Goal: Transaction & Acquisition: Purchase product/service

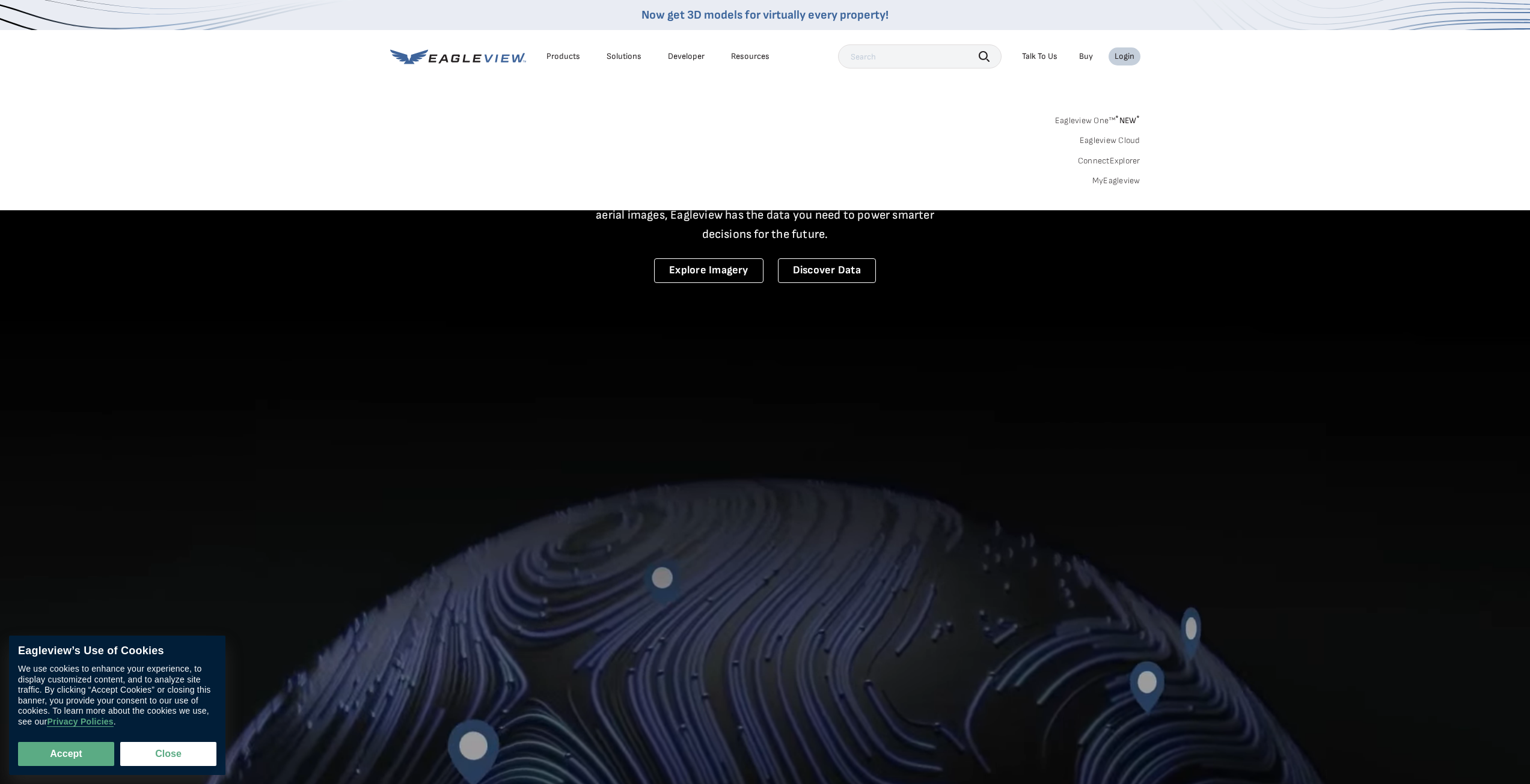
click at [1122, 62] on li "Login" at bounding box center [1125, 56] width 32 height 18
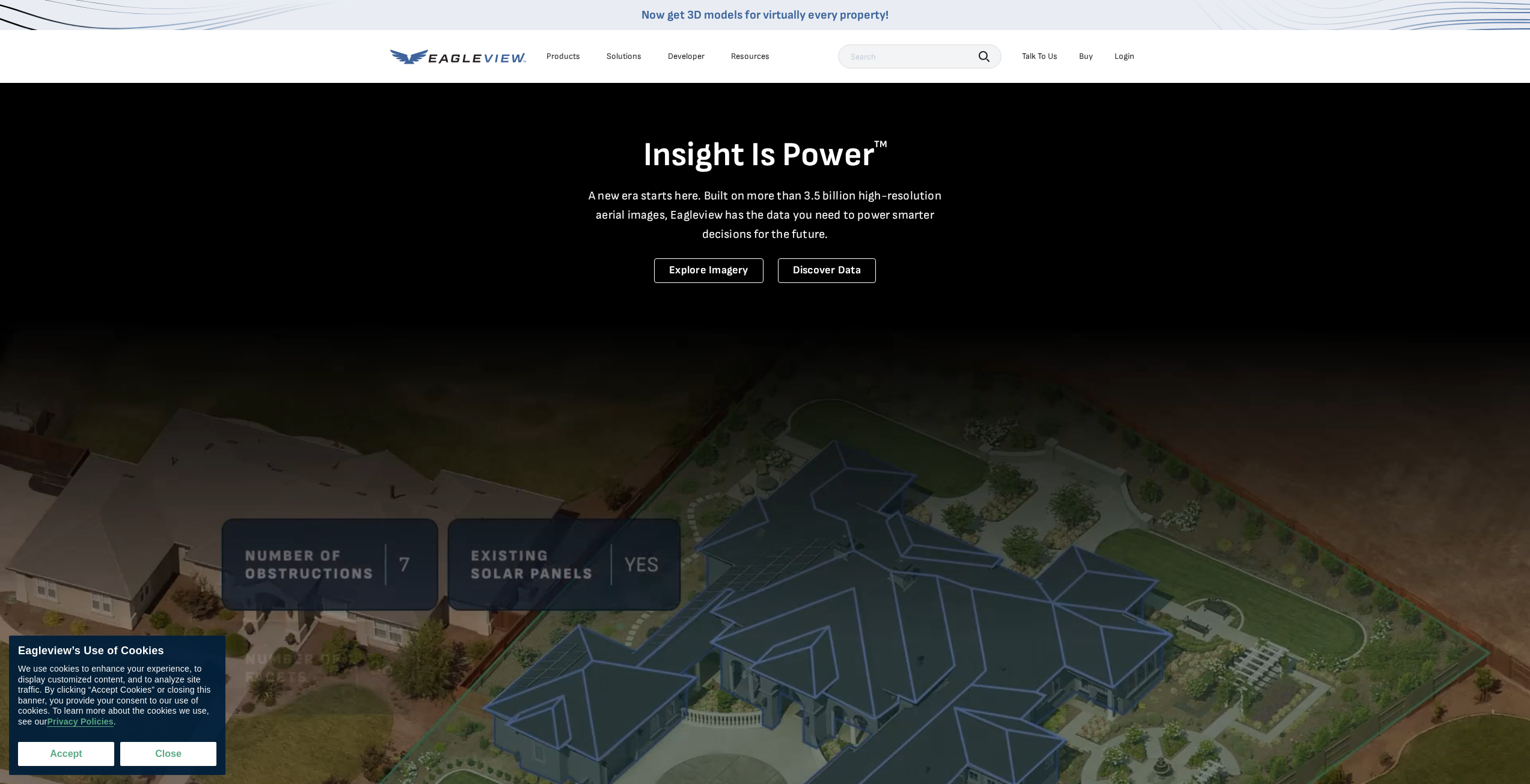
click at [57, 757] on button "Accept" at bounding box center [66, 754] width 96 height 24
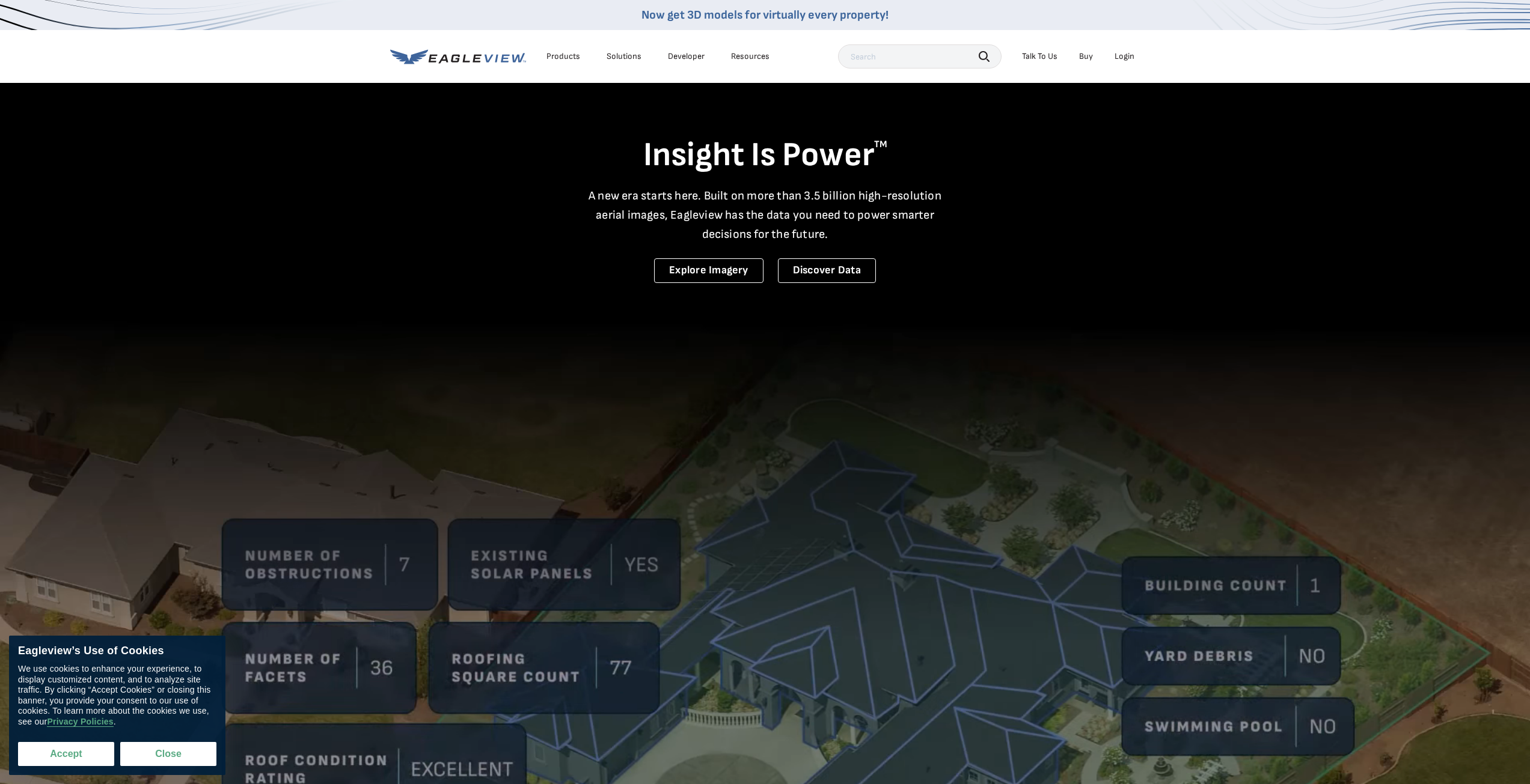
checkbox input "true"
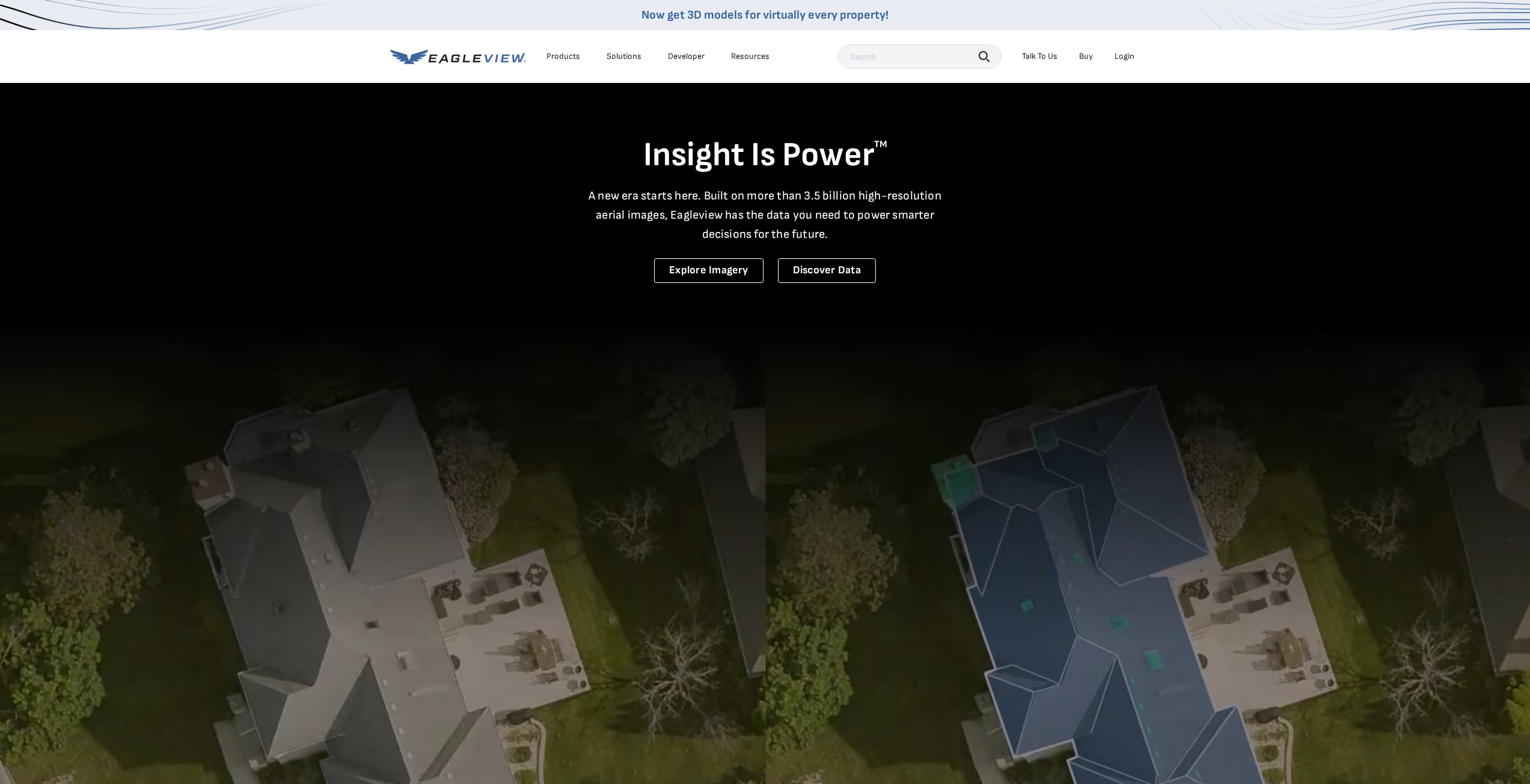
click at [1131, 55] on div "Login" at bounding box center [1124, 57] width 20 height 11
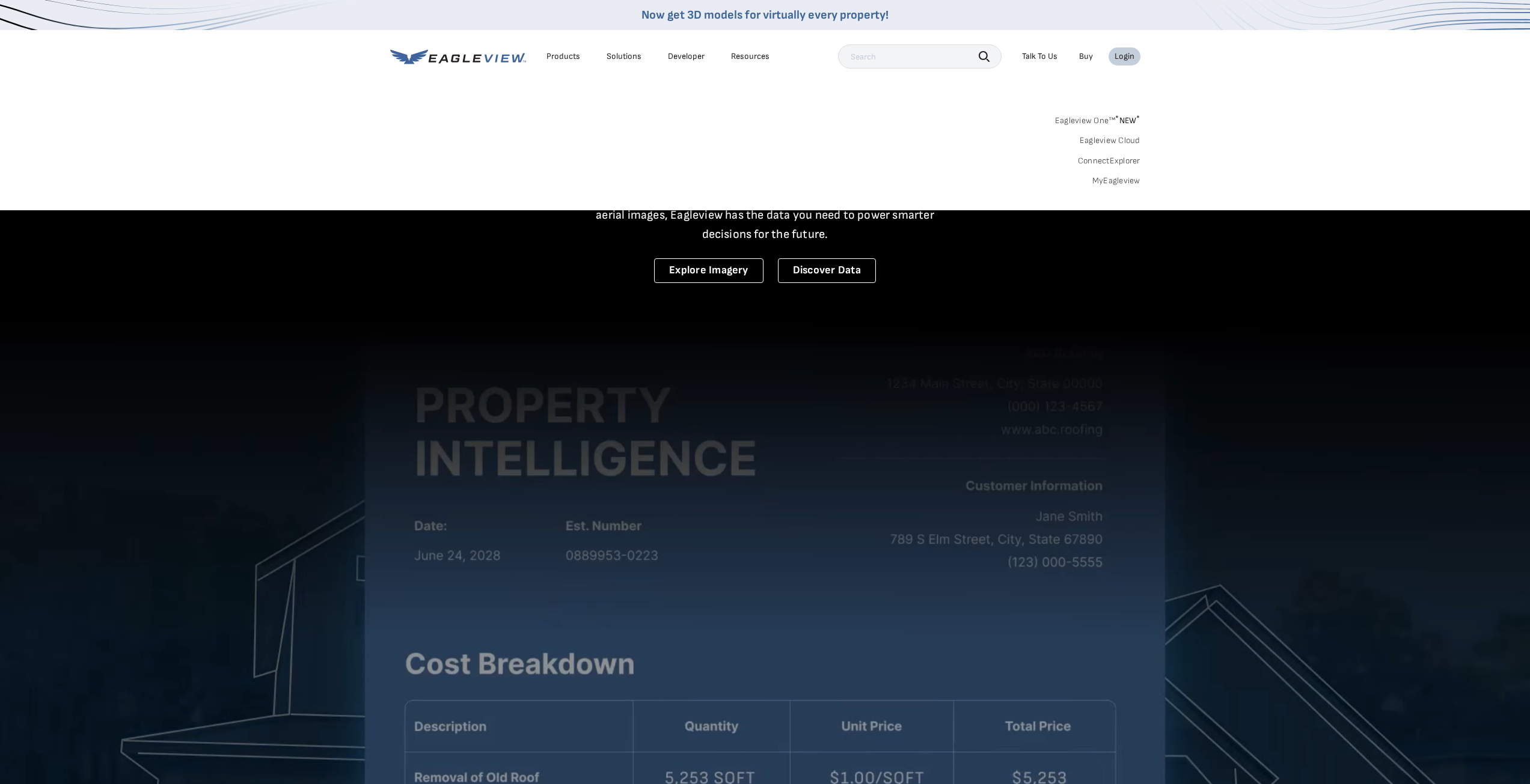
click at [1102, 121] on link "Eagleview One™ * NEW *" at bounding box center [1097, 119] width 85 height 14
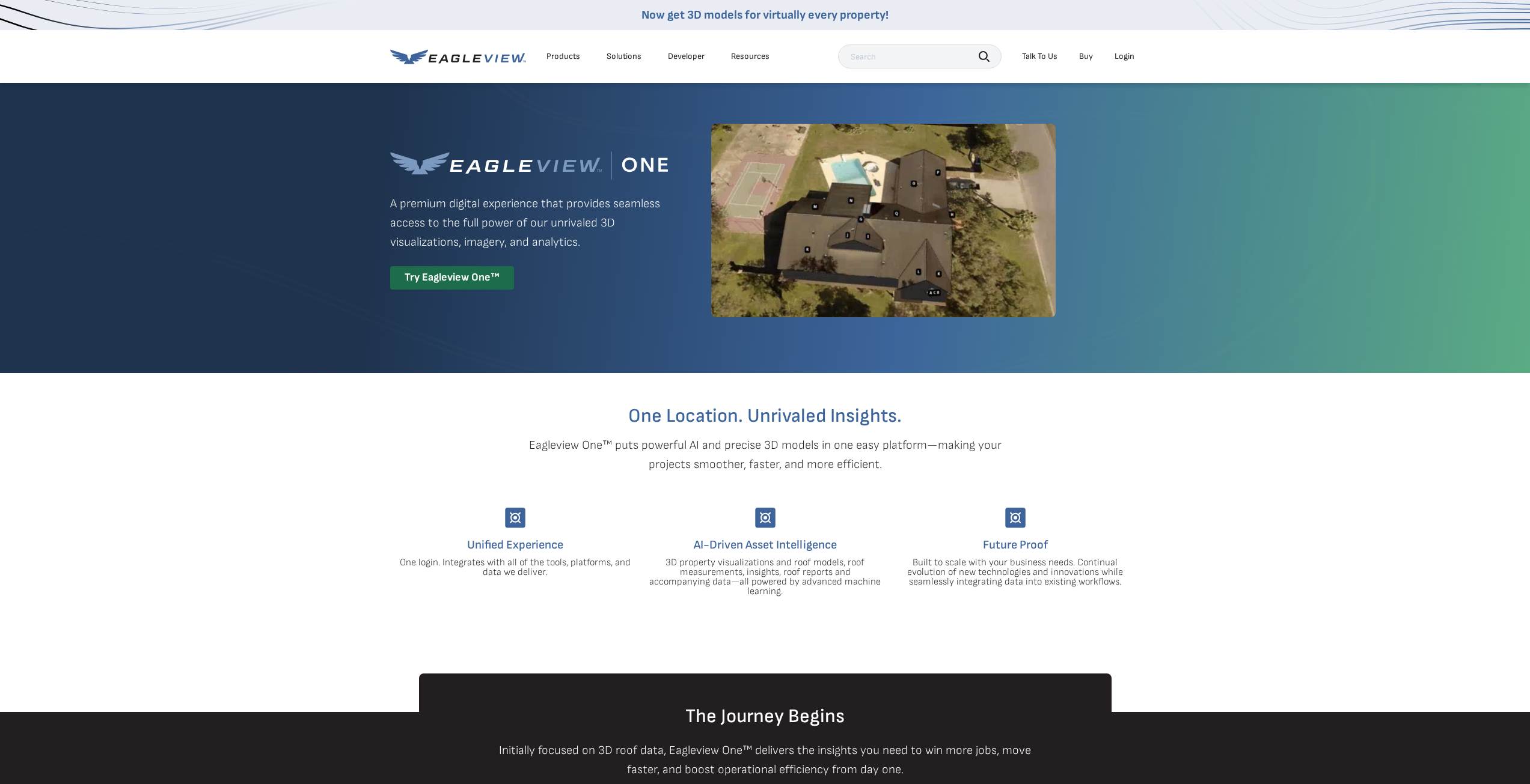
click at [1123, 57] on div "Login" at bounding box center [1124, 57] width 20 height 11
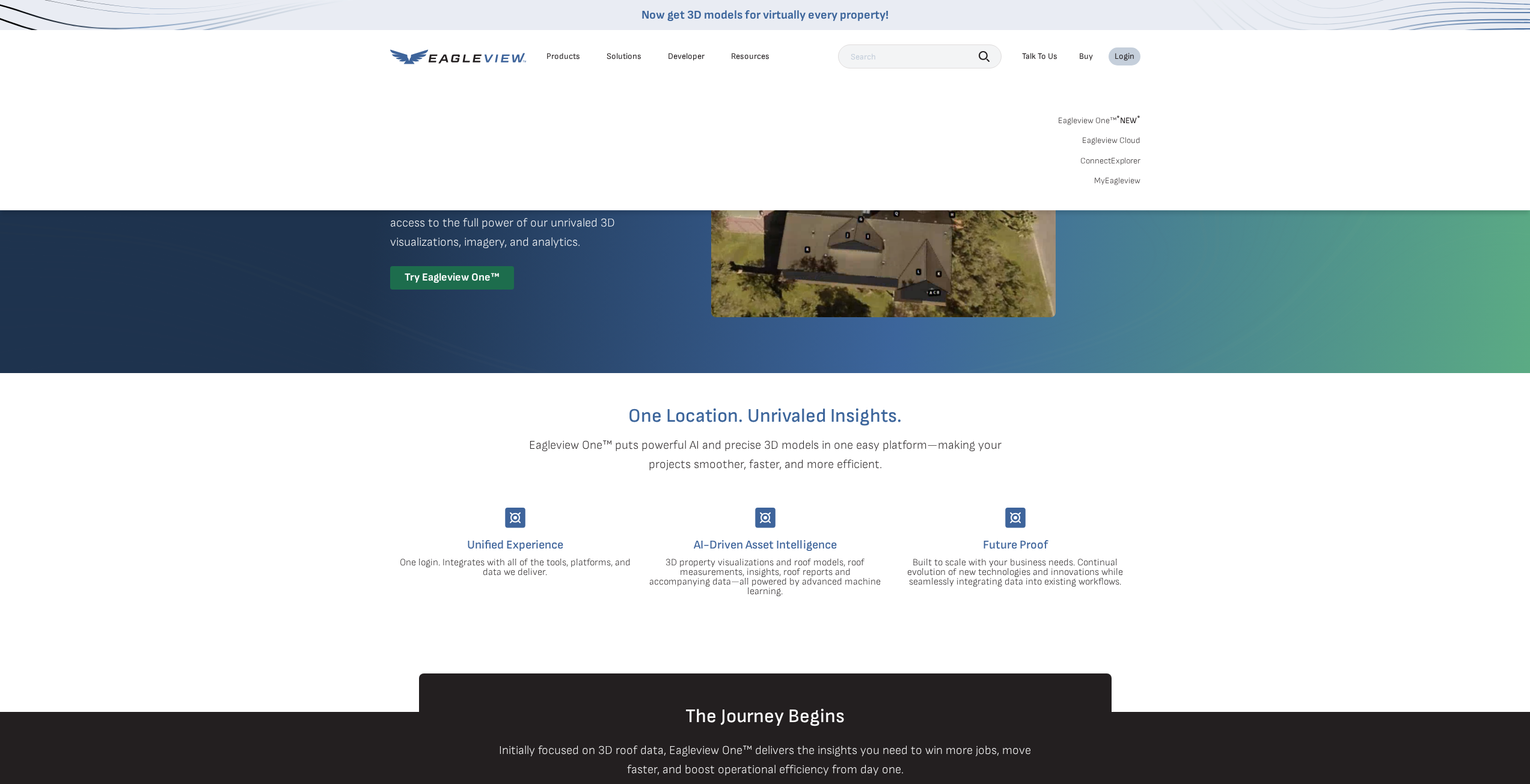
click at [1110, 162] on link "ConnectExplorer" at bounding box center [1110, 161] width 60 height 11
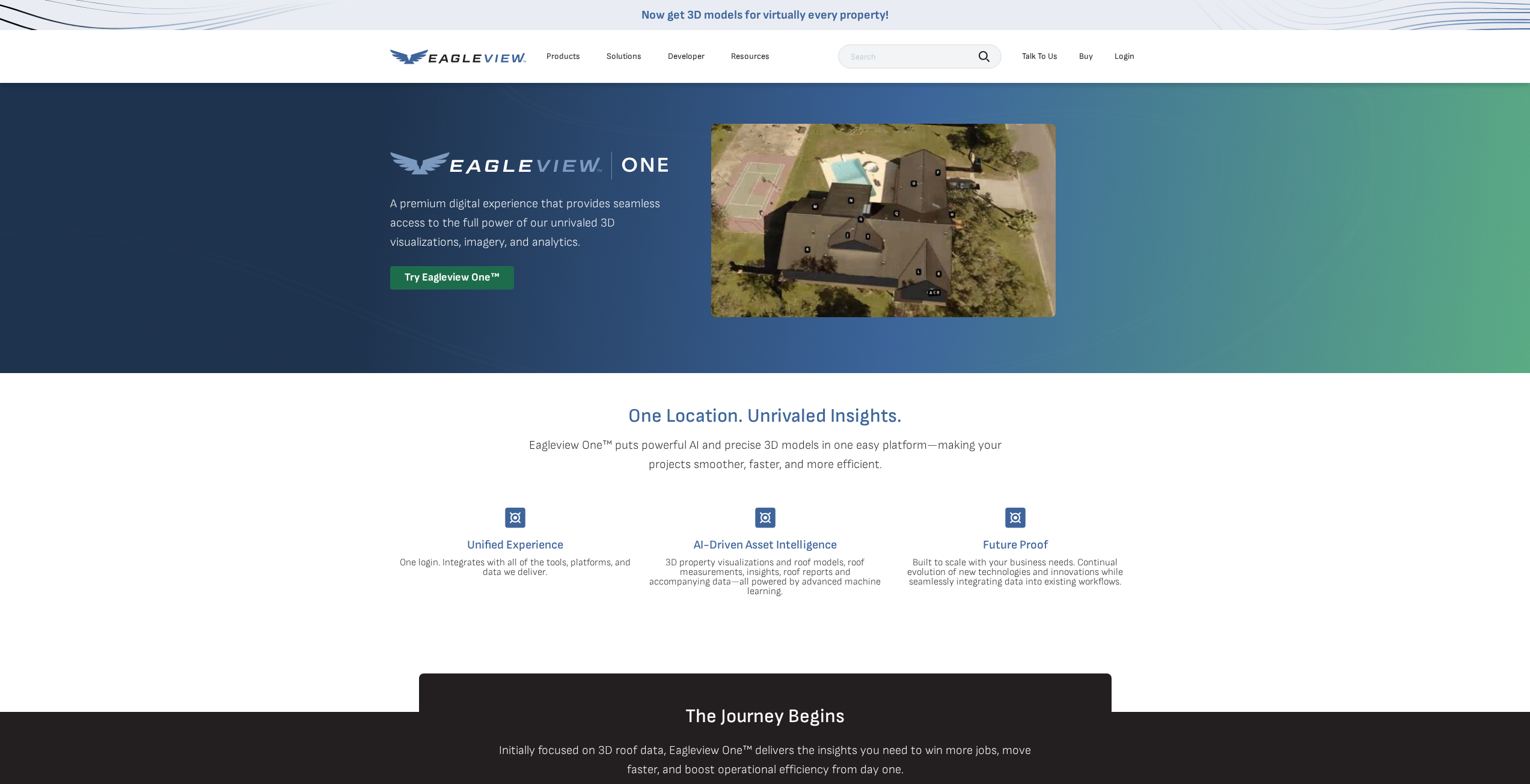
click at [1125, 59] on div "Login" at bounding box center [1124, 57] width 20 height 11
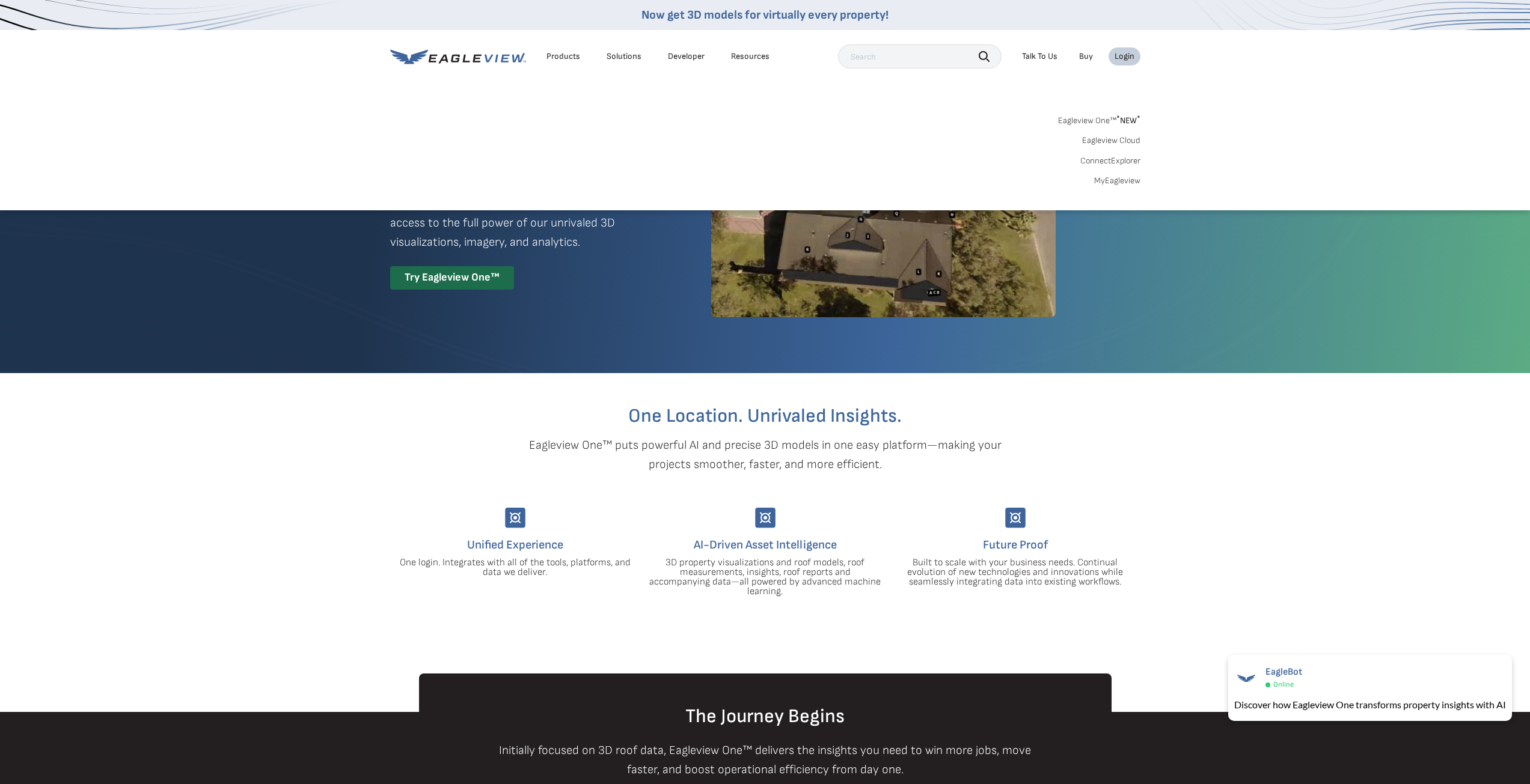
click at [1119, 180] on link "MyEagleview" at bounding box center [1117, 181] width 46 height 11
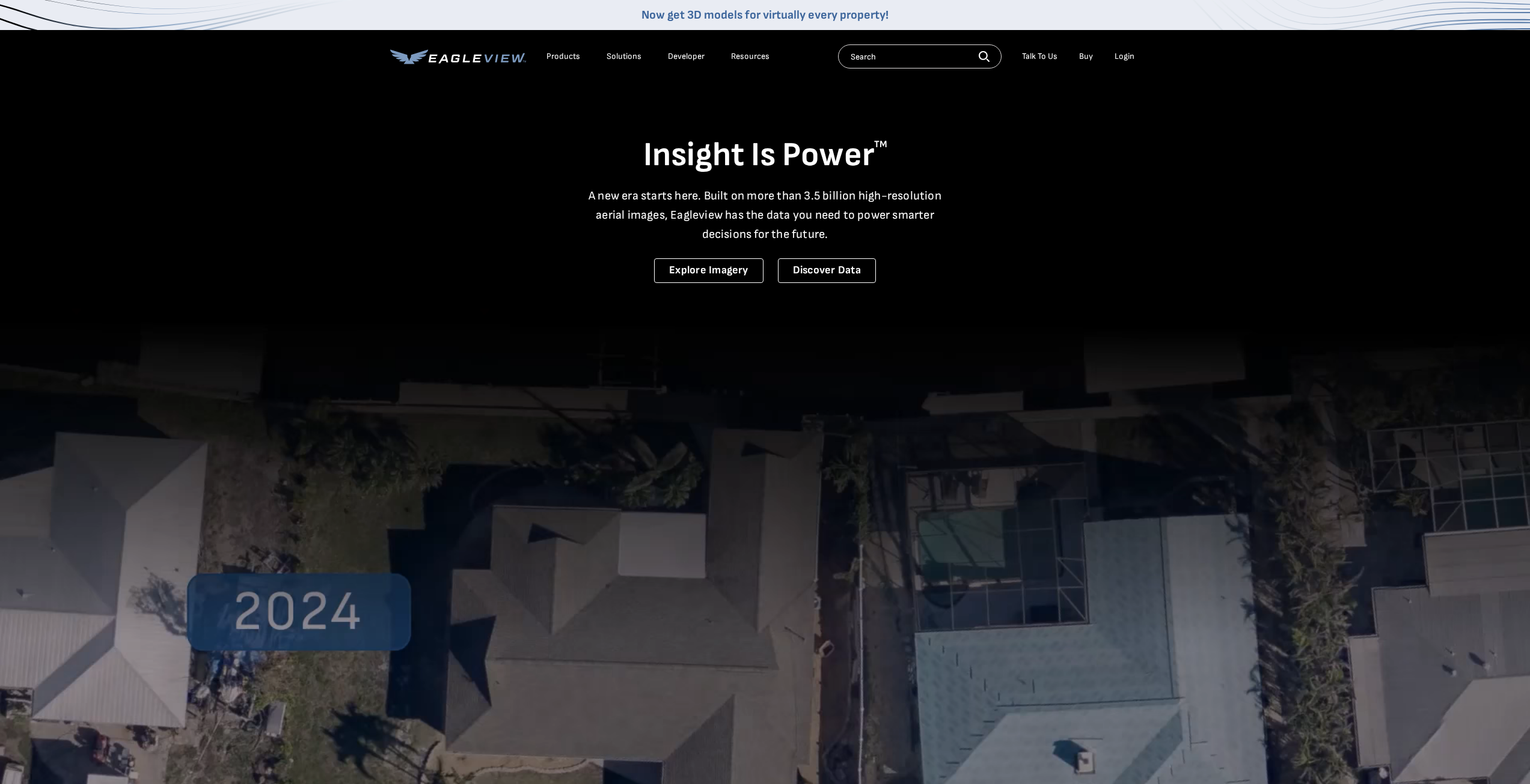
click at [1129, 50] on li "Login" at bounding box center [1125, 56] width 32 height 18
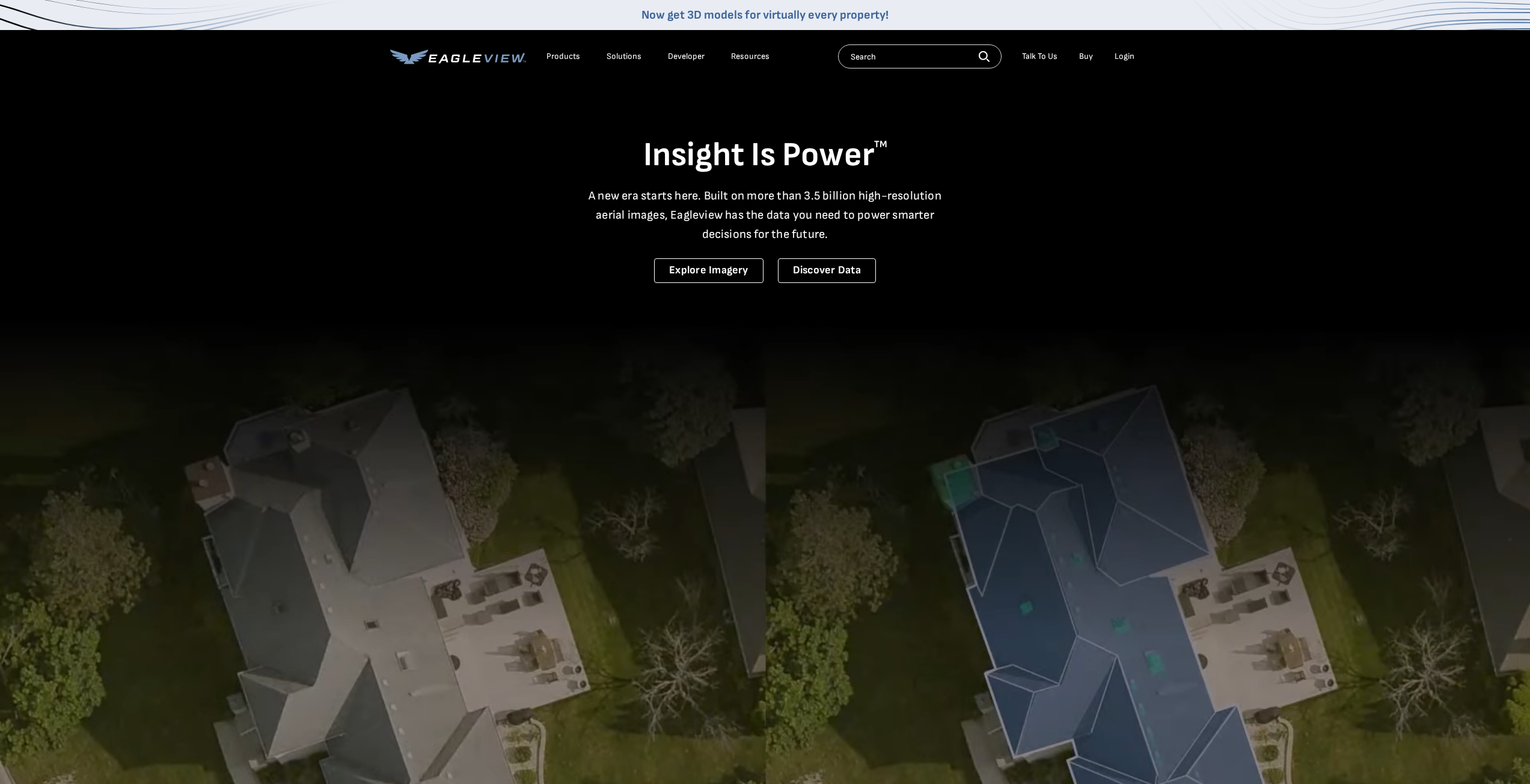
click at [1129, 53] on div "Login" at bounding box center [1124, 57] width 20 height 11
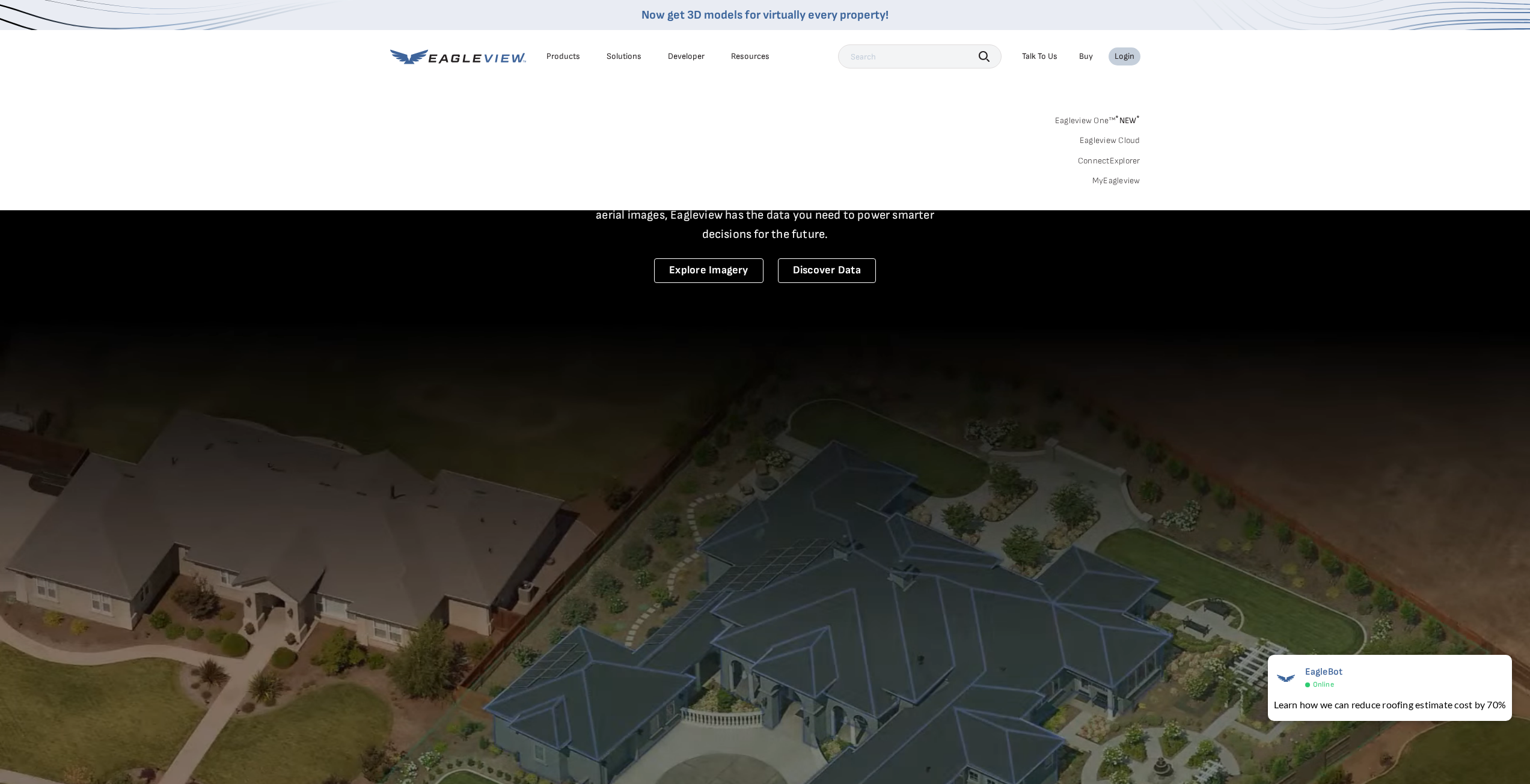
click at [1117, 178] on link "MyEagleview" at bounding box center [1116, 181] width 48 height 11
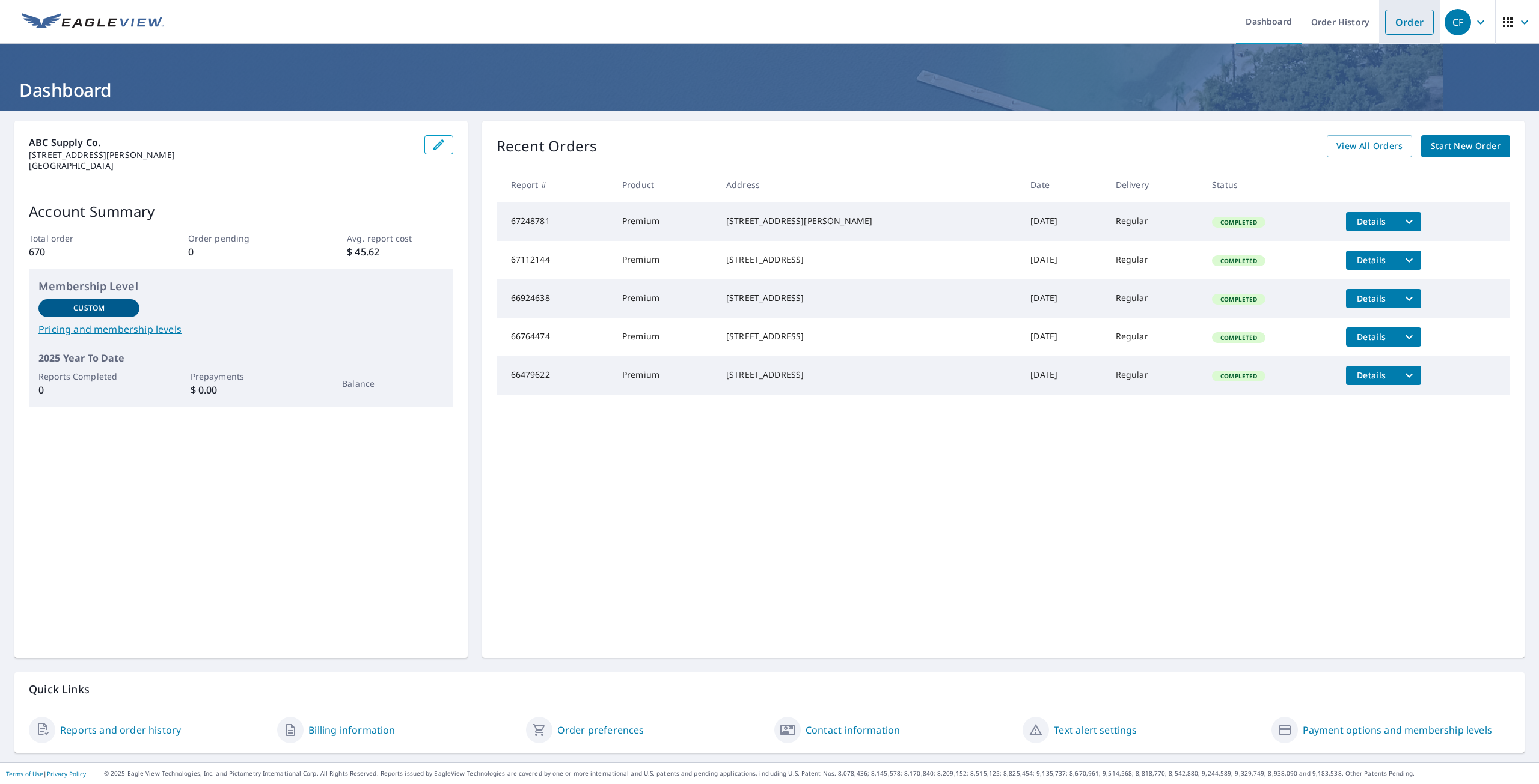
click at [1401, 24] on link "Order" at bounding box center [1409, 22] width 49 height 25
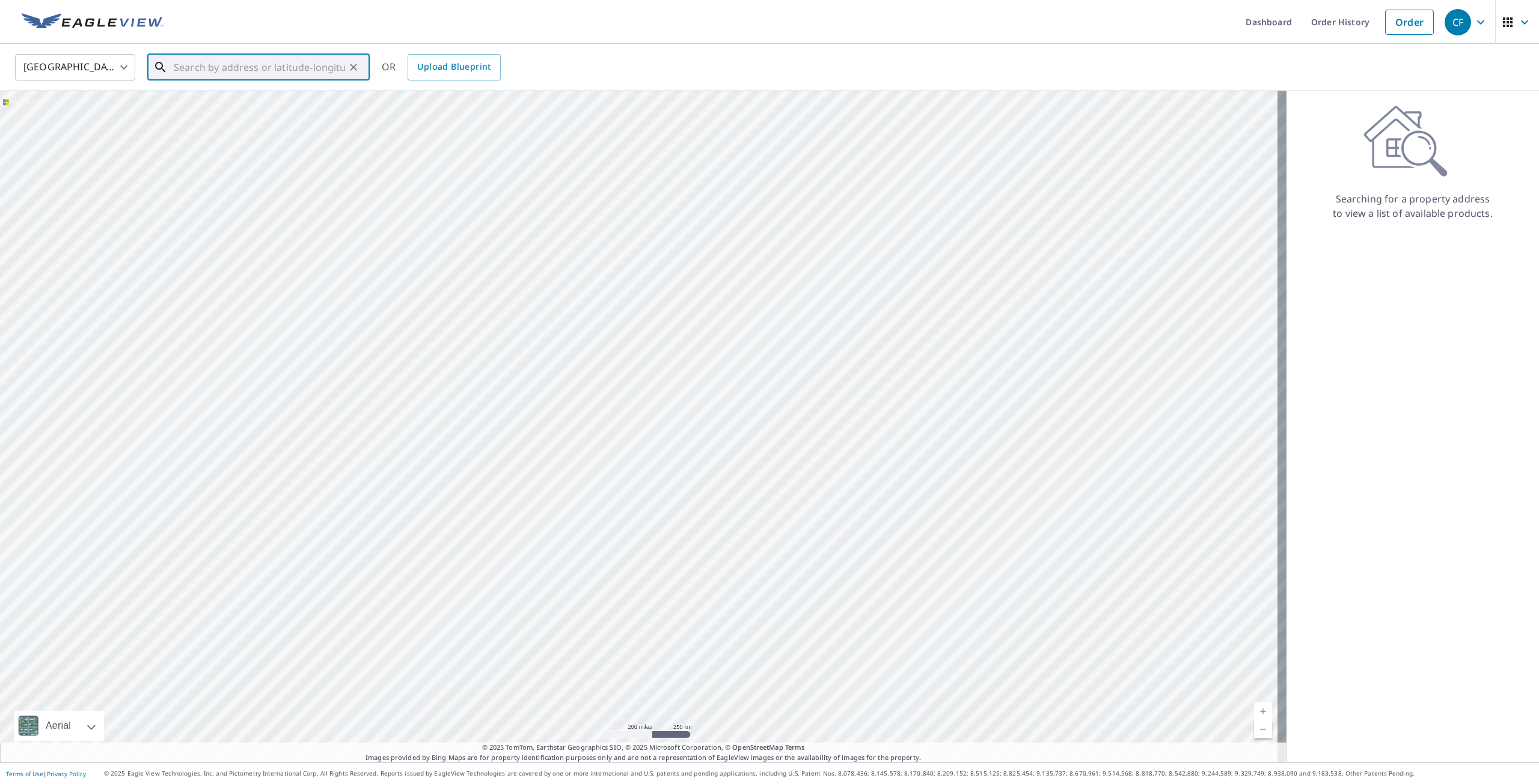
click at [198, 70] on input "text" at bounding box center [259, 67] width 171 height 33
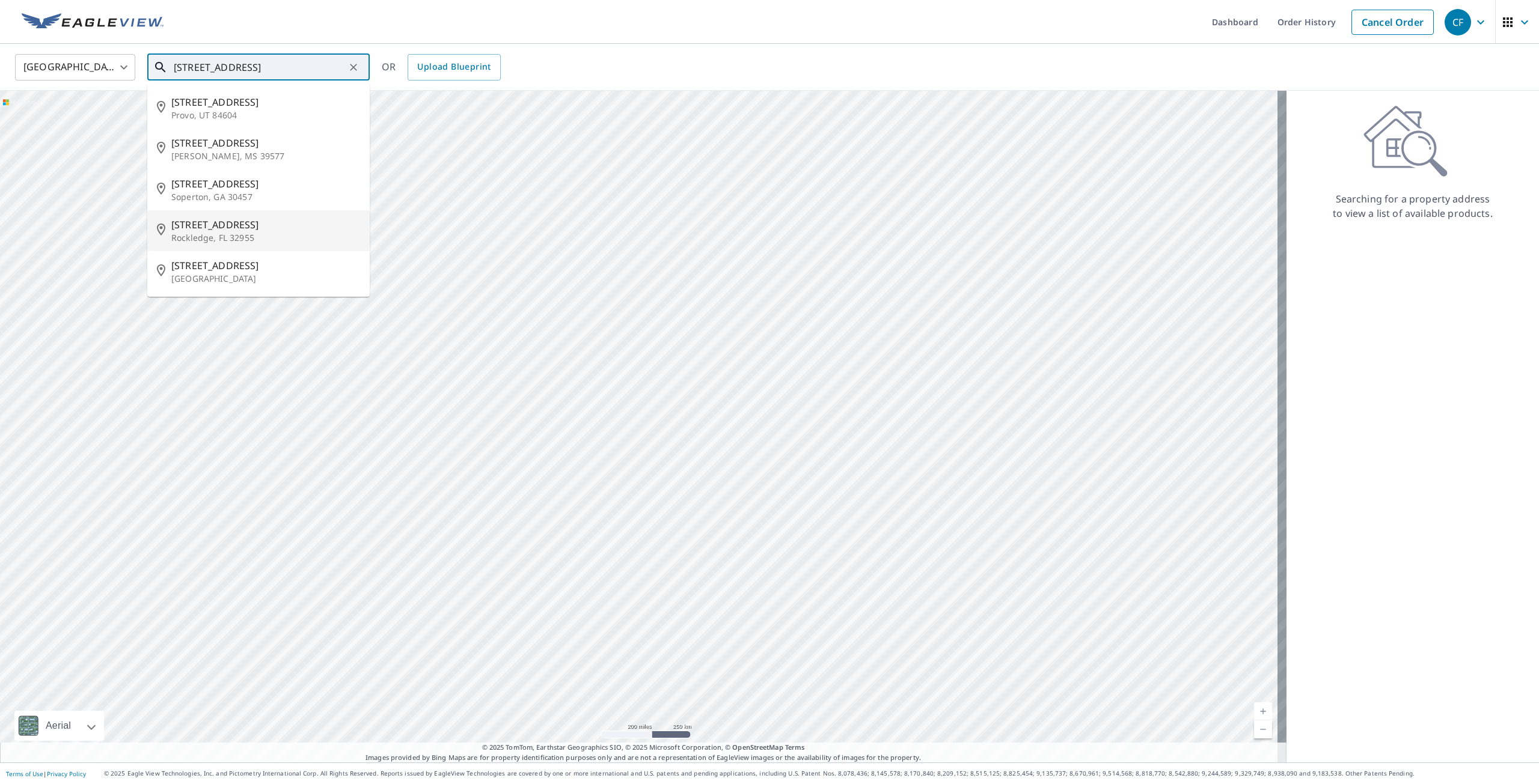
click at [224, 227] on span "1660 Woodland Dr" at bounding box center [265, 224] width 189 height 14
type input "1660 Woodland Dr Rockledge, FL 32955"
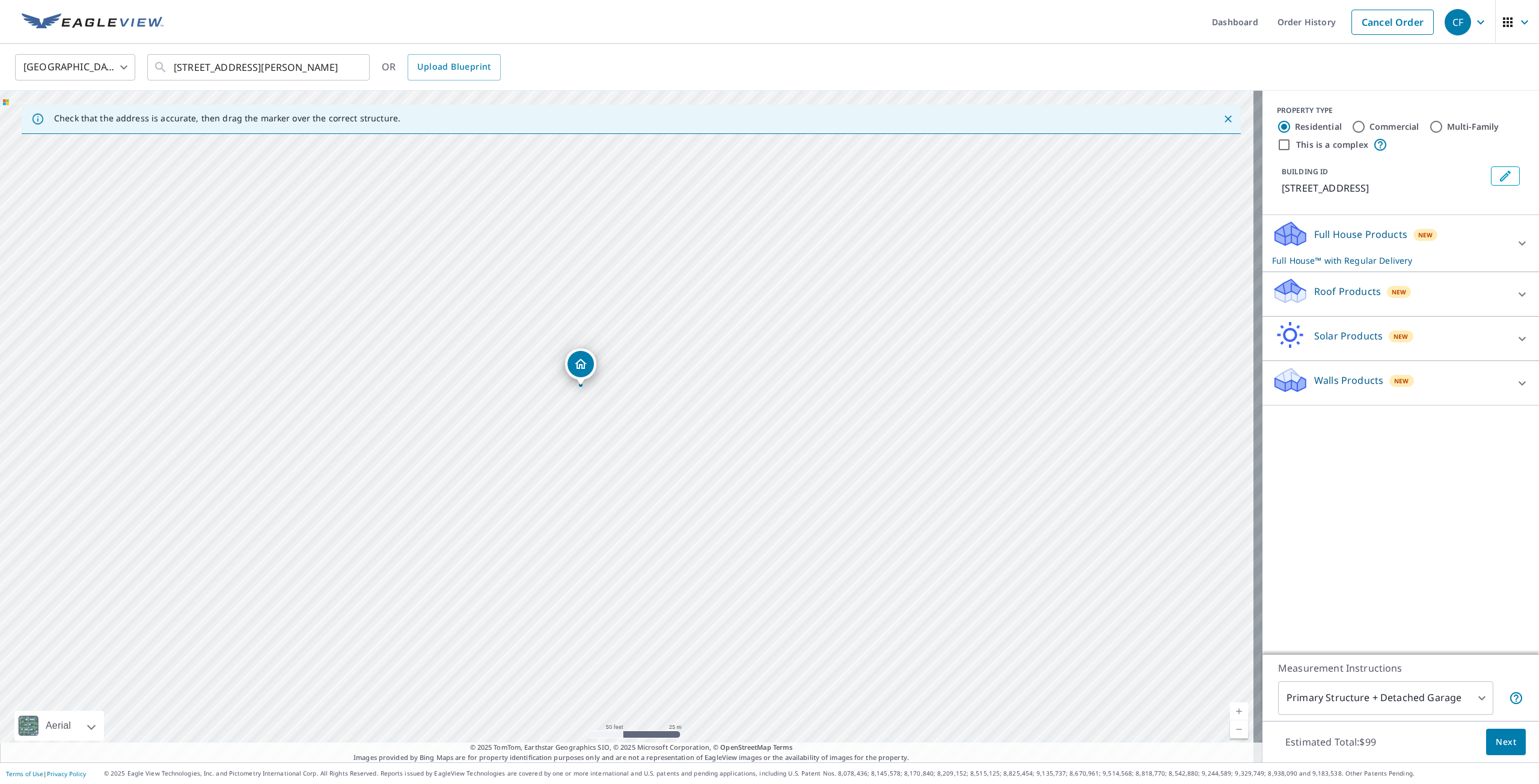
drag, startPoint x: 670, startPoint y: 516, endPoint x: 695, endPoint y: 417, distance: 102.1
click at [695, 417] on div "1660 Woodland Dr Rockledge, FL 32955" at bounding box center [631, 427] width 1263 height 672
click at [474, 444] on div "1660 Woodland Dr Rockledge, FL 32955" at bounding box center [631, 427] width 1263 height 672
click at [1429, 125] on input "Multi-Family" at bounding box center [1436, 127] width 14 height 14
radio input "true"
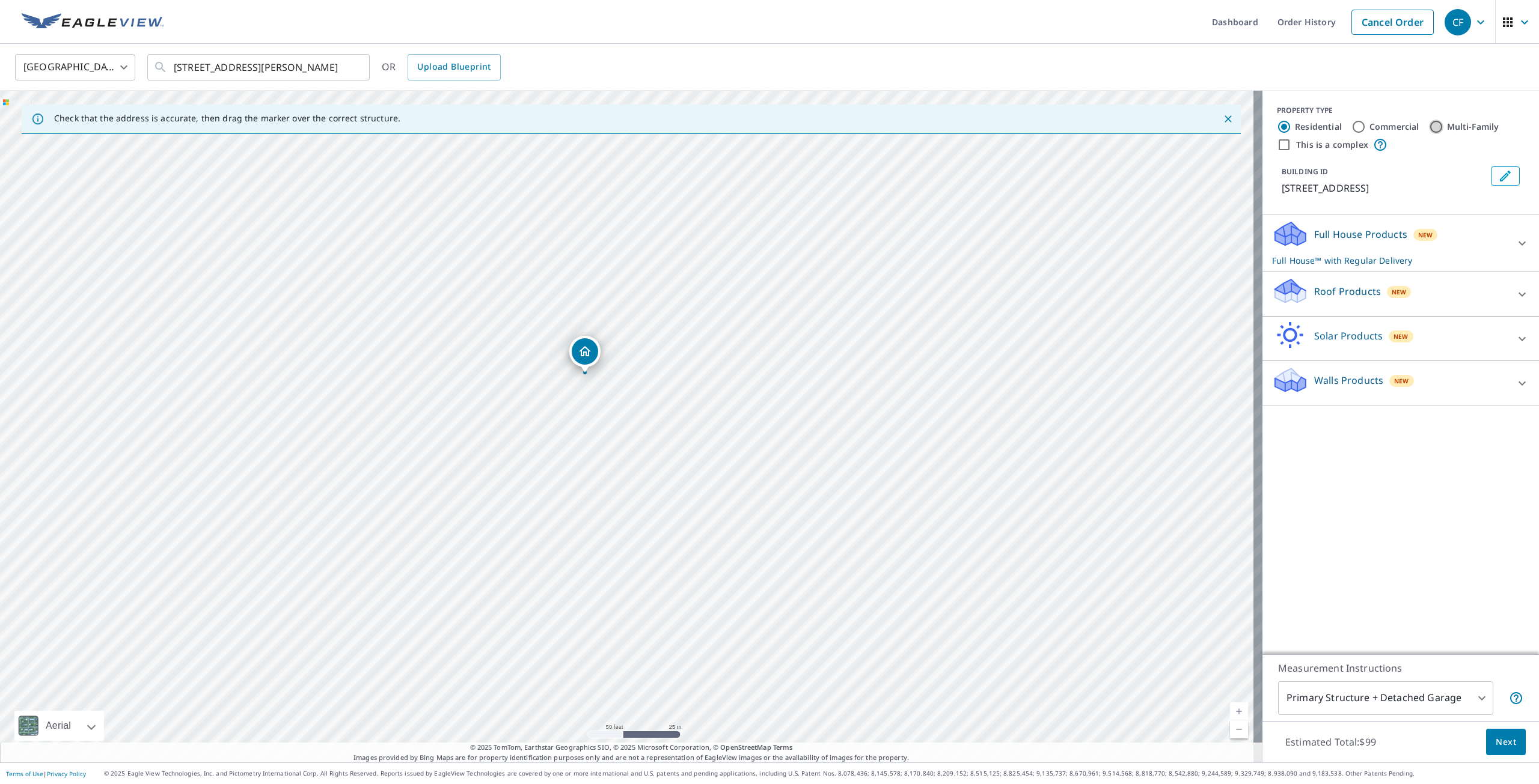
type input "2"
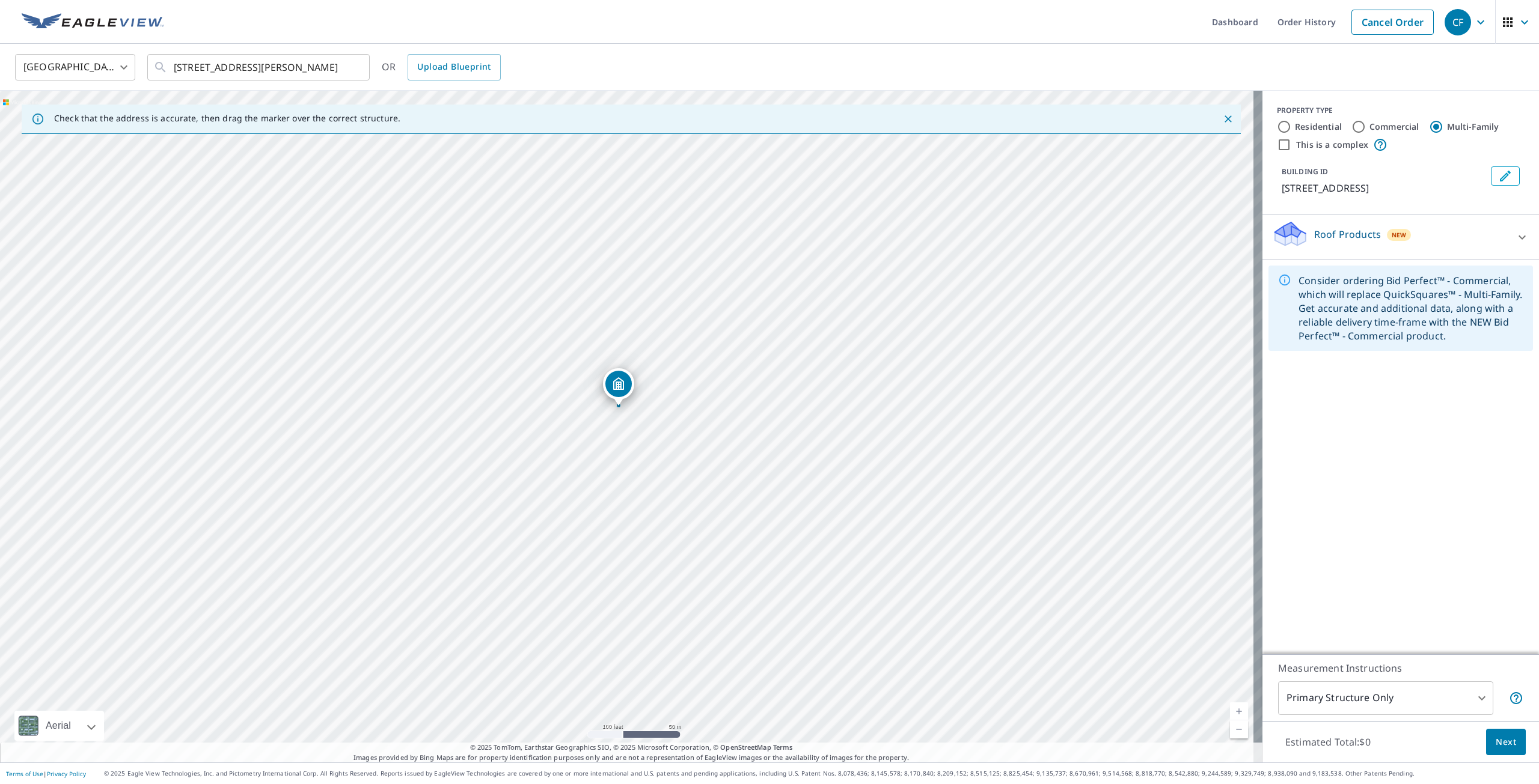
drag, startPoint x: 716, startPoint y: 269, endPoint x: 714, endPoint y: 365, distance: 96.0
click at [712, 364] on div "1660 Woodland Dr Rockledge, FL 32955" at bounding box center [631, 427] width 1263 height 672
drag, startPoint x: 738, startPoint y: 329, endPoint x: 755, endPoint y: 442, distance: 114.3
click at [755, 442] on div "1660 Woodland Dr Rockledge, FL 32955" at bounding box center [631, 427] width 1263 height 672
click at [520, 290] on div "1660 Woodland Dr Rockledge, FL 32955" at bounding box center [631, 427] width 1263 height 672
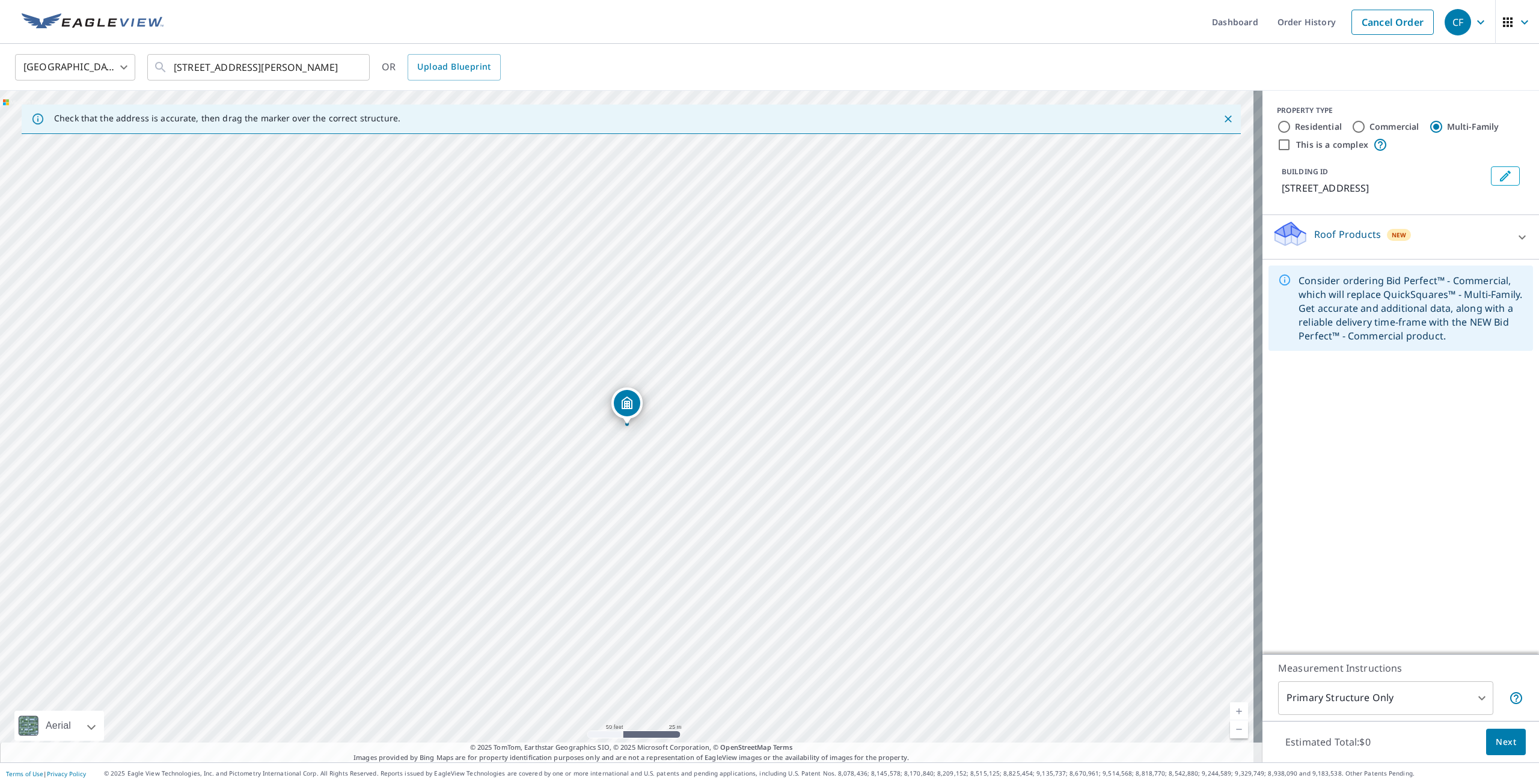
click at [632, 280] on div "1660 Woodland Dr Rockledge, FL 32955" at bounding box center [631, 427] width 1263 height 672
click at [1281, 143] on input "This is a complex" at bounding box center [1284, 145] width 14 height 14
checkbox input "true"
radio input "true"
type input "4"
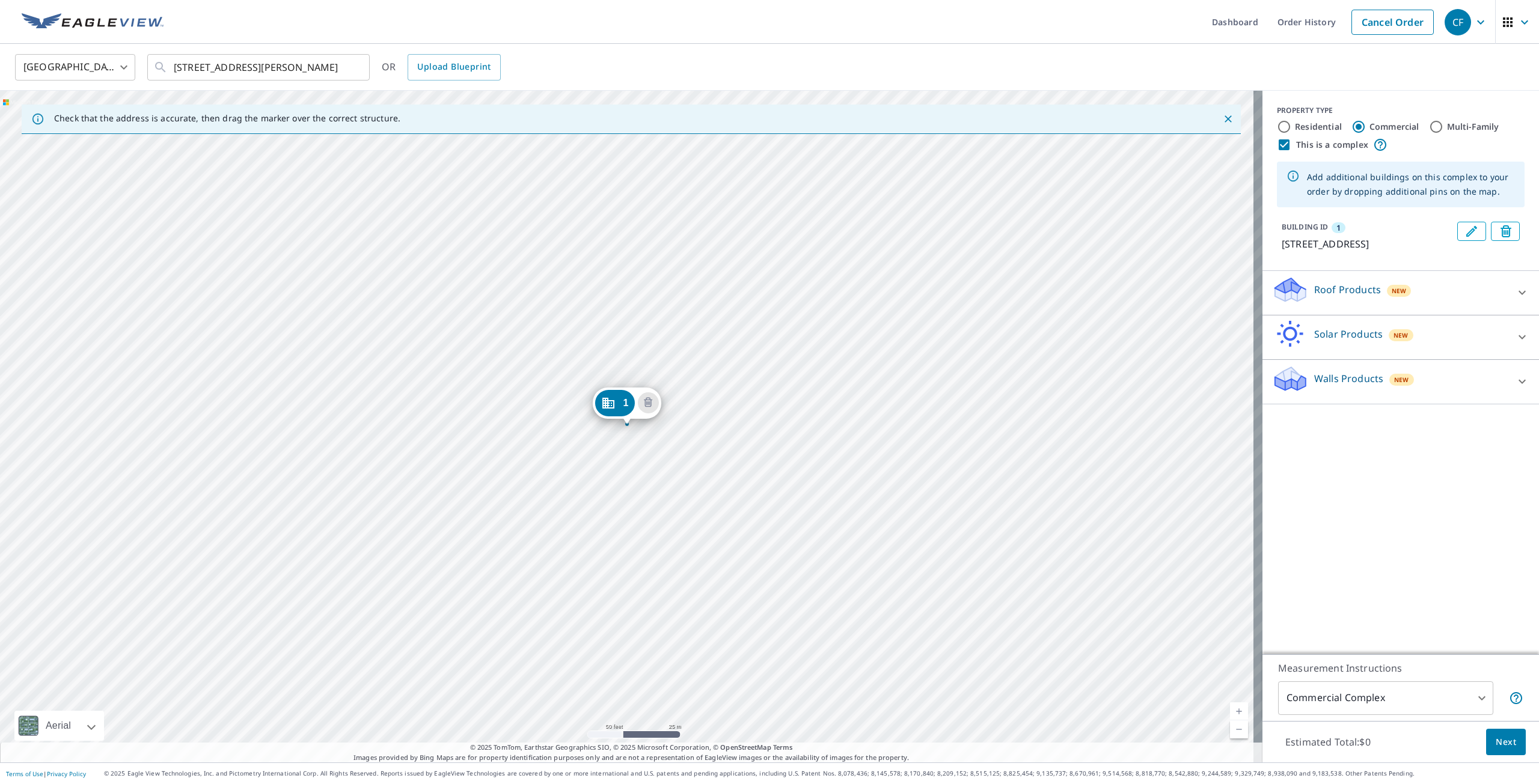
click at [1434, 128] on input "Multi-Family" at bounding box center [1436, 127] width 14 height 14
radio input "true"
type input "2"
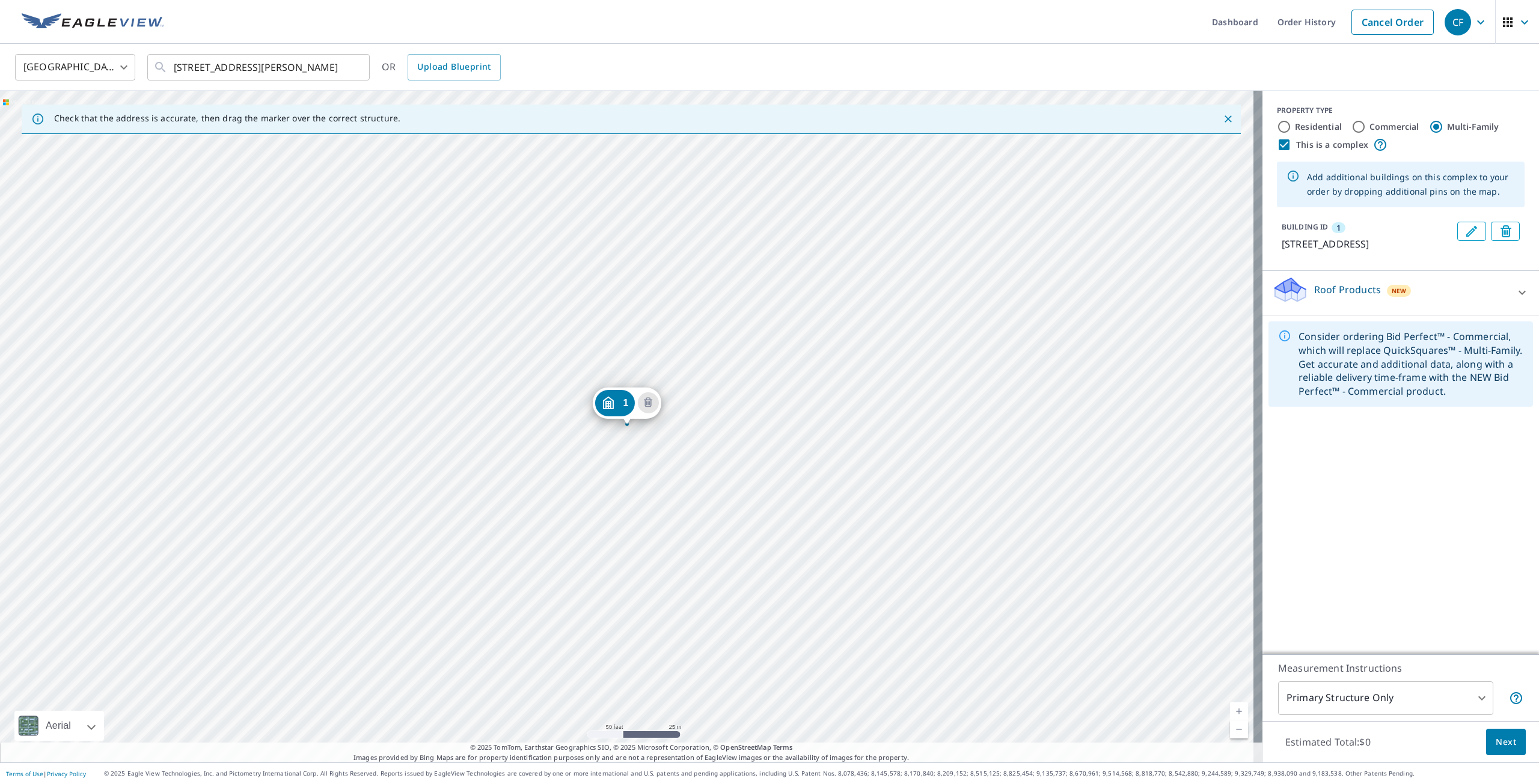
click at [1467, 697] on body "CF CF Dashboard Order History Cancel Order CF United States US ​ 1660 Woodland …" at bounding box center [770, 392] width 1539 height 784
click at [1467, 697] on div at bounding box center [770, 392] width 1539 height 784
click at [1496, 738] on span "Next" at bounding box center [1506, 743] width 20 height 15
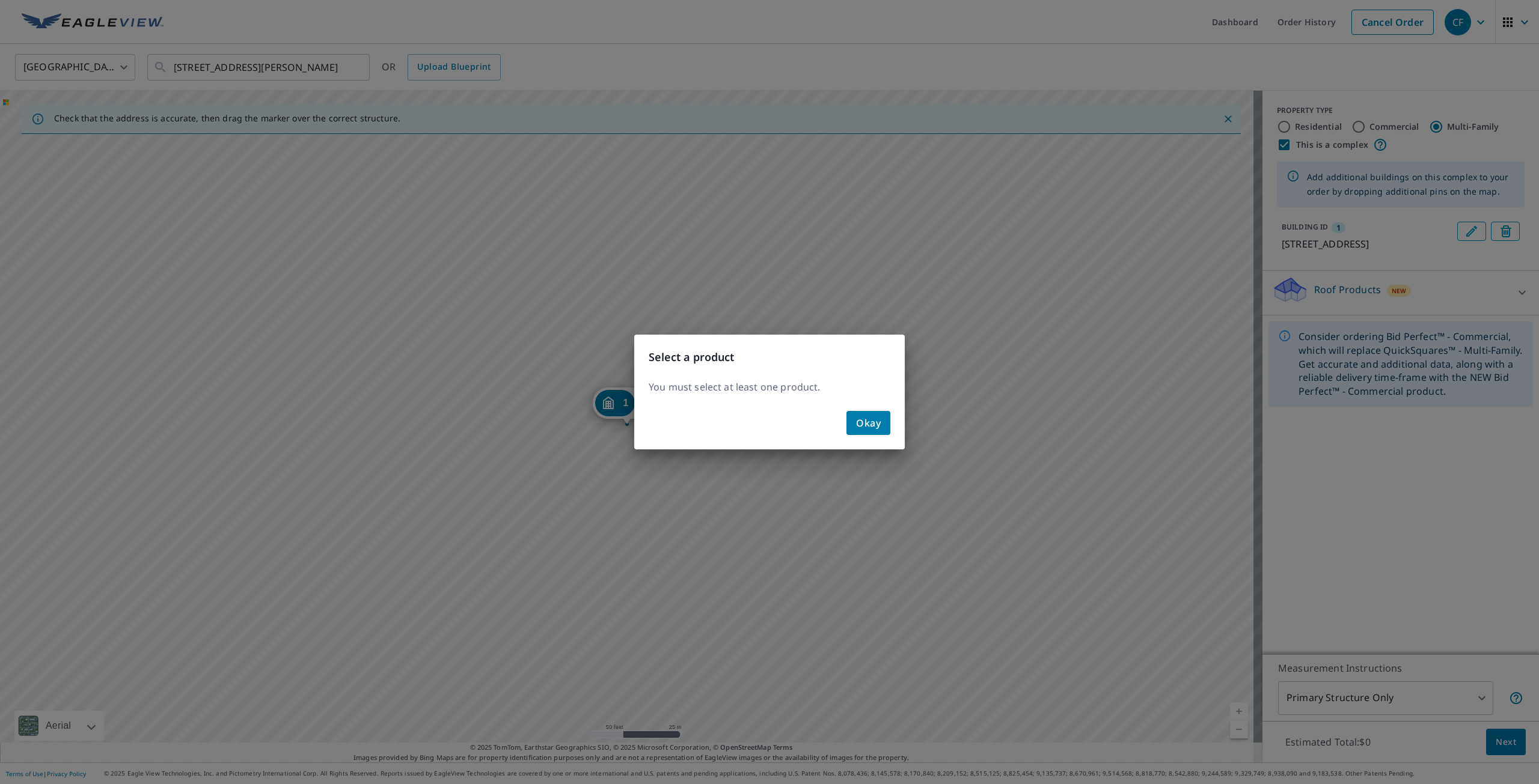
click at [868, 423] on span "Okay" at bounding box center [868, 423] width 25 height 17
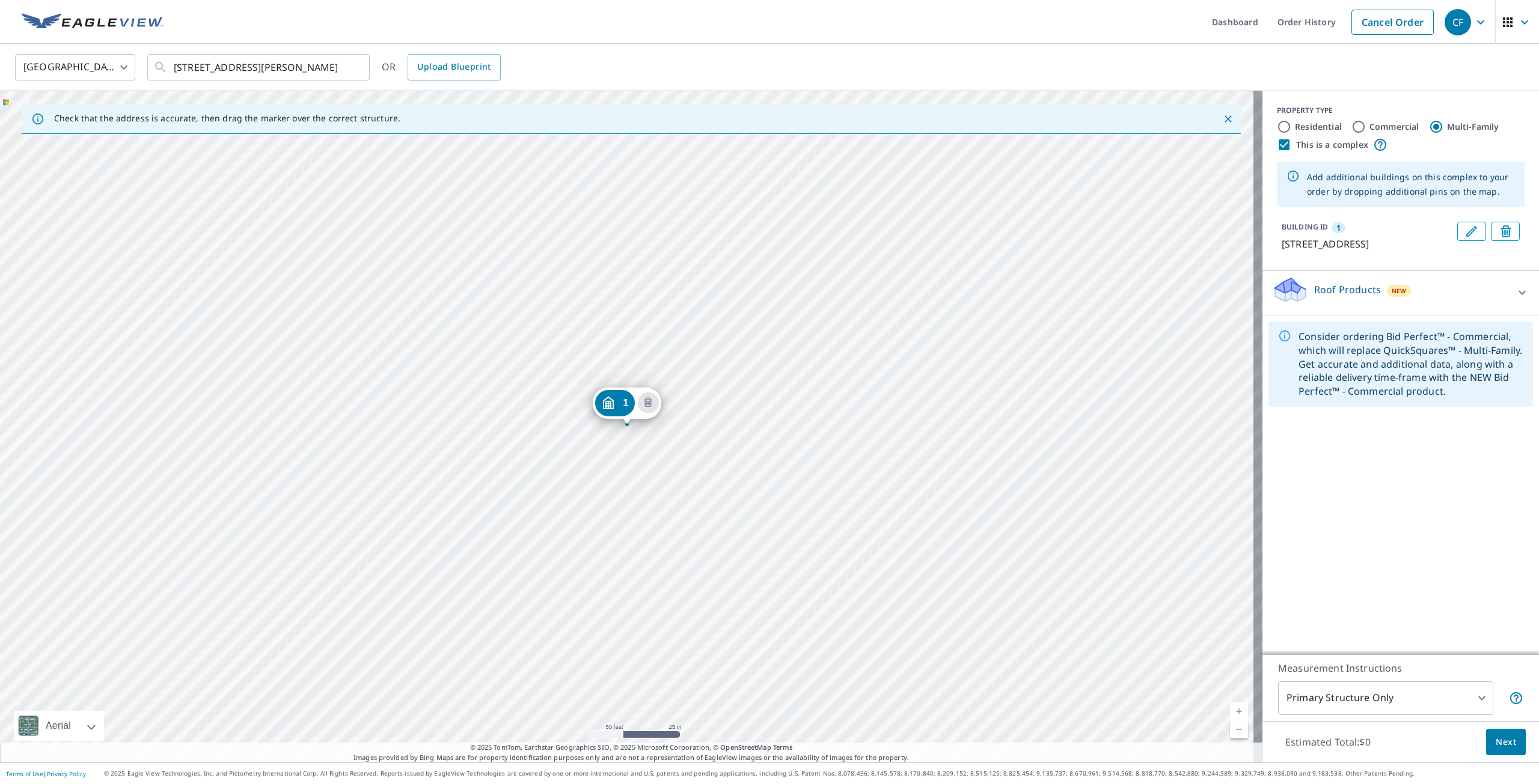
click at [1508, 306] on div at bounding box center [1522, 292] width 29 height 29
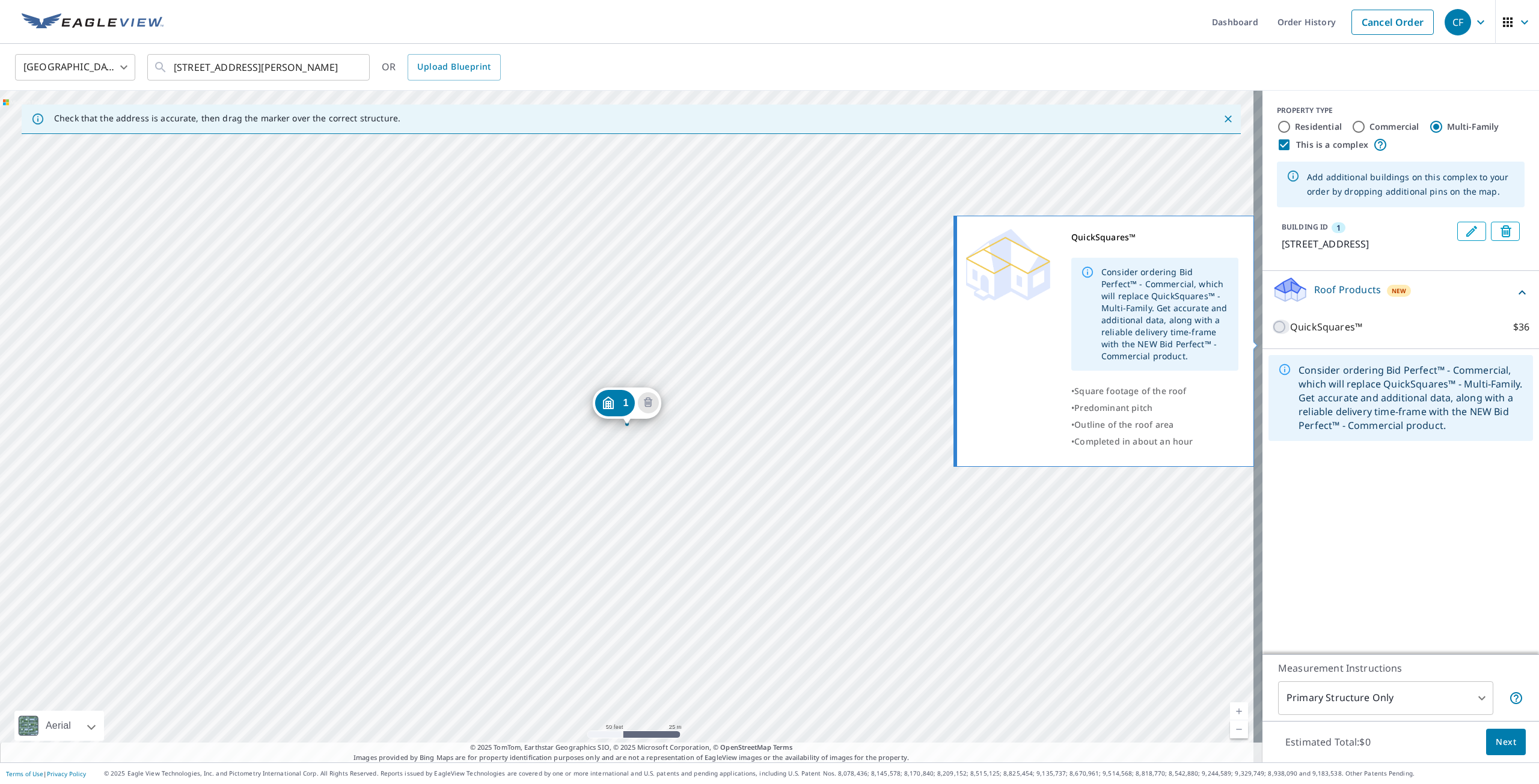
click at [1272, 334] on input "QuickSquares™ $36" at bounding box center [1281, 326] width 18 height 14
checkbox input "true"
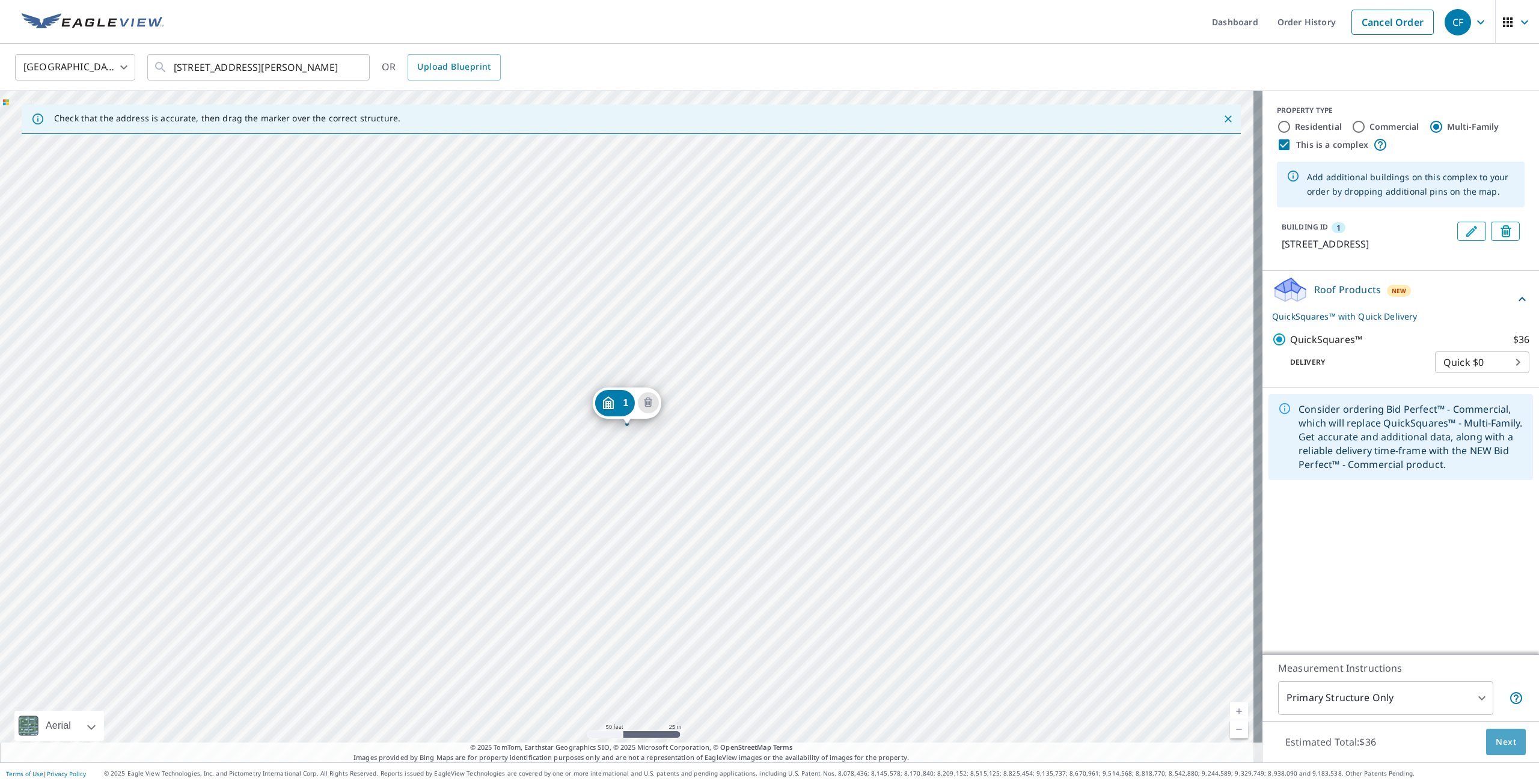
click at [1500, 740] on span "Next" at bounding box center [1506, 743] width 20 height 15
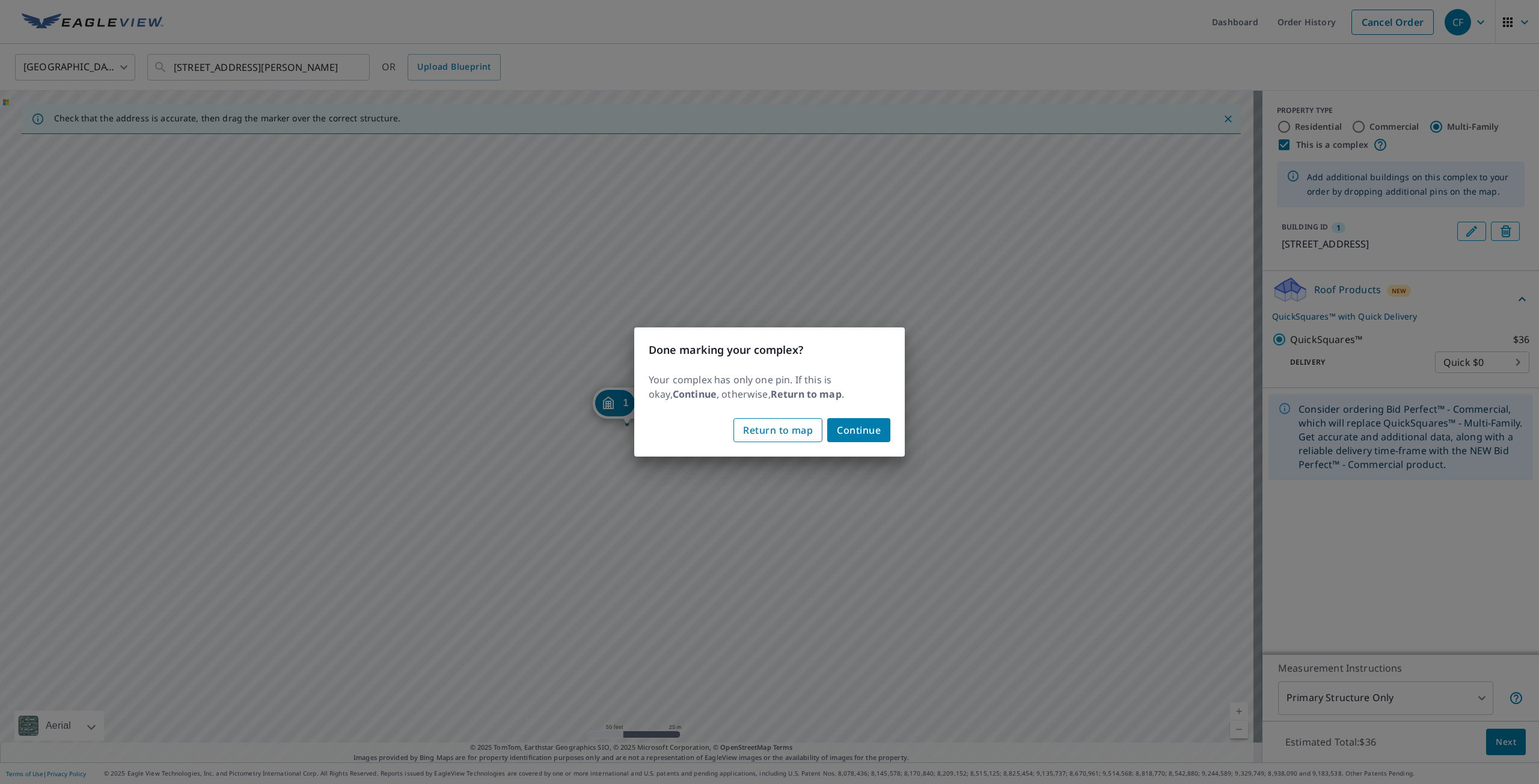
click at [773, 431] on span "Return to map" at bounding box center [778, 430] width 70 height 17
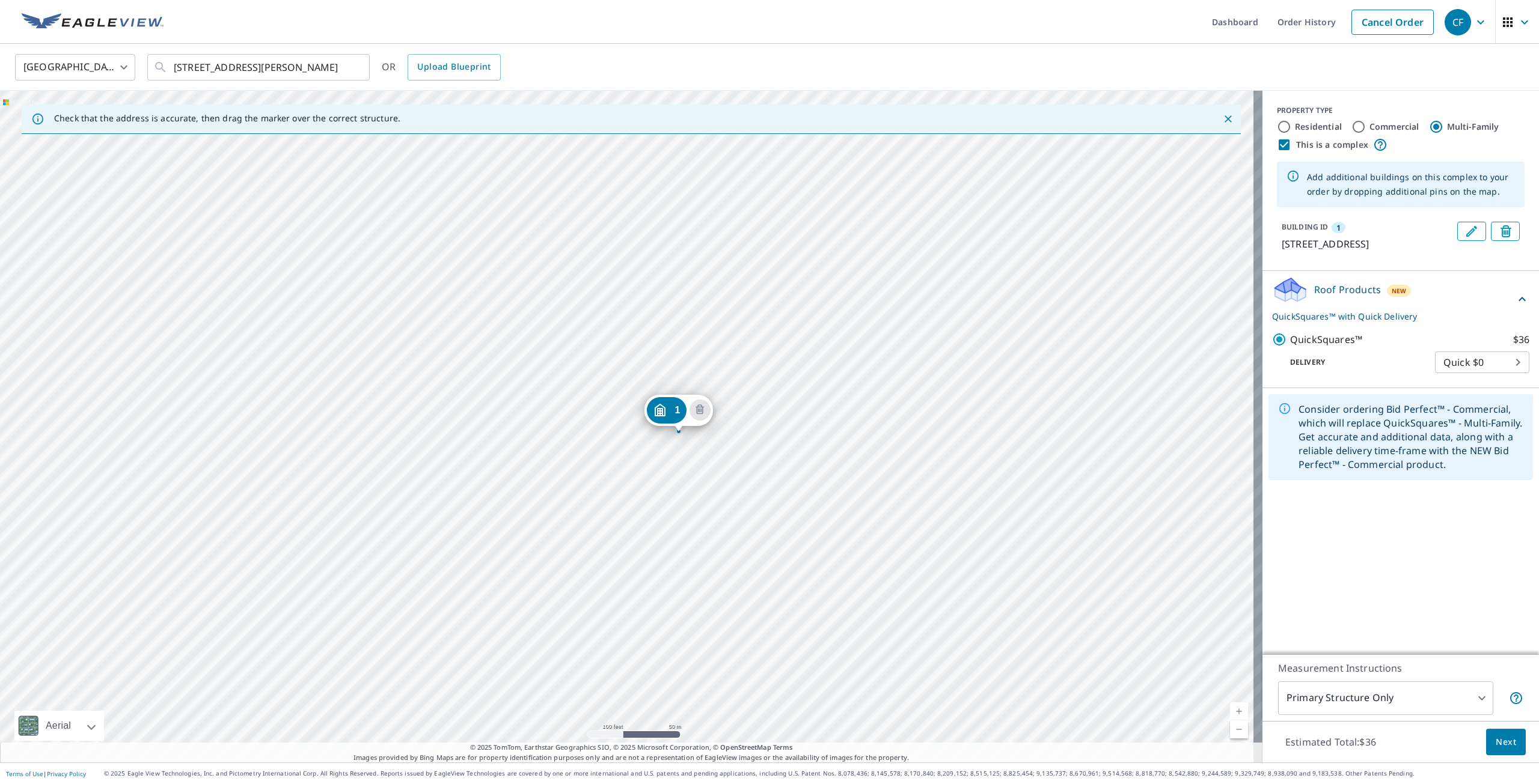
drag, startPoint x: 712, startPoint y: 289, endPoint x: 721, endPoint y: 360, distance: 71.6
click at [721, 360] on div "1 1660 Woodland Dr Rockledge, FL 32955" at bounding box center [631, 427] width 1263 height 672
click at [634, 233] on div "1 1660 Woodland Dr Rockledge, FL 32955" at bounding box center [631, 427] width 1263 height 672
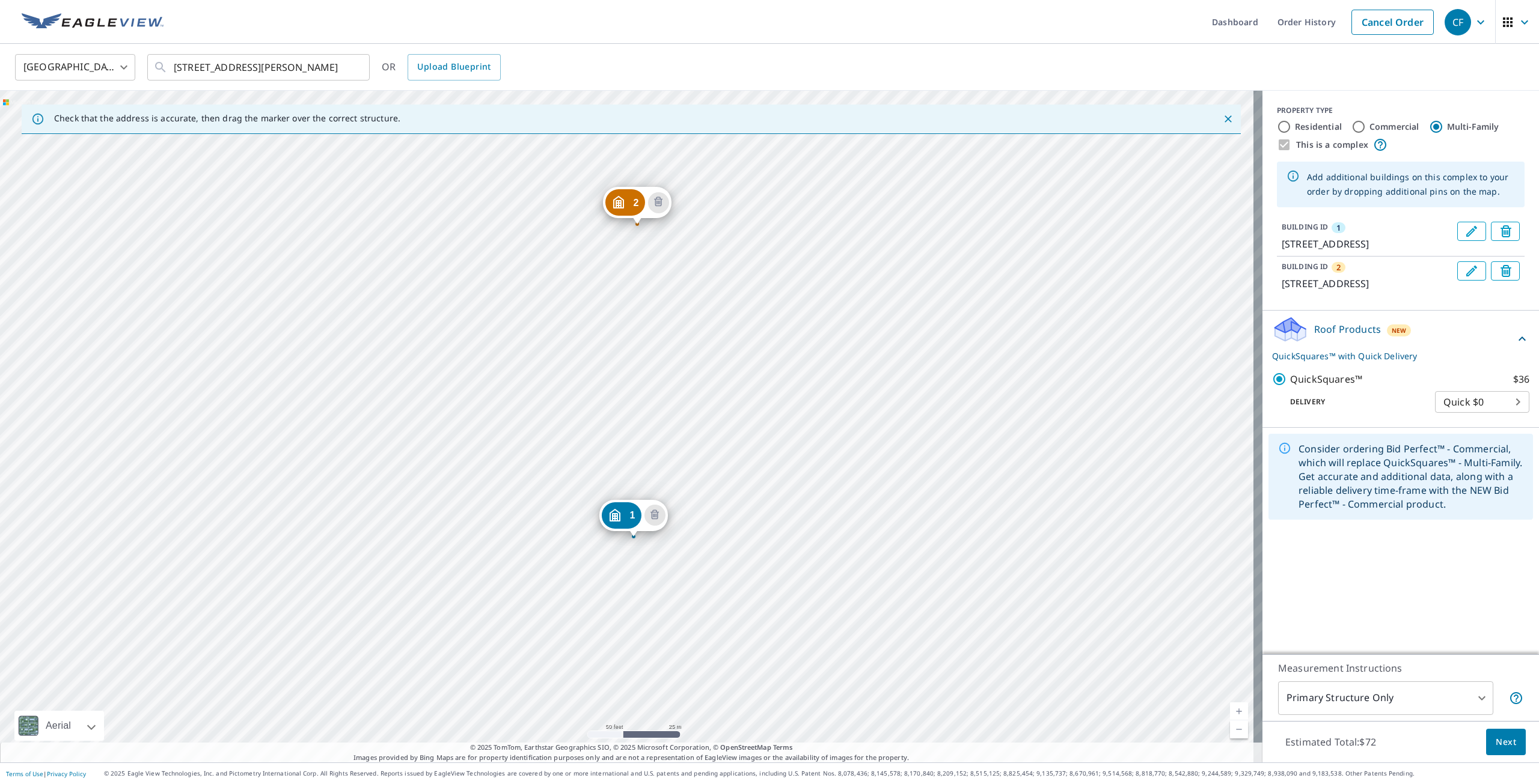
drag, startPoint x: 739, startPoint y: 393, endPoint x: 742, endPoint y: 405, distance: 12.4
click at [742, 405] on div "2 1634 Woodland Dr Rockledge, FL 32955 1 1660 Woodland Dr Rockledge, FL 32955" at bounding box center [631, 427] width 1263 height 672
click at [641, 276] on div "2 1634 Woodland Dr Rockledge, FL 32955 1 1660 Woodland Dr Rockledge, FL 32955" at bounding box center [631, 427] width 1263 height 672
click at [637, 434] on div "2 1634 Woodland Dr Rockledge, FL 32955 1 1660 Woodland Dr Rockledge, FL 32955" at bounding box center [631, 427] width 1263 height 672
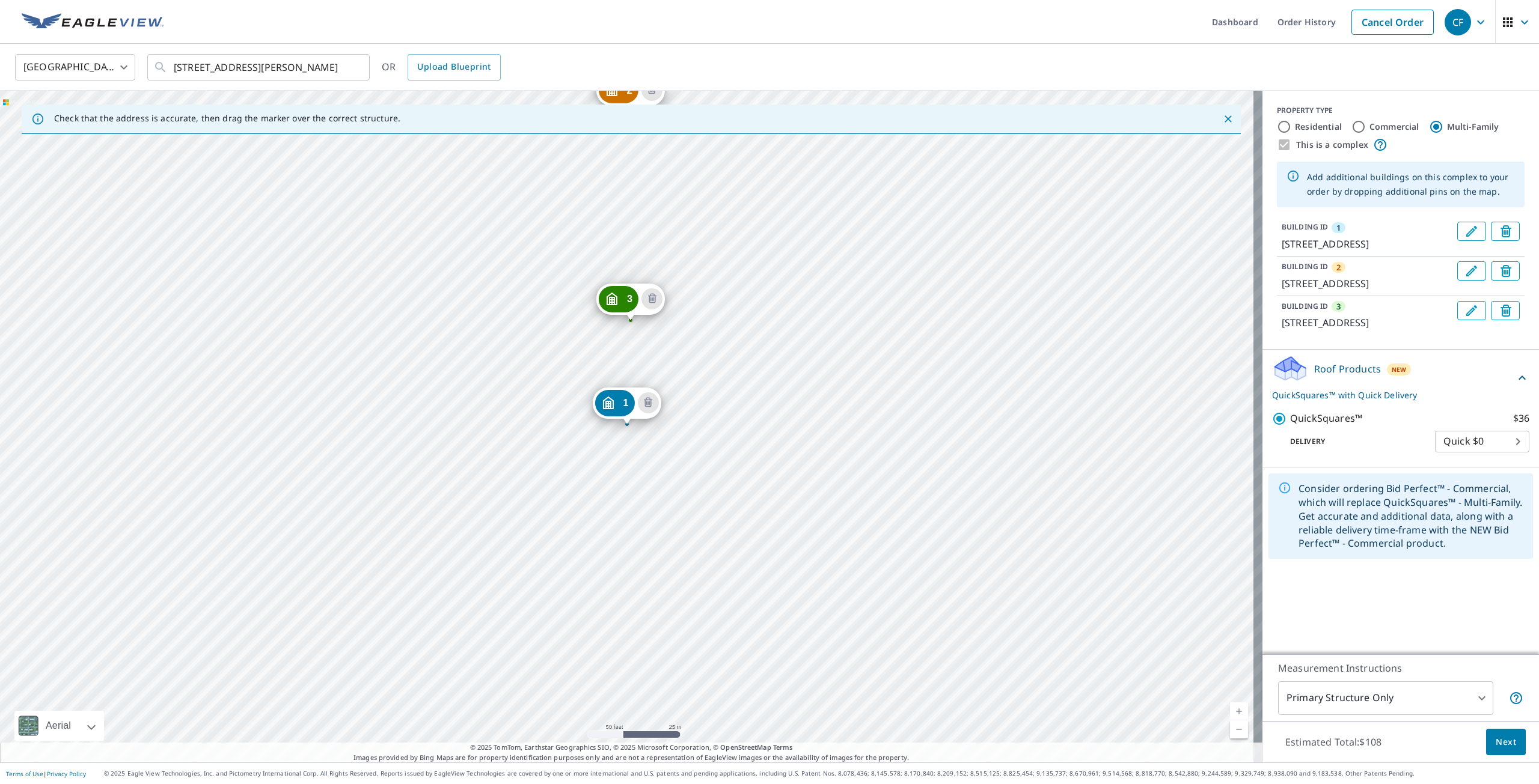
click at [632, 465] on div "2 1634 Woodland Dr Rockledge, FL 32955 3 1650 Woodland Dr Rockledge, FL 32955 1…" at bounding box center [631, 427] width 1263 height 672
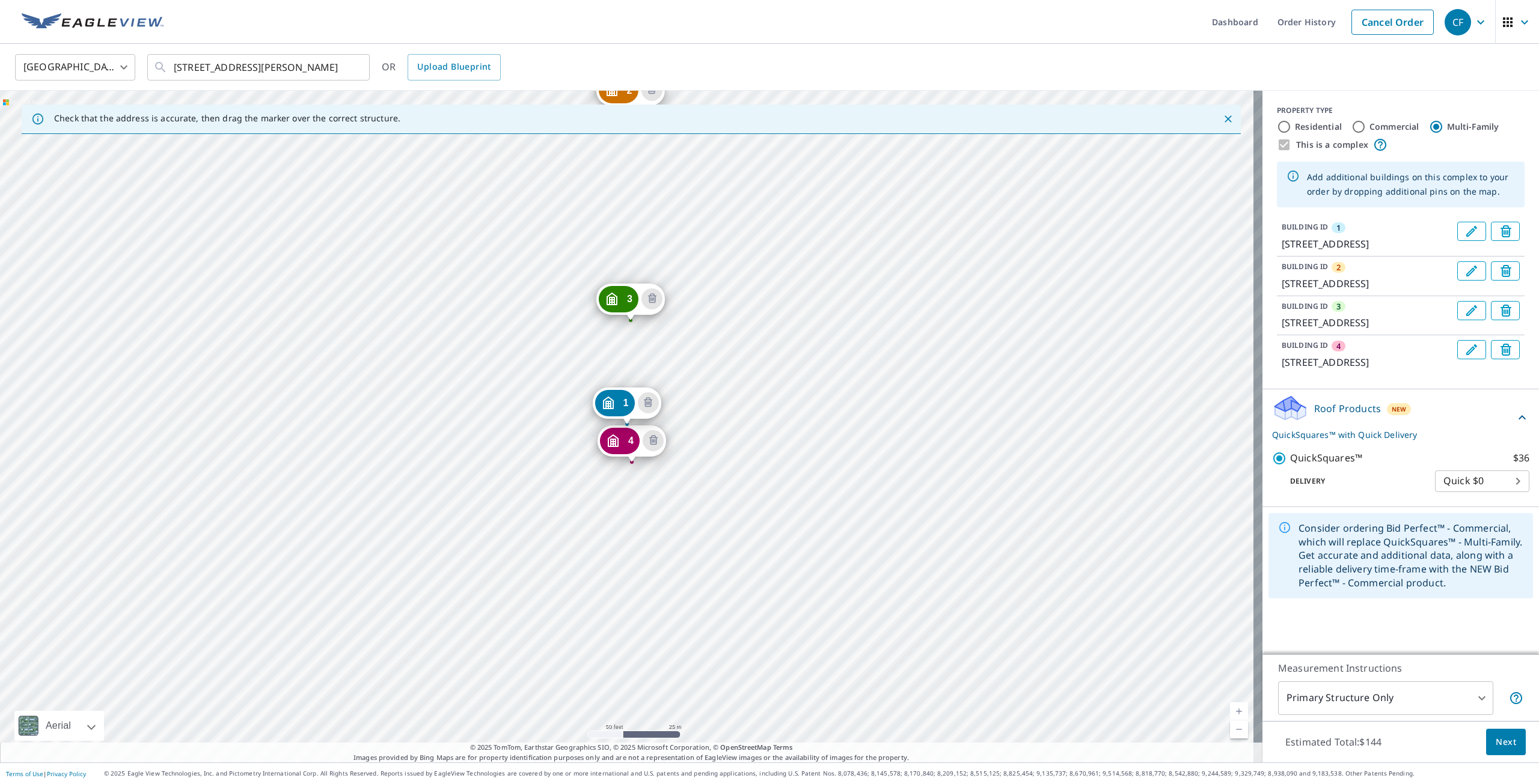
click at [634, 554] on div "2 1634 Woodland Dr Rockledge, FL 32955 3 1650 Woodland Dr Rockledge, FL 32955 4…" at bounding box center [631, 427] width 1263 height 672
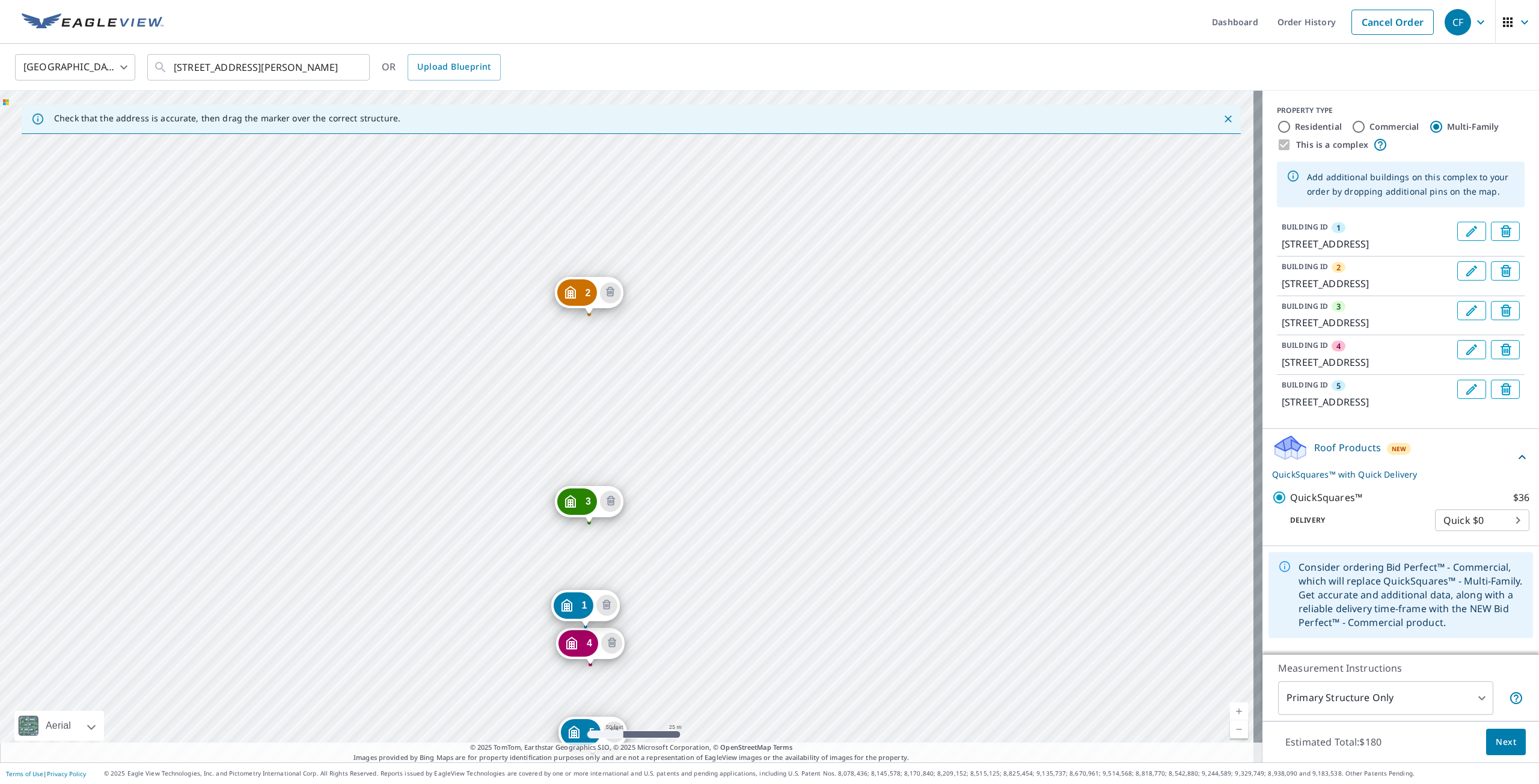
drag, startPoint x: 772, startPoint y: 419, endPoint x: 780, endPoint y: 514, distance: 95.3
click at [780, 514] on div "2 1634 Woodland Dr Rockledge, FL 32955 3 1650 Woodland Dr Rockledge, FL 32955 4…" at bounding box center [631, 427] width 1263 height 672
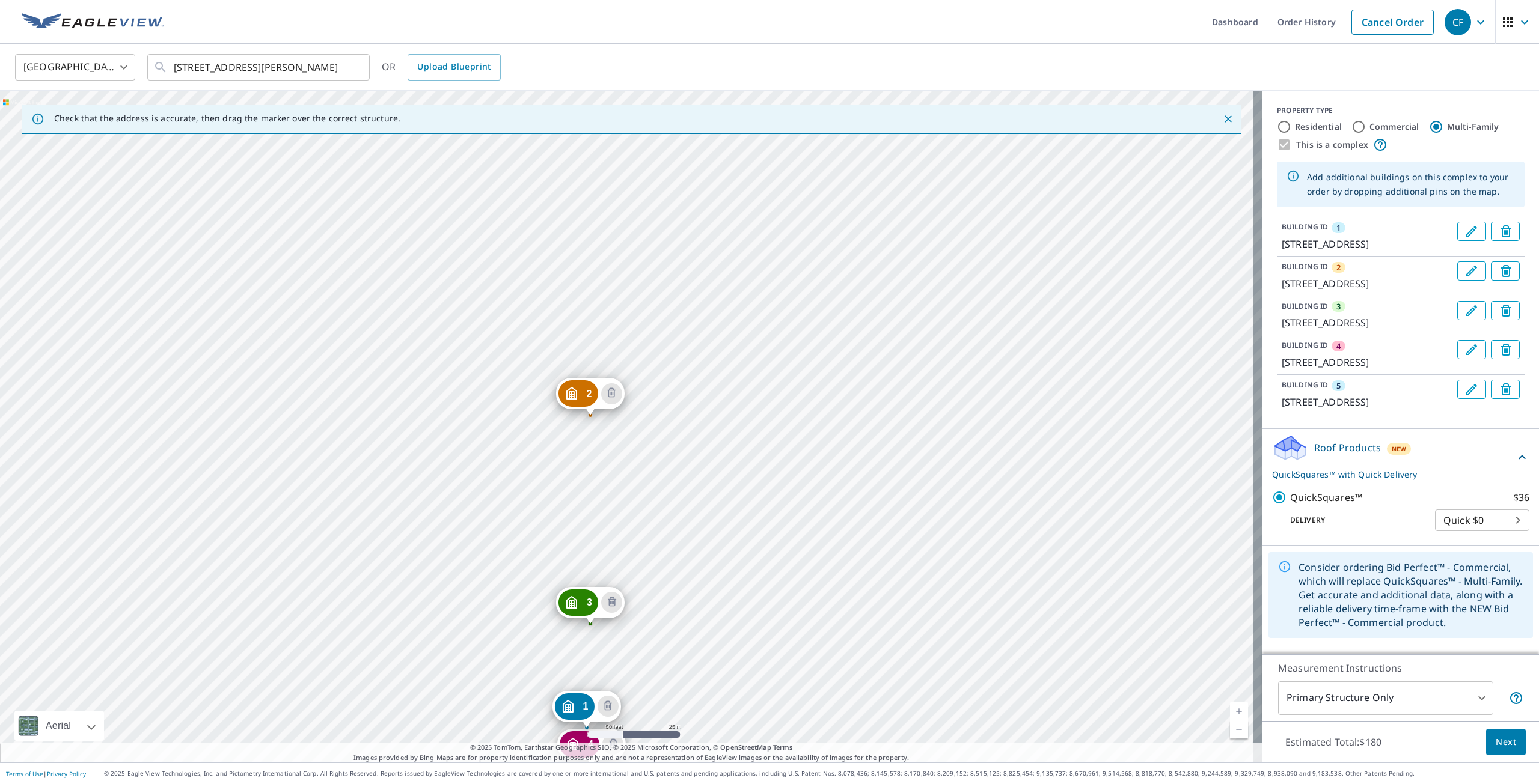
drag, startPoint x: 889, startPoint y: 403, endPoint x: 891, endPoint y: 504, distance: 101.0
click at [891, 504] on div "2 1634 Woodland Dr Rockledge, FL 32955 3 1650 Woodland Dr Rockledge, FL 32955 4…" at bounding box center [631, 427] width 1263 height 672
click at [1496, 741] on span "Next" at bounding box center [1506, 743] width 20 height 15
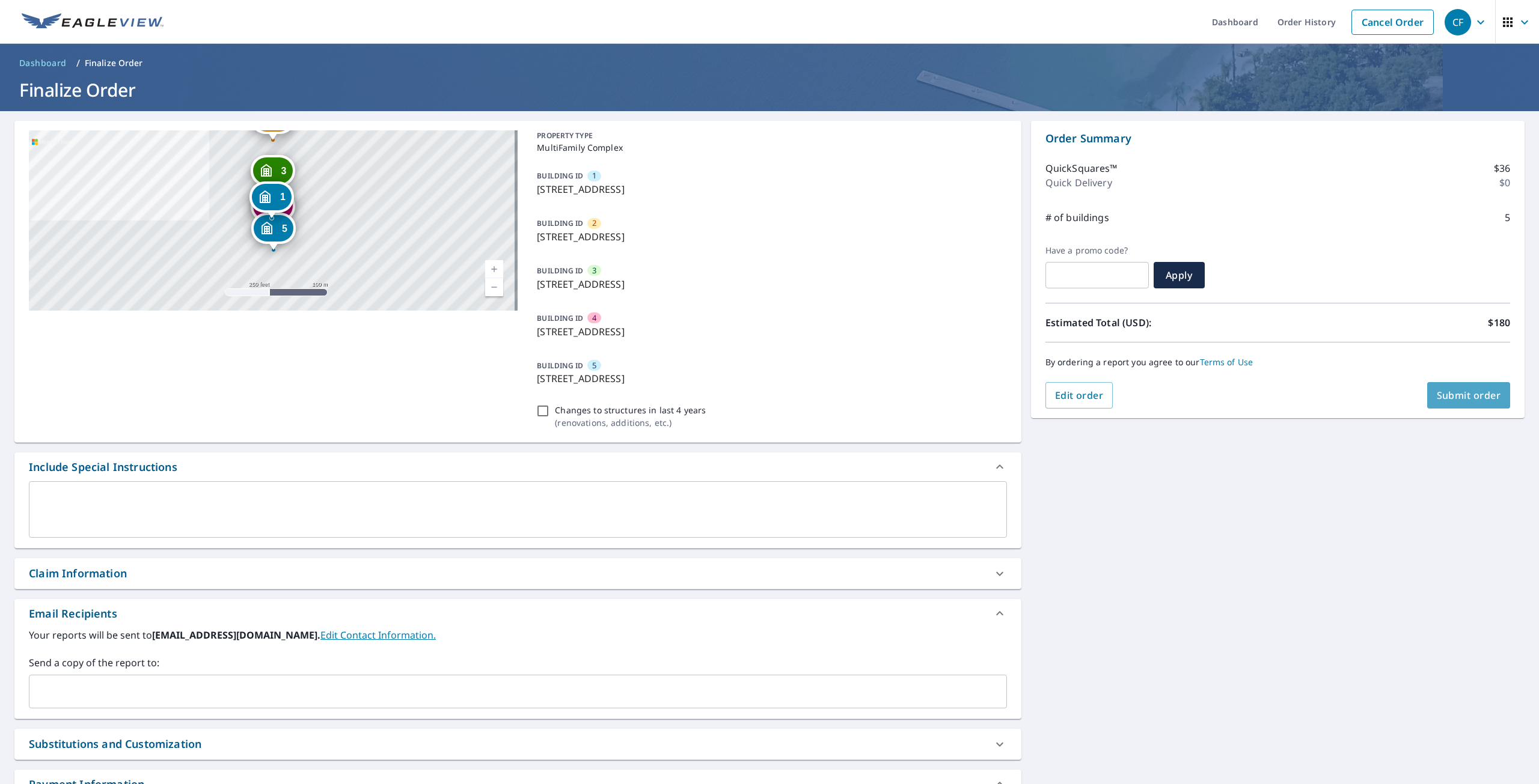
click at [1451, 394] on span "Submit order" at bounding box center [1469, 395] width 64 height 13
checkbox input "true"
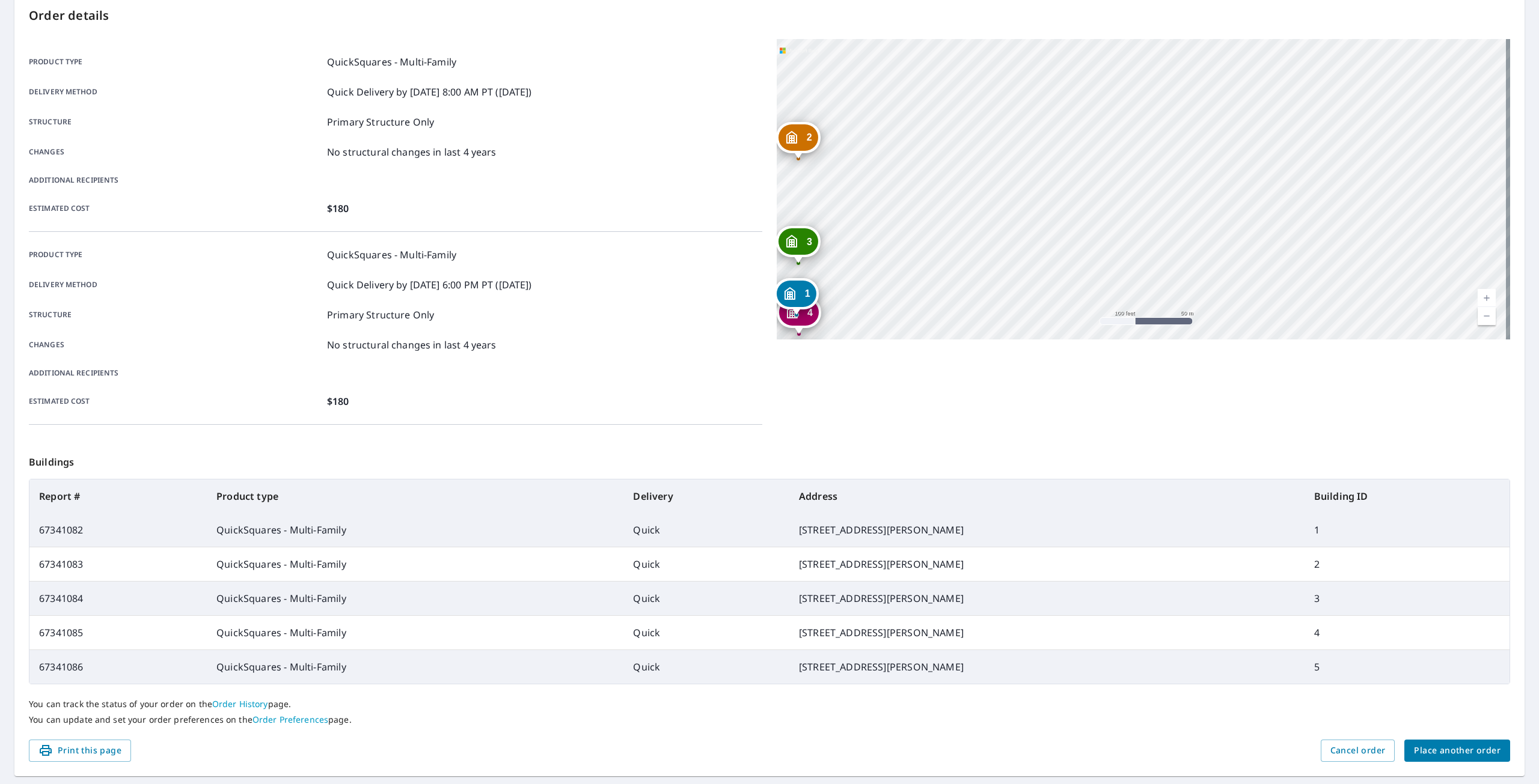
scroll to position [152, 0]
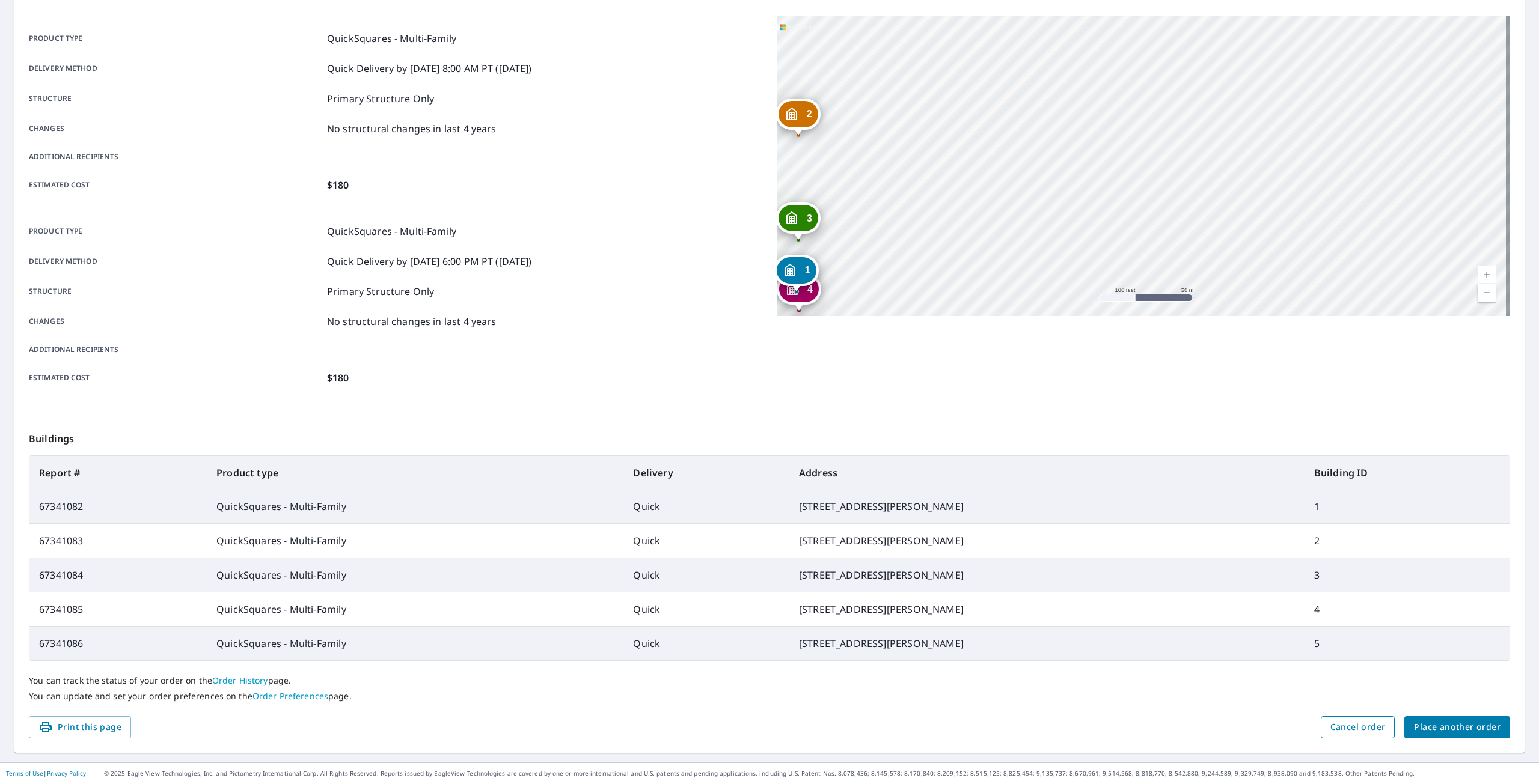
click at [1350, 723] on span "Cancel order" at bounding box center [1358, 727] width 55 height 15
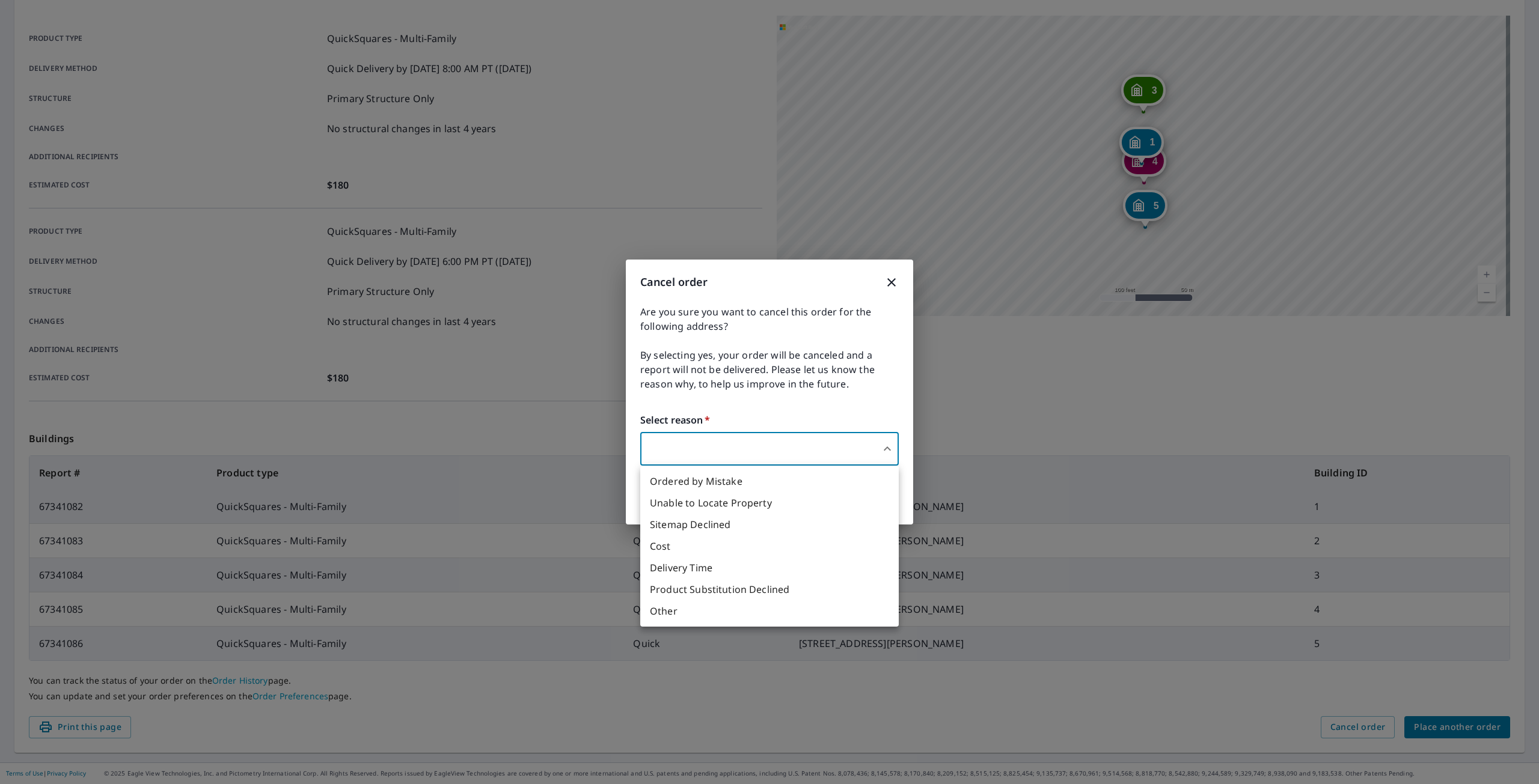
click at [698, 442] on body "CF CF Dashboard Order History Order CF Order Submitted Order details Product ty…" at bounding box center [770, 392] width 1539 height 784
click at [668, 613] on li "Other" at bounding box center [770, 611] width 258 height 22
type input "36"
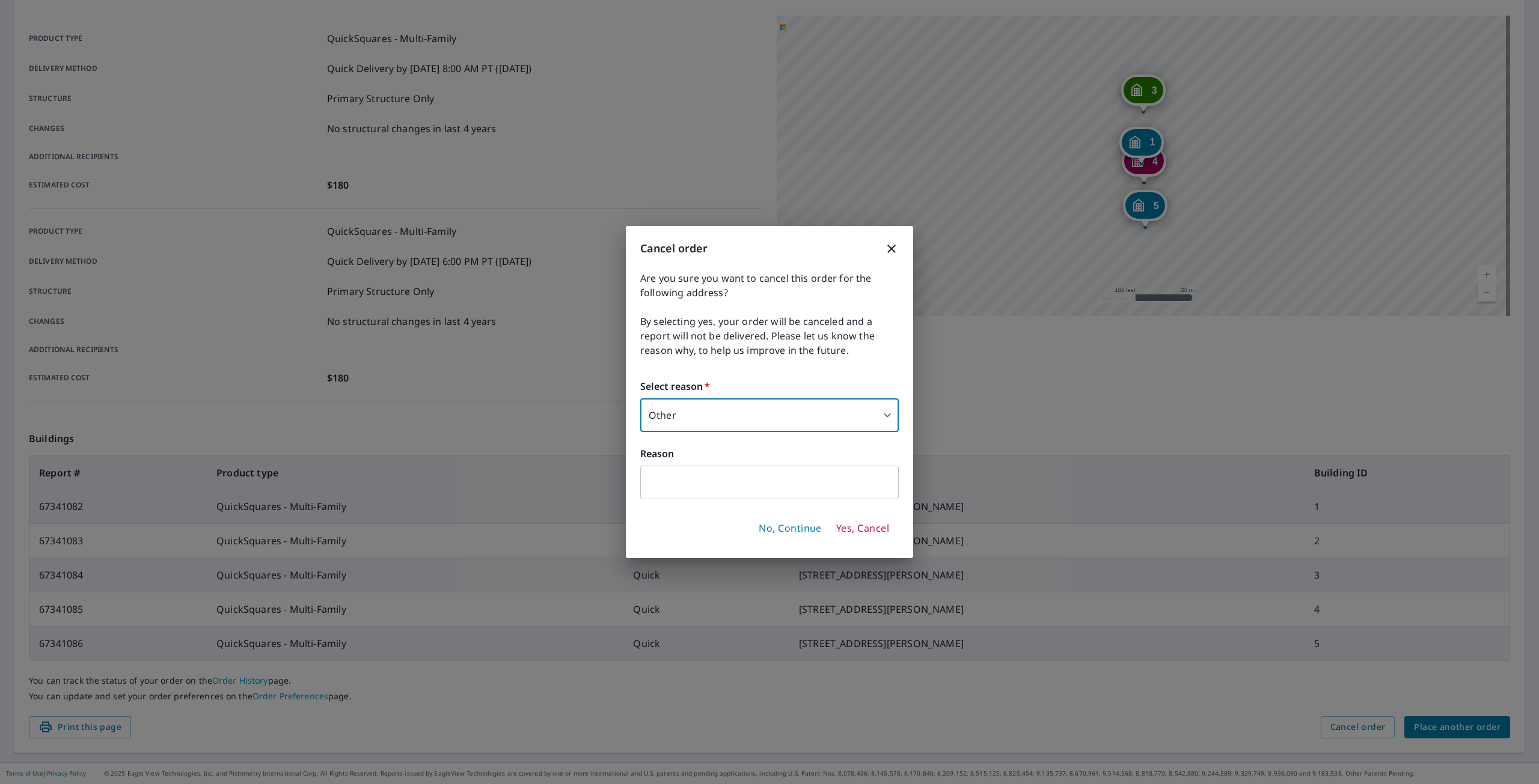
click at [685, 481] on input "text" at bounding box center [770, 483] width 258 height 33
type input "Wrong Buildings"
click at [854, 527] on span "Yes, Cancel" at bounding box center [863, 528] width 53 height 13
click at [892, 248] on icon "button" at bounding box center [892, 248] width 9 height 9
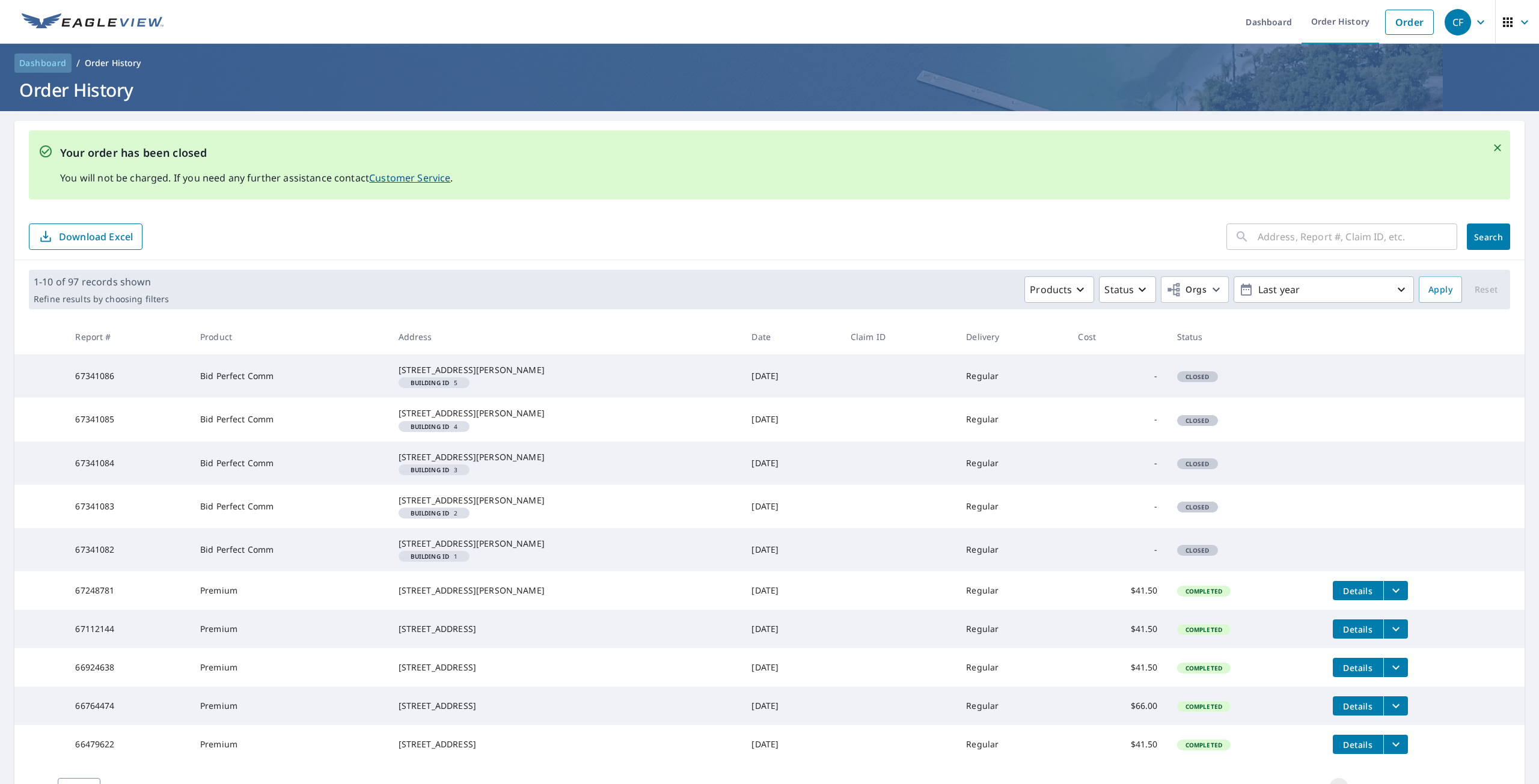
click at [49, 62] on span "Dashboard" at bounding box center [43, 62] width 48 height 12
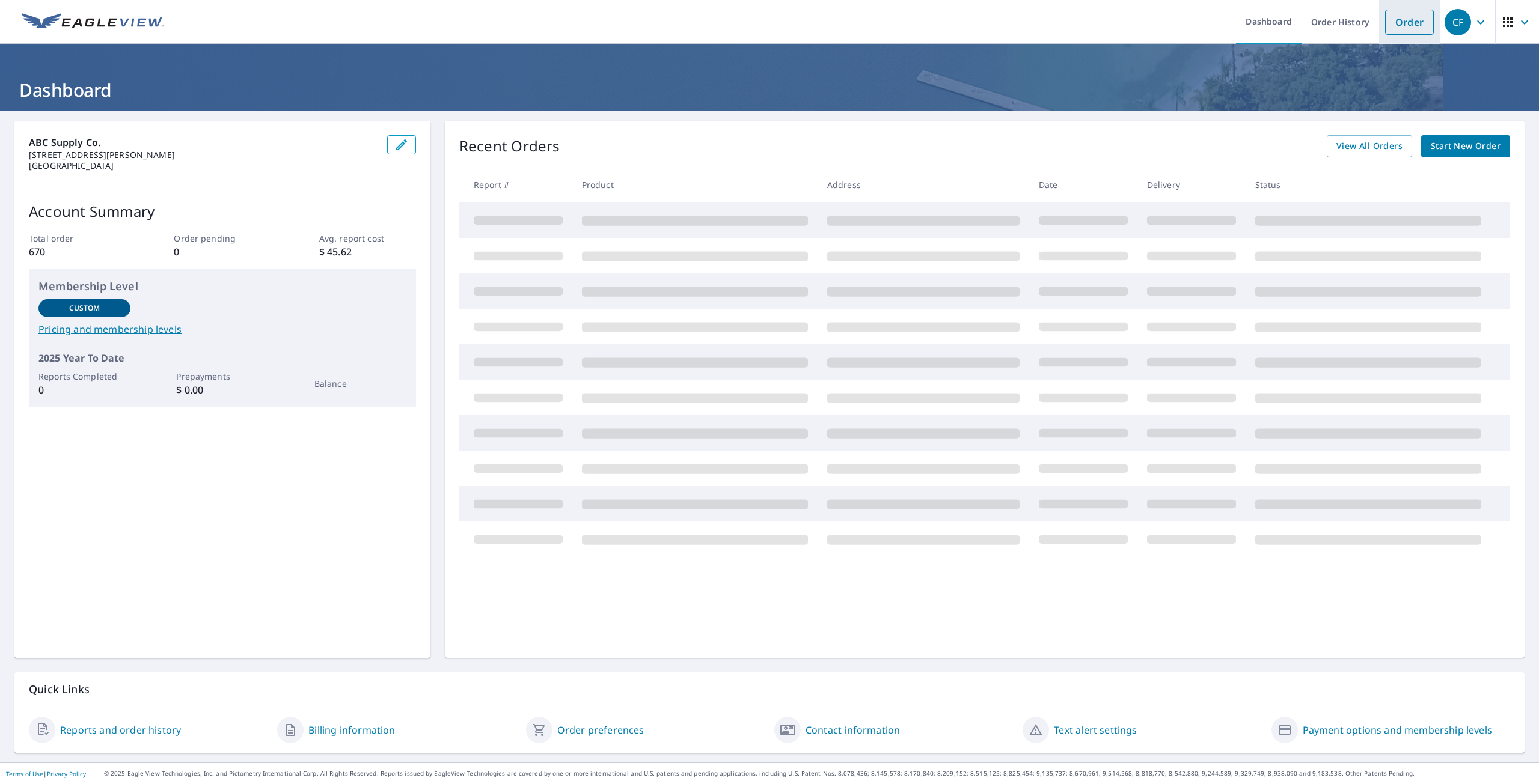
click at [1396, 27] on link "Order" at bounding box center [1409, 22] width 49 height 25
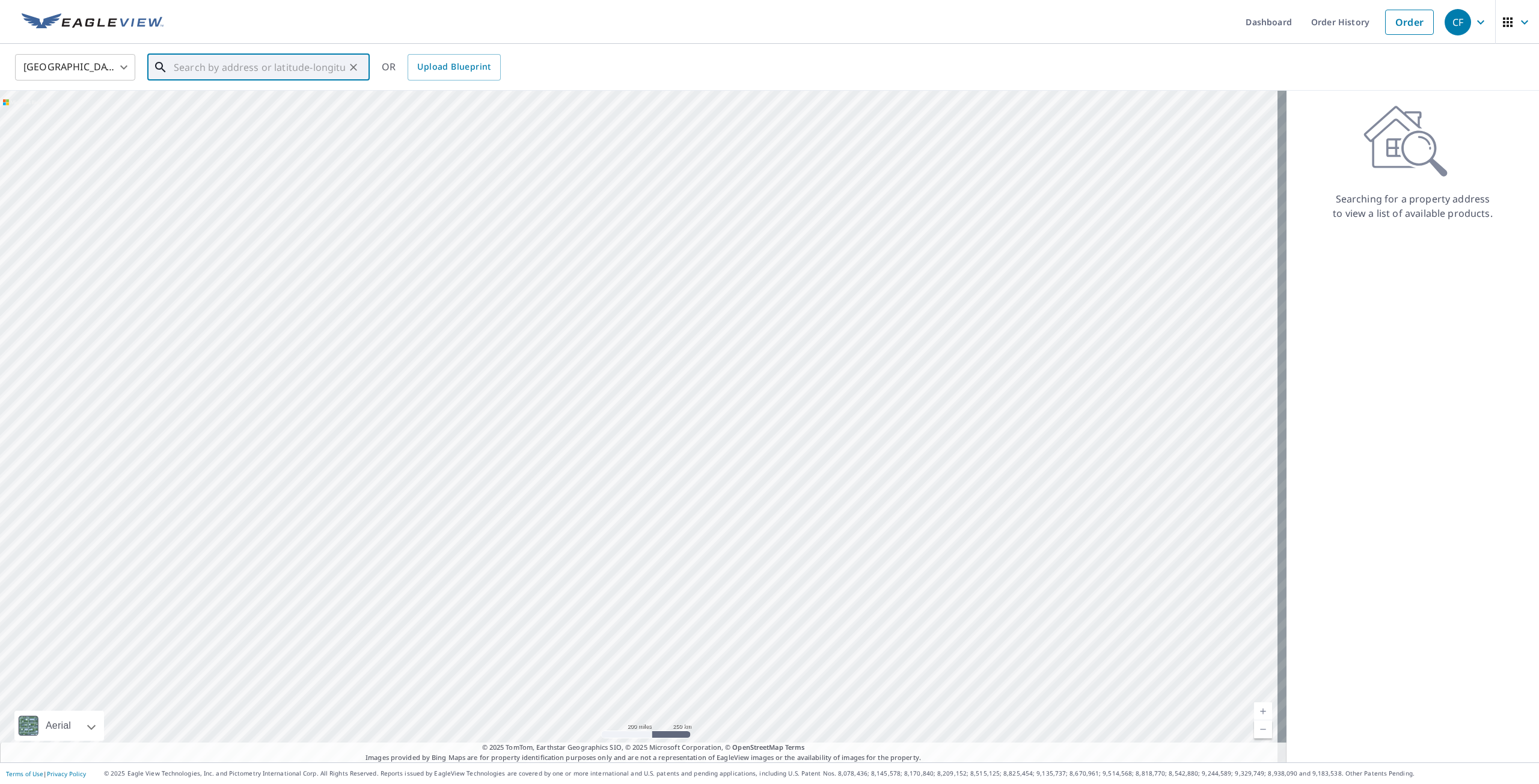
click at [176, 67] on input "text" at bounding box center [259, 67] width 171 height 33
type input "1600 woodland dr rockledge fl"
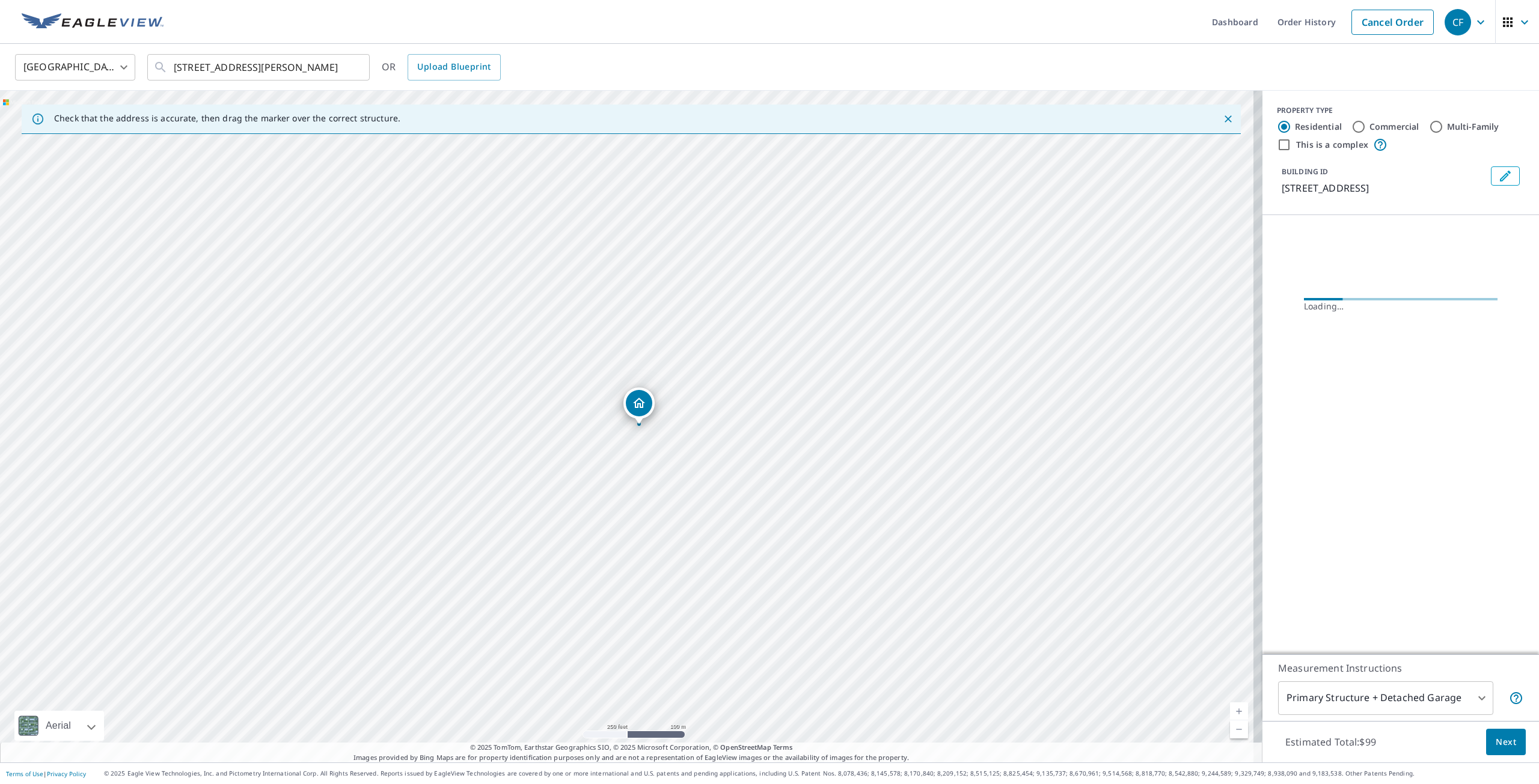
click at [674, 486] on div "1600 Woodland Dr Rockledge, FL 32955" at bounding box center [631, 427] width 1263 height 672
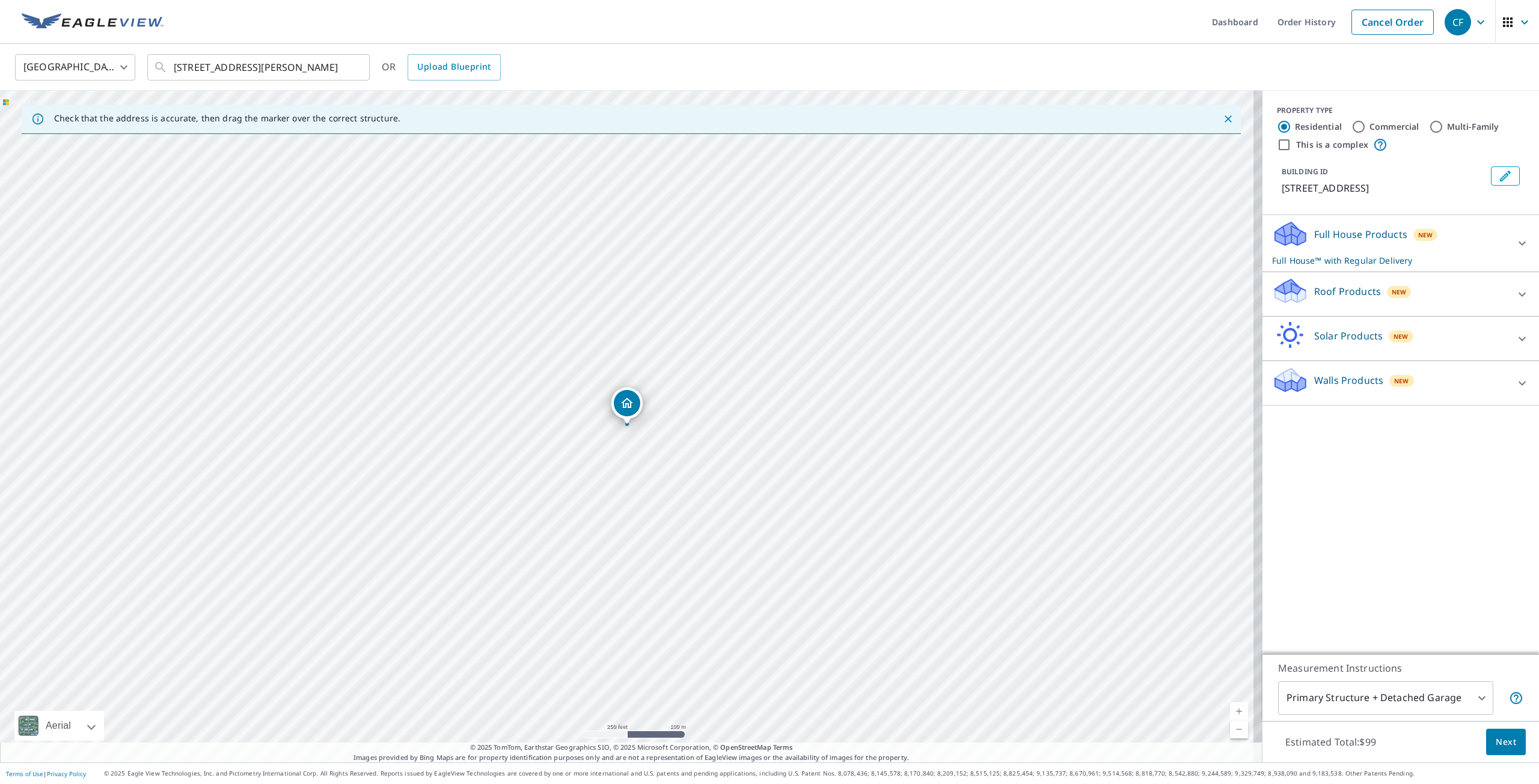
click at [672, 476] on div "1600 Woodland Dr Rockledge, FL 32955" at bounding box center [631, 427] width 1263 height 672
click at [1277, 145] on input "This is a complex" at bounding box center [1284, 145] width 14 height 14
checkbox input "true"
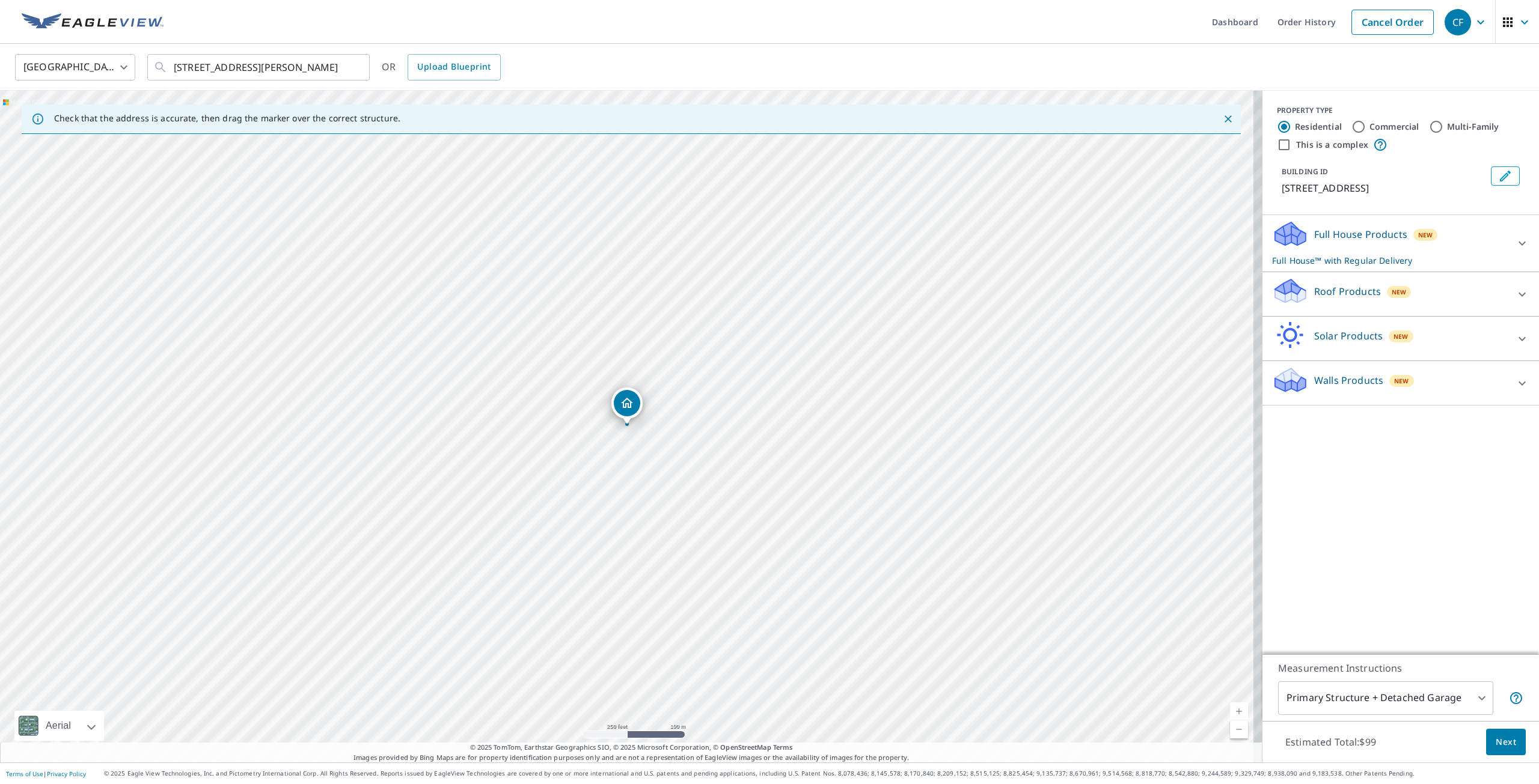
radio input "false"
radio input "true"
type input "4"
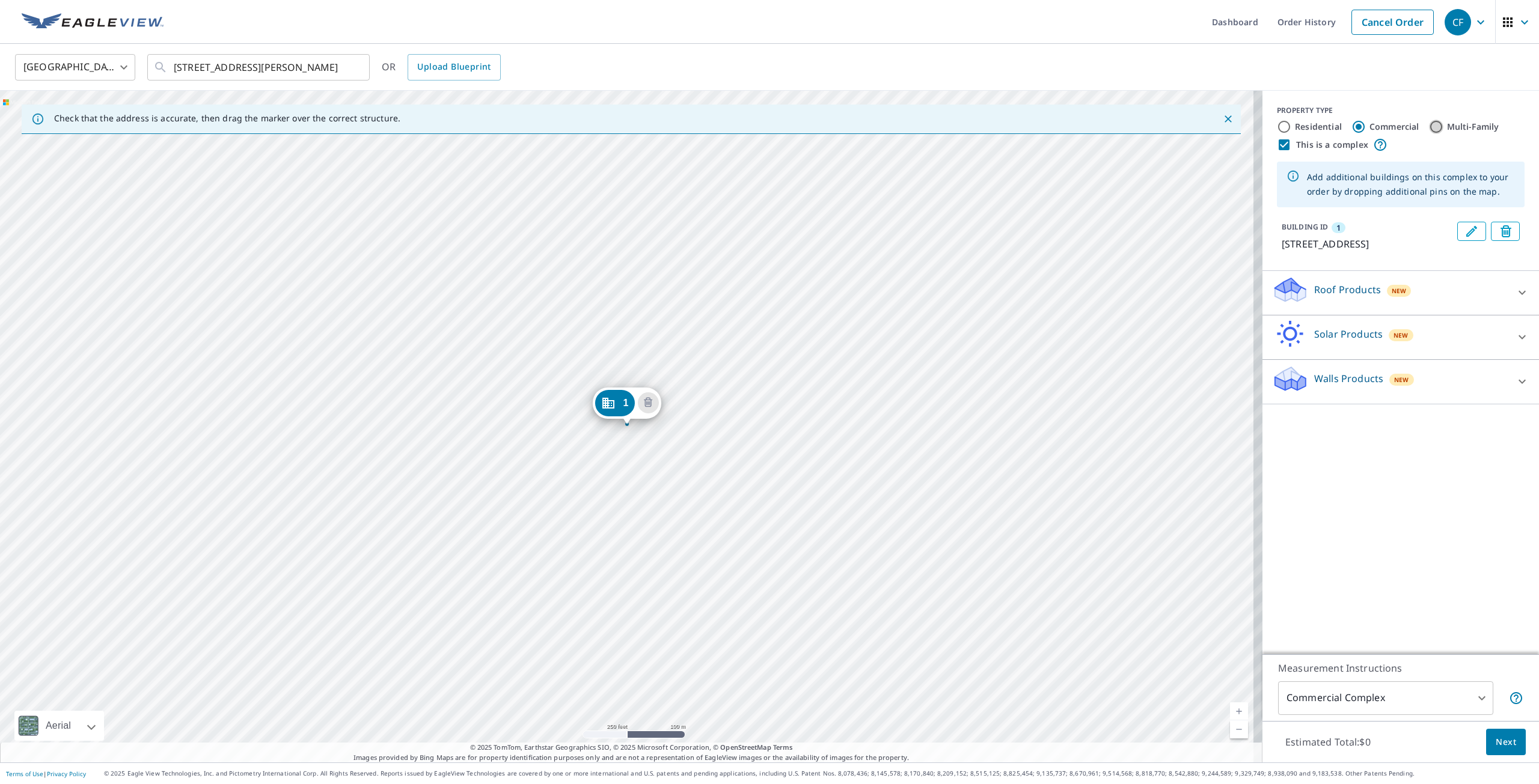
click at [1429, 124] on input "Multi-Family" at bounding box center [1436, 127] width 14 height 14
radio input "true"
type input "2"
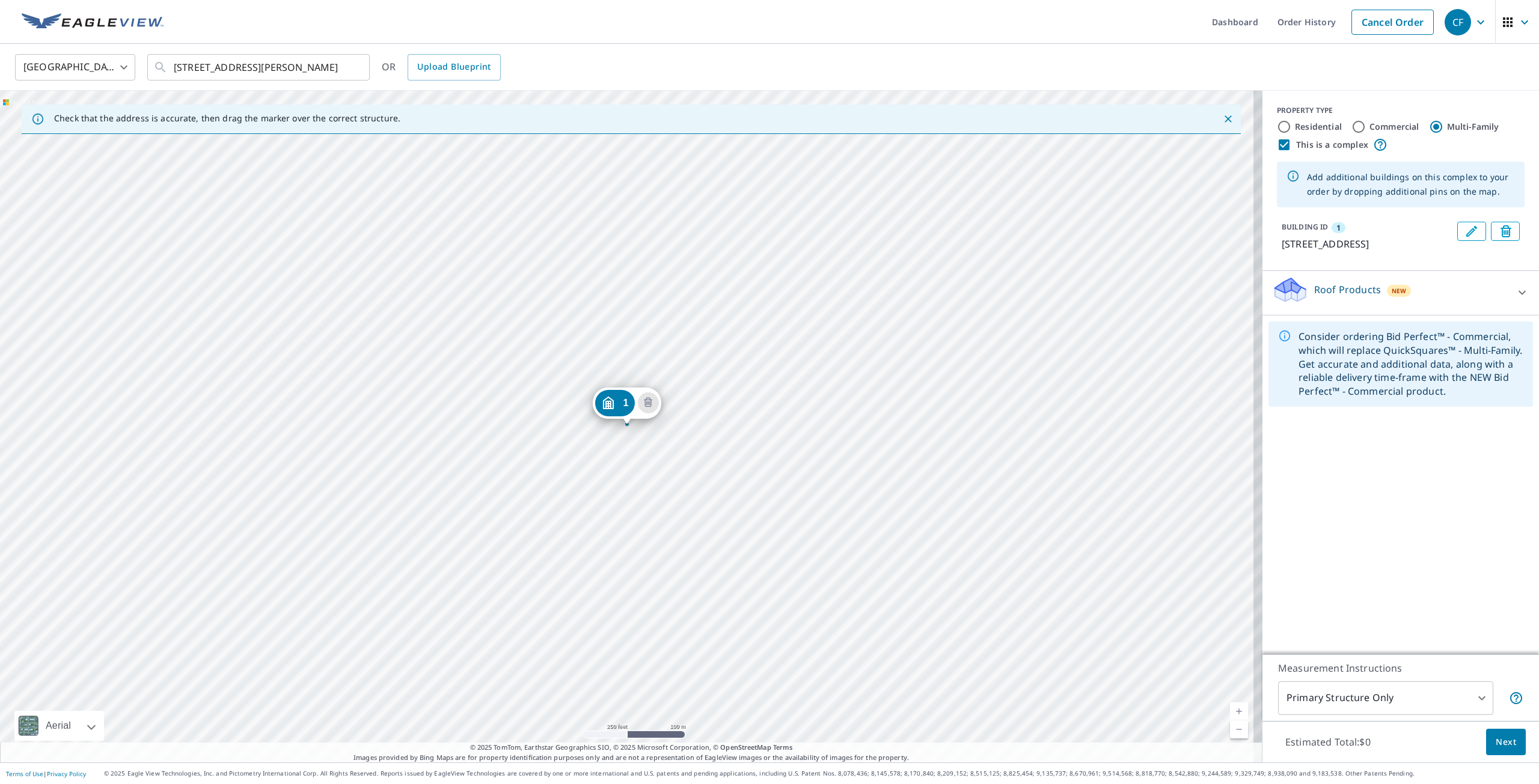
click at [671, 481] on div "1 1600 Woodland Dr Rockledge, FL 32955" at bounding box center [631, 427] width 1263 height 672
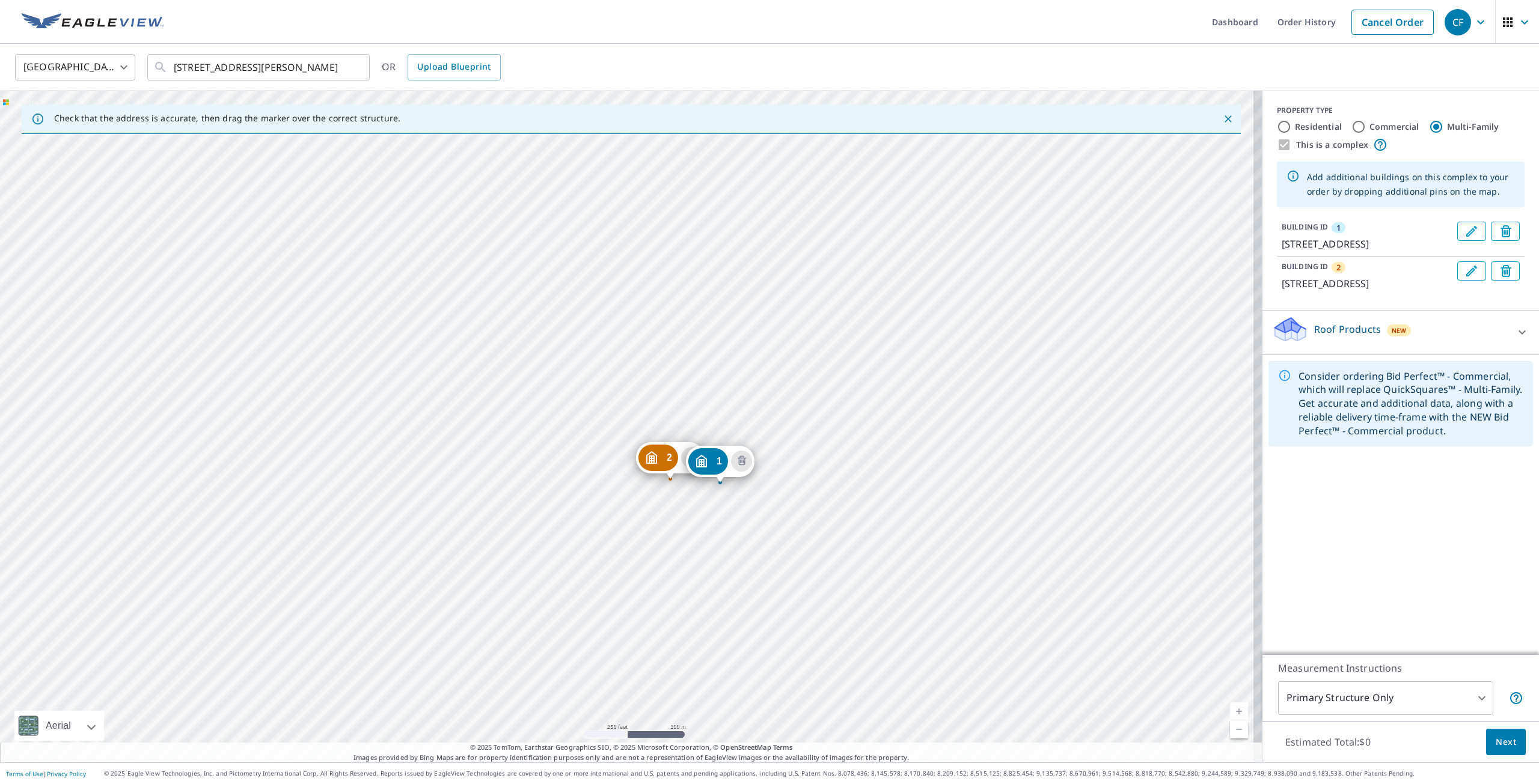
drag, startPoint x: 622, startPoint y: 408, endPoint x: 714, endPoint y: 467, distance: 109.3
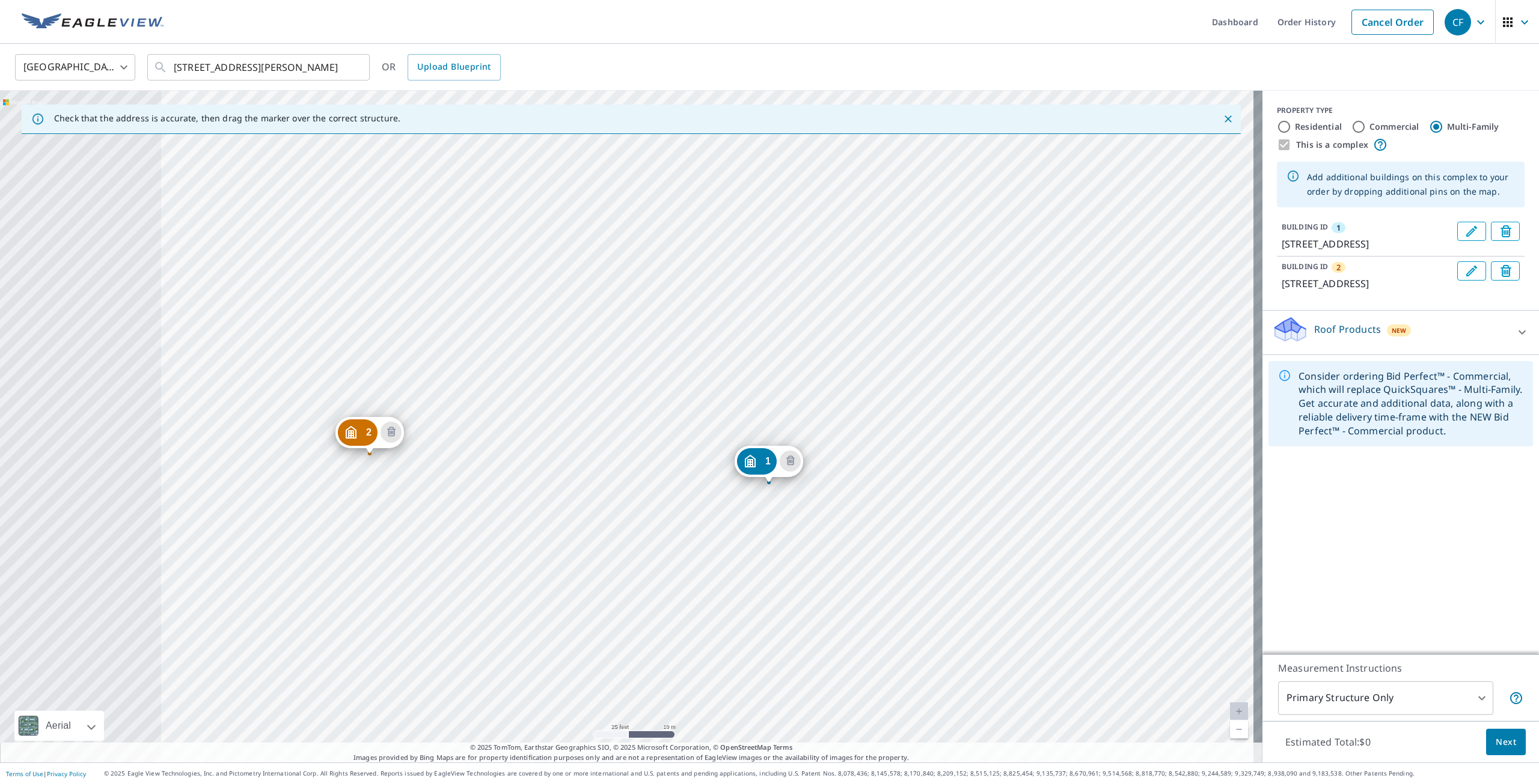
drag, startPoint x: 612, startPoint y: 476, endPoint x: 1295, endPoint y: 421, distance: 685.2
click at [1295, 421] on div "Check that the address is accurate, then drag the marker over the correct struc…" at bounding box center [770, 427] width 1539 height 672
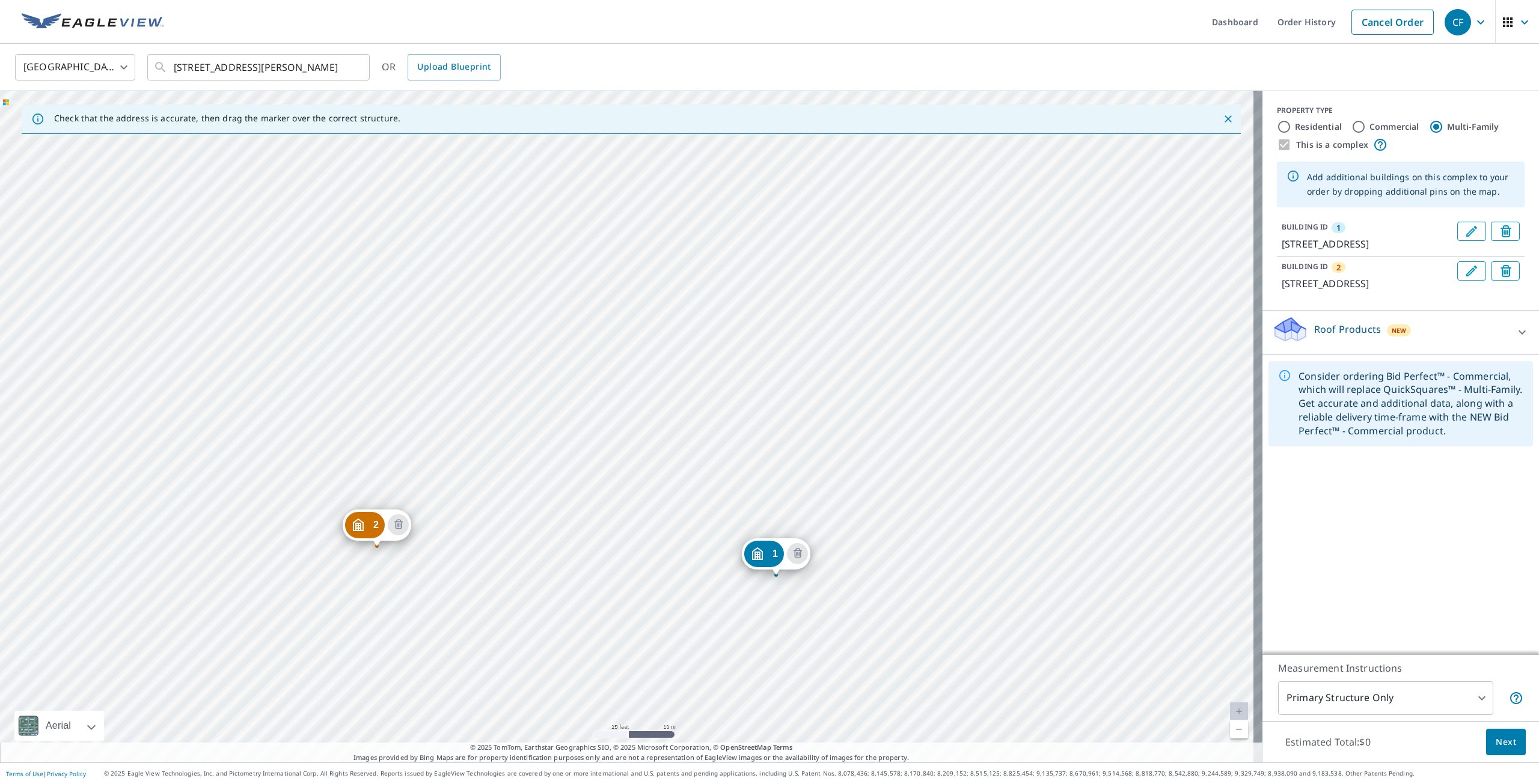
click at [1383, 539] on div "PROPERTY TYPE Residential Commercial Multi-Family This is a complex Add additio…" at bounding box center [1401, 373] width 276 height 563
click at [1519, 335] on icon at bounding box center [1522, 332] width 7 height 4
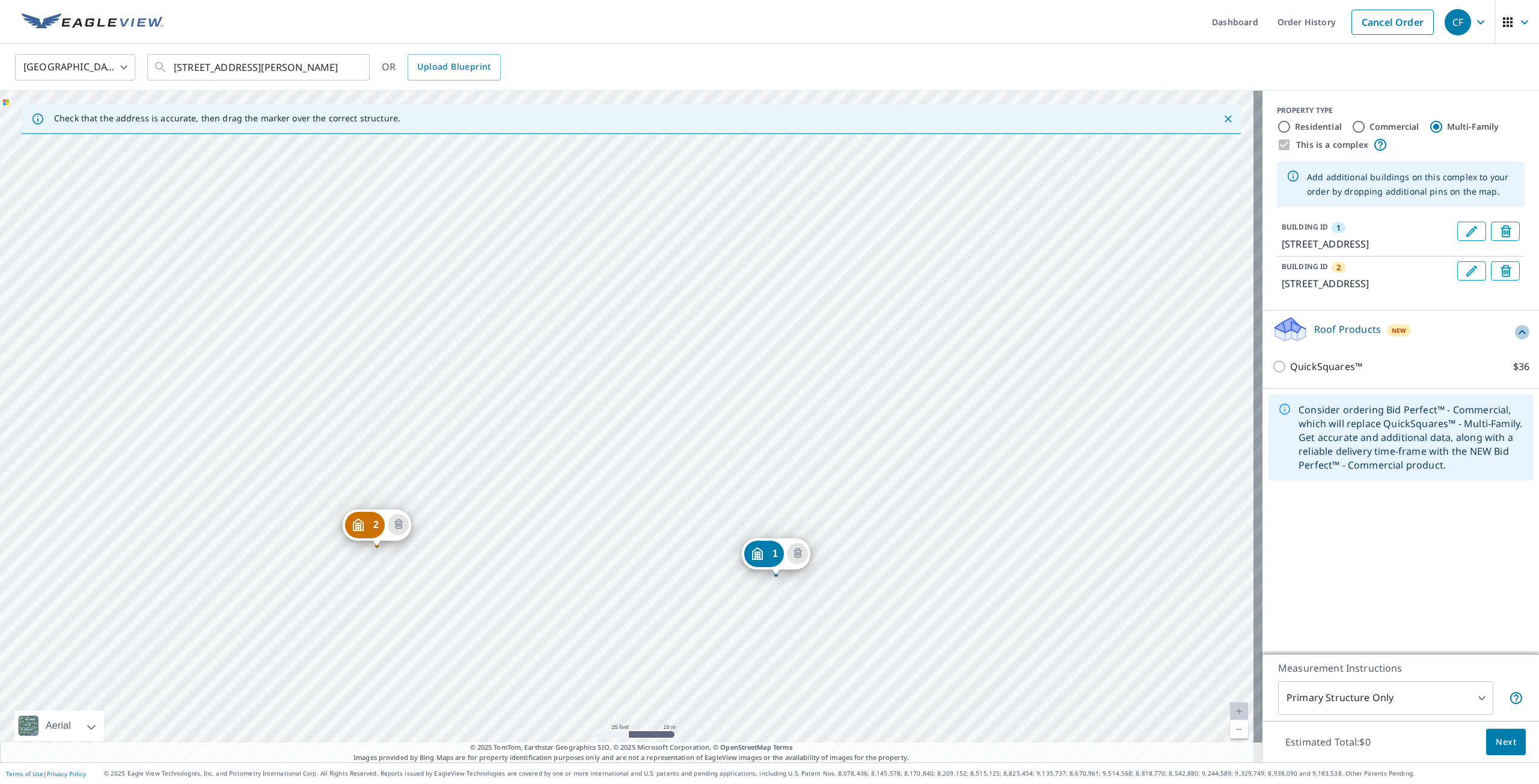
click at [1515, 340] on icon at bounding box center [1522, 332] width 14 height 14
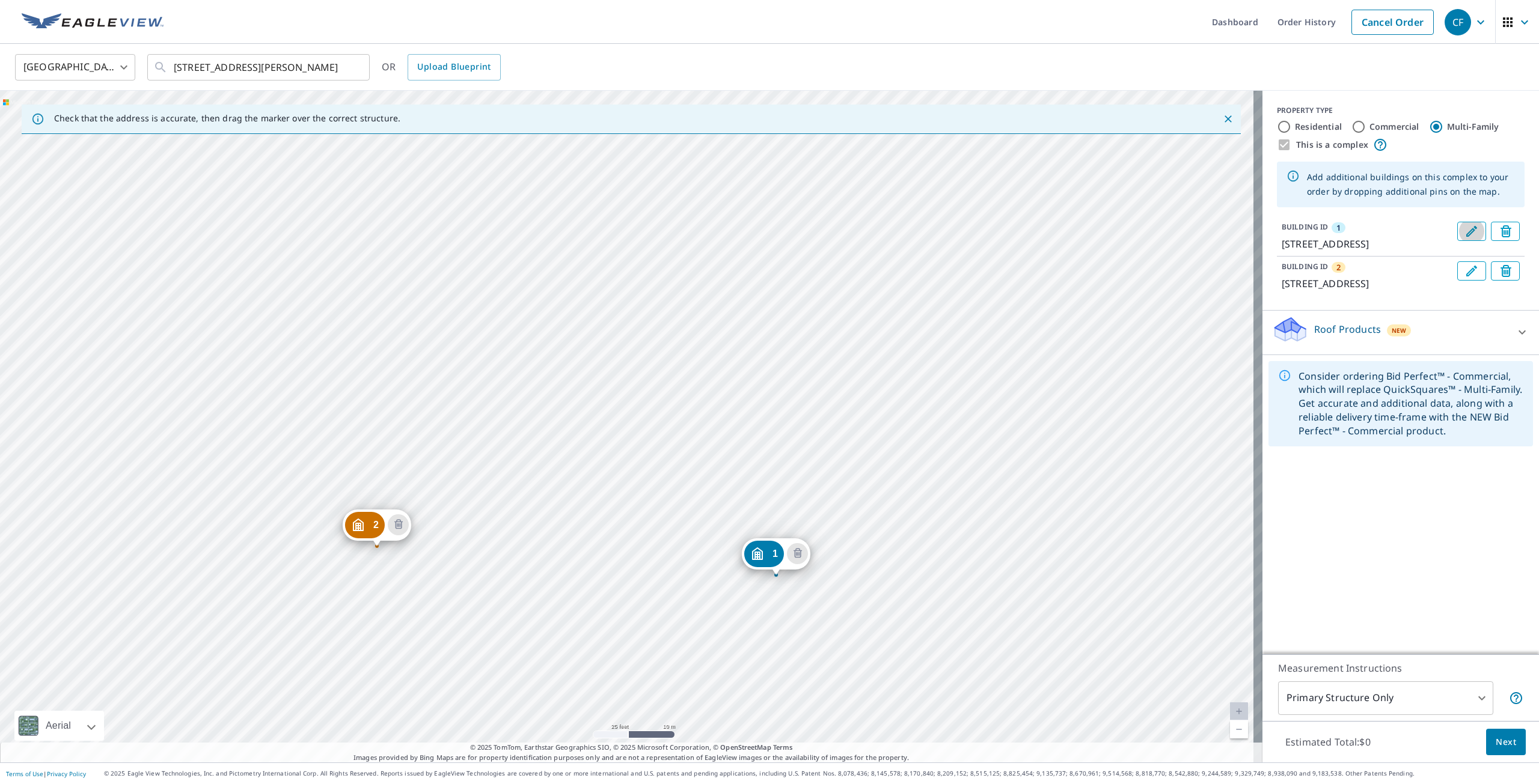
click at [1457, 234] on button "Edit building 1" at bounding box center [1472, 231] width 29 height 19
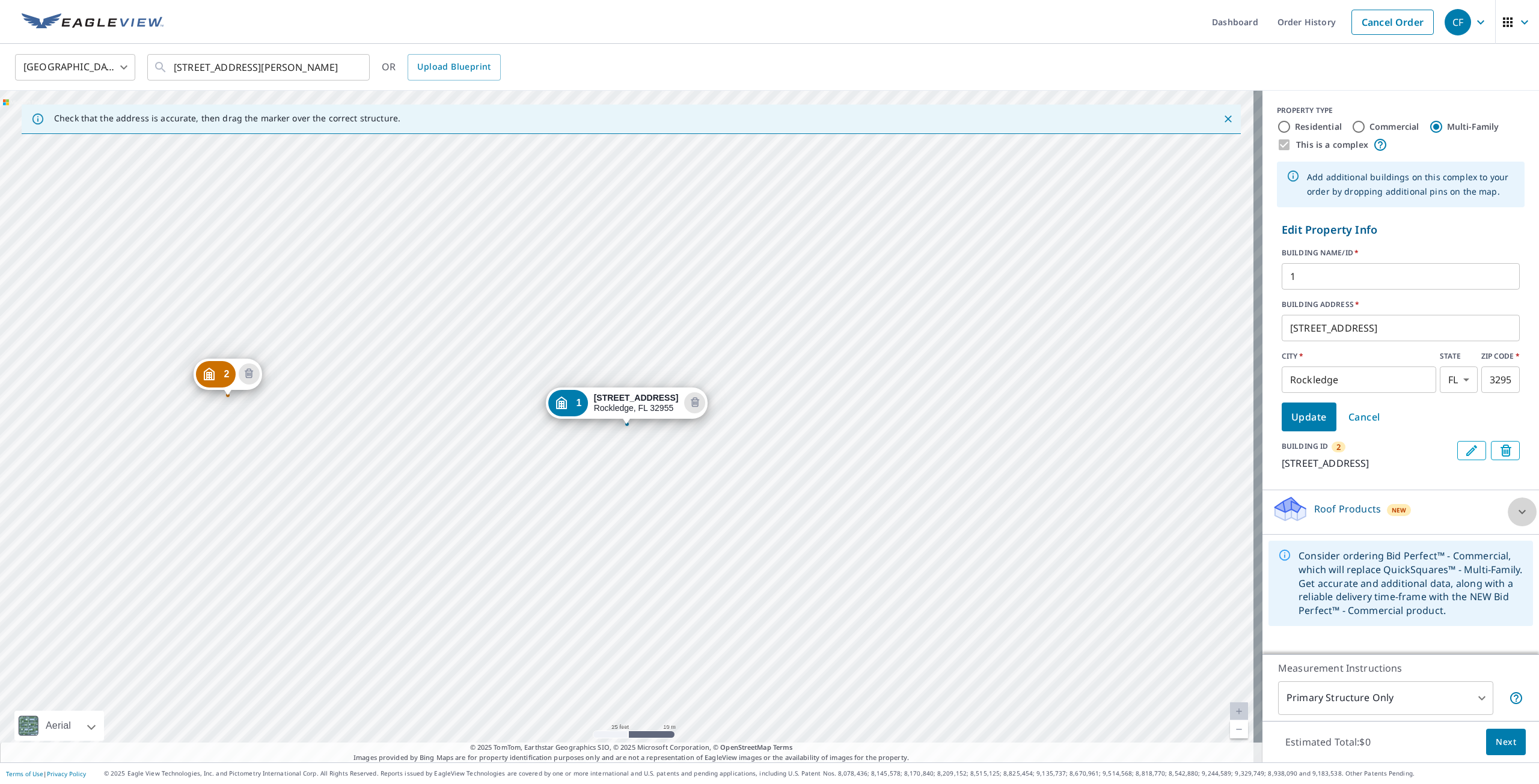
click at [1519, 515] on icon at bounding box center [1522, 512] width 7 height 4
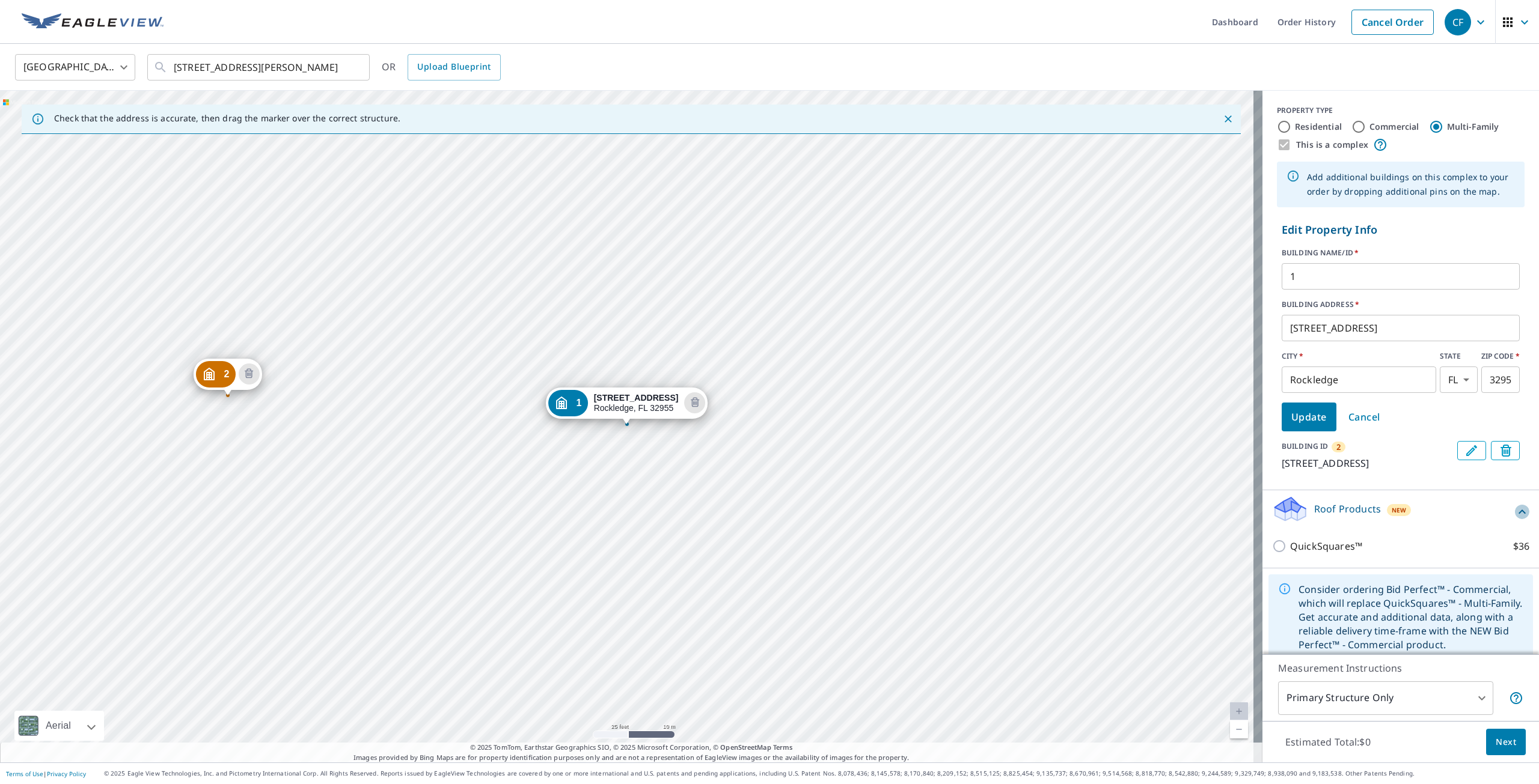
click at [1515, 519] on icon at bounding box center [1522, 512] width 14 height 14
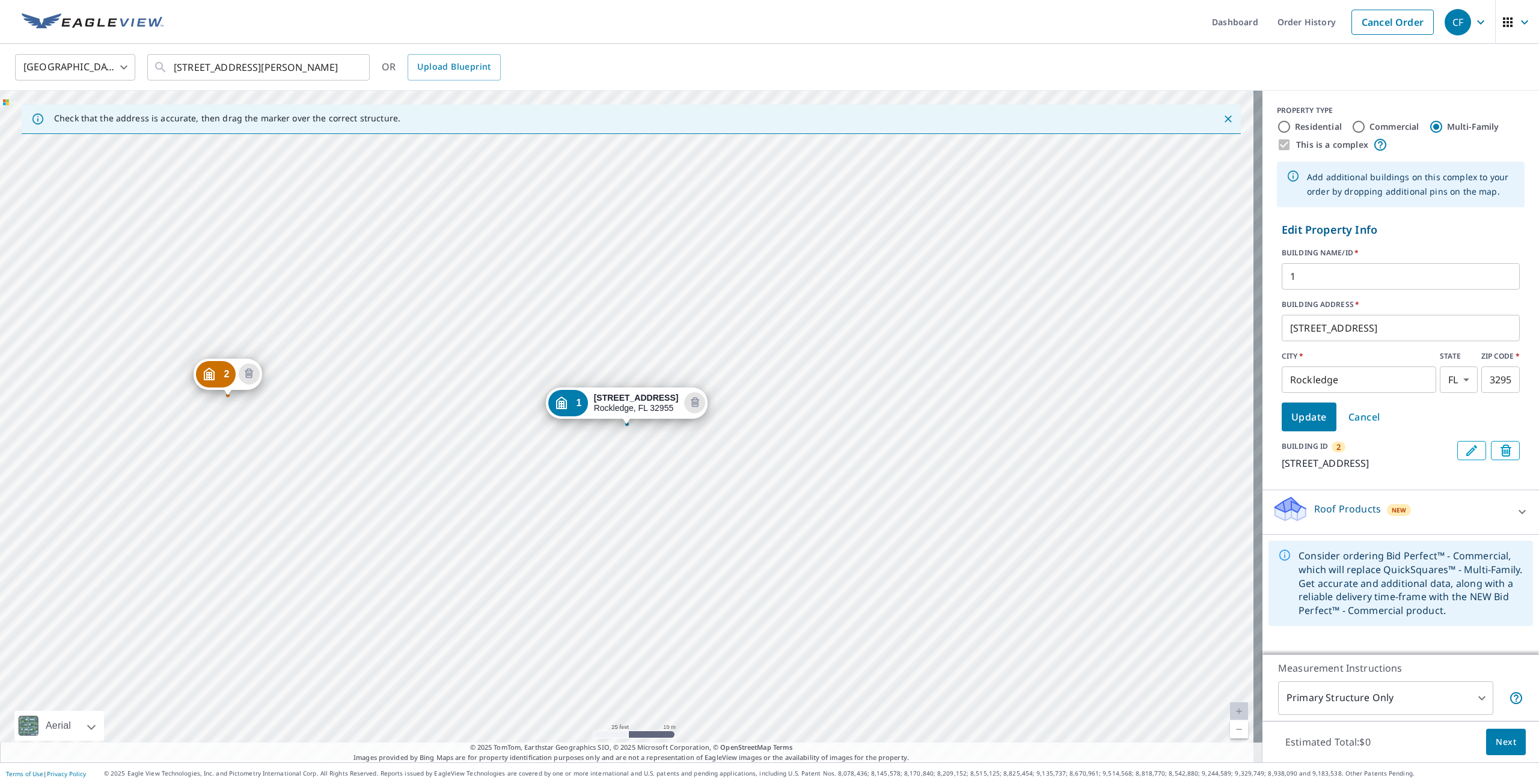
click at [1496, 744] on span "Next" at bounding box center [1506, 743] width 20 height 15
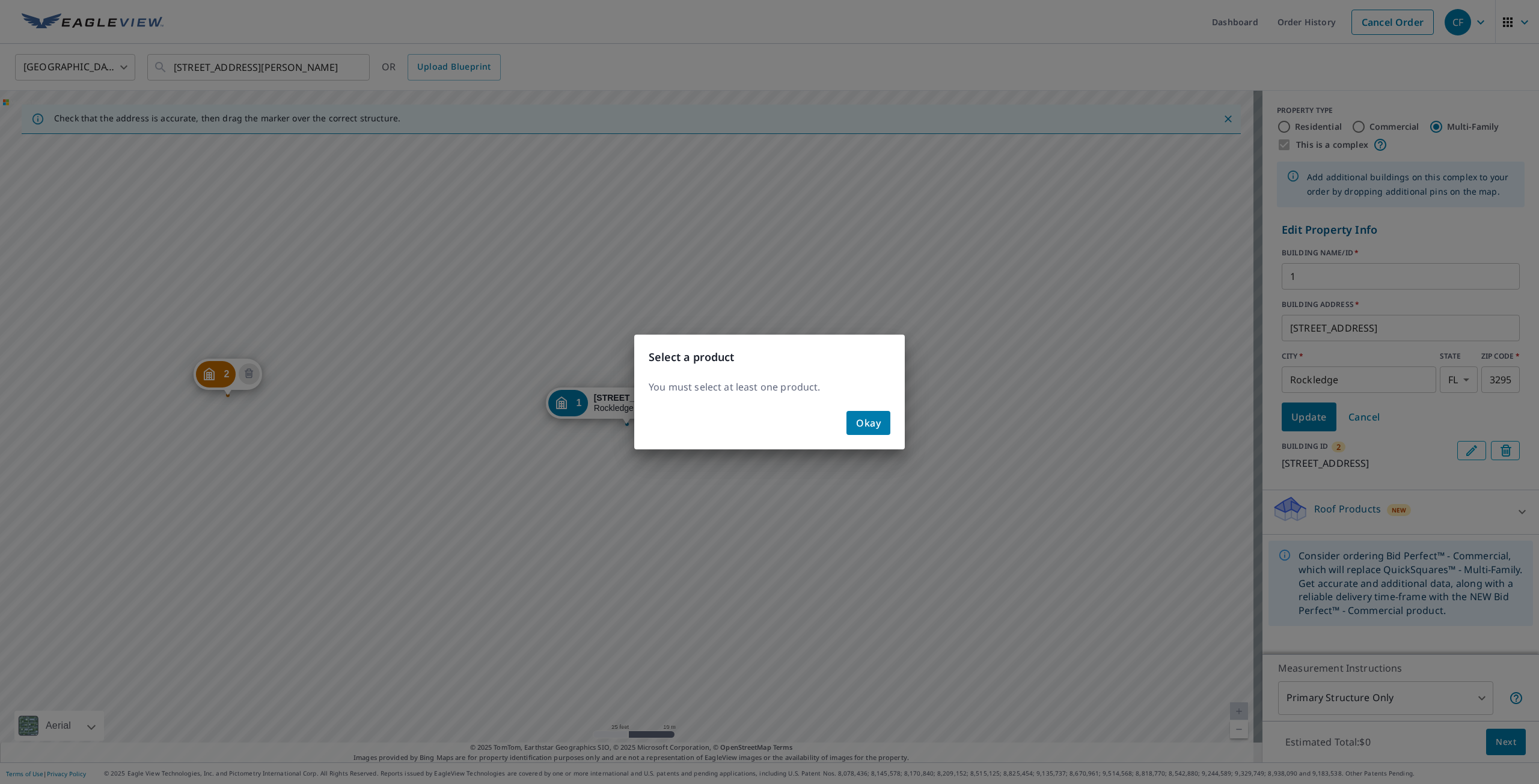
click at [1488, 744] on div "Select a product You must select at least one product. Okay" at bounding box center [770, 392] width 1539 height 784
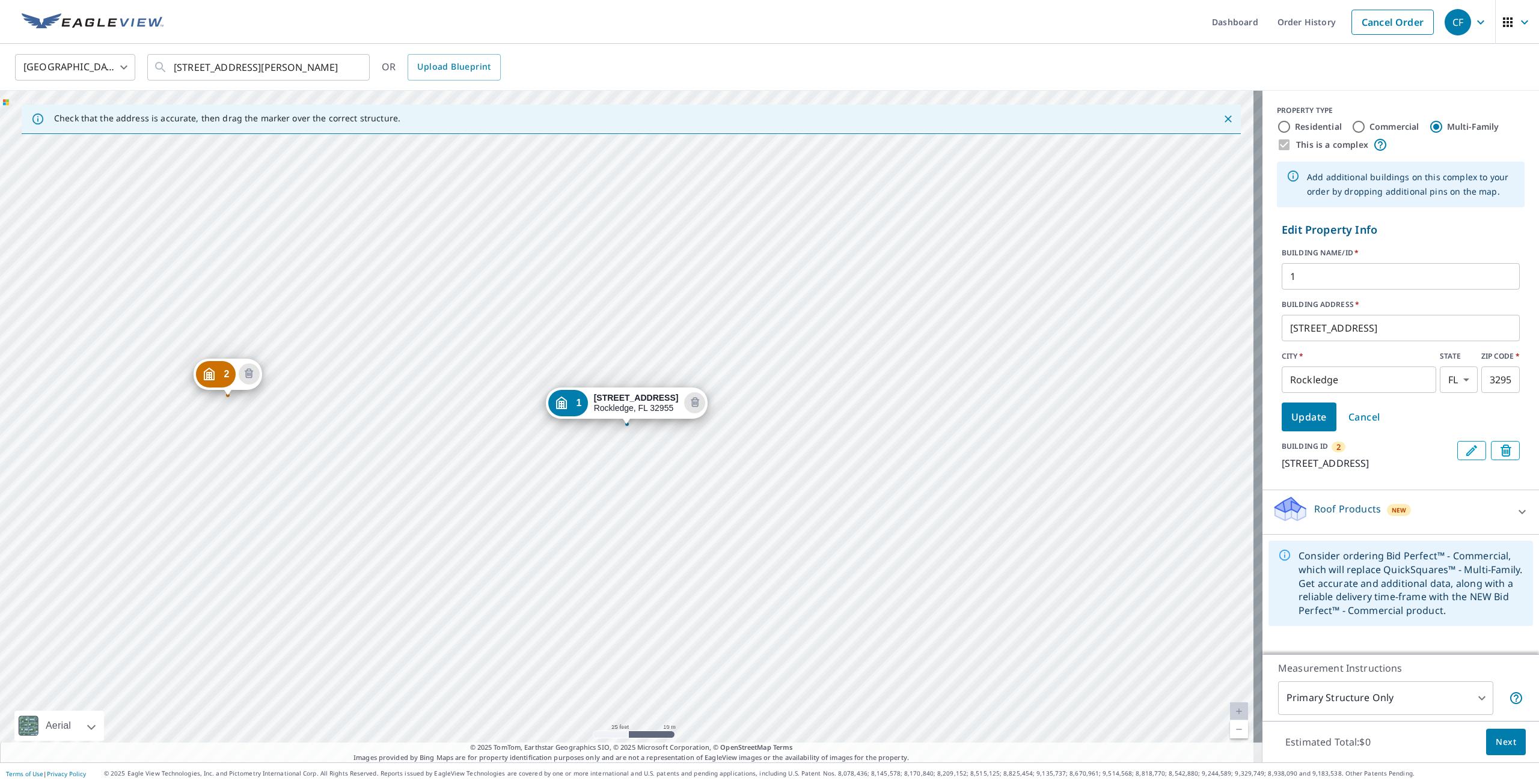
click at [1516, 519] on icon at bounding box center [1522, 512] width 14 height 14
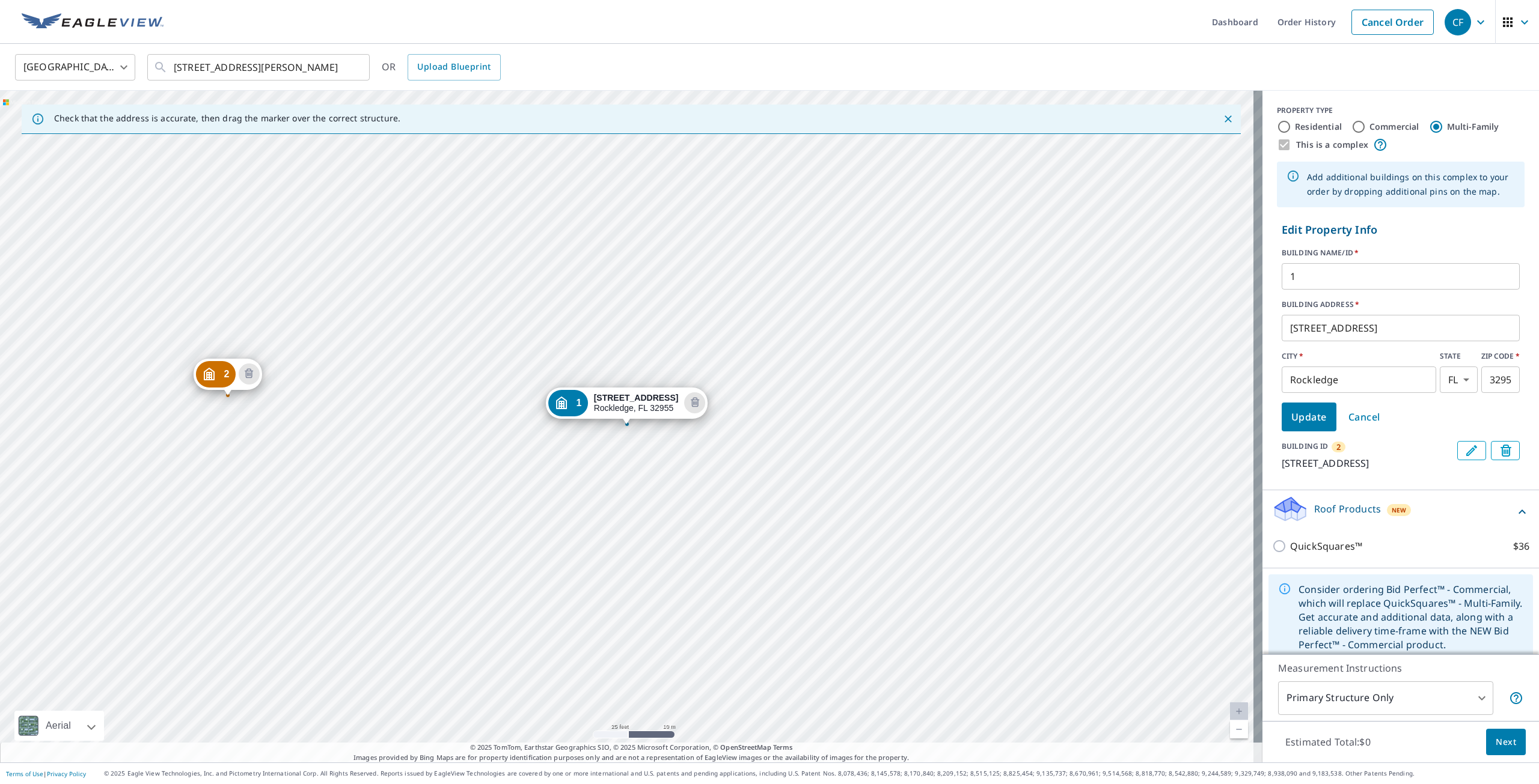
click at [1359, 516] on p "Roof Products" at bounding box center [1347, 508] width 67 height 14
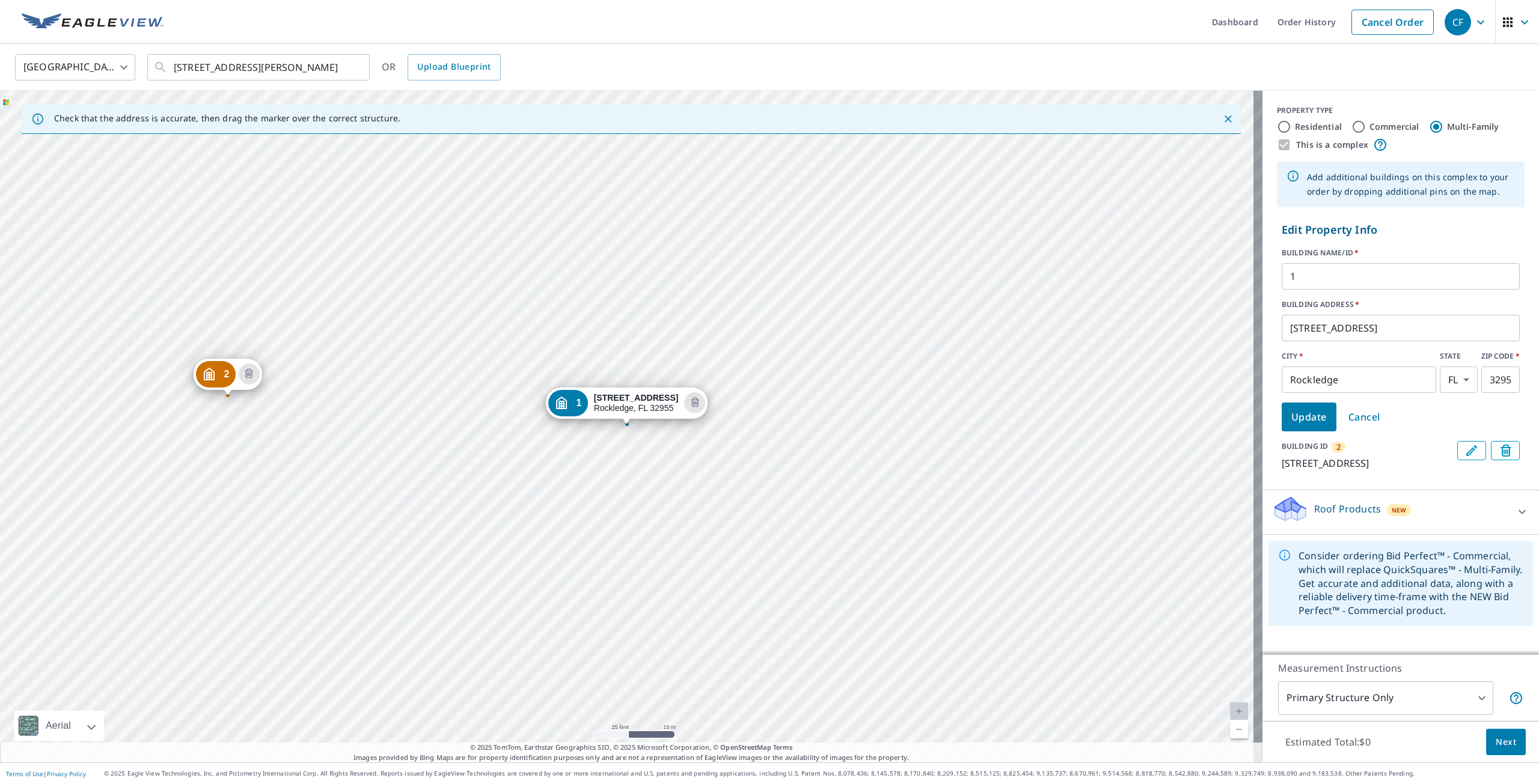
click at [1359, 516] on p "Roof Products" at bounding box center [1347, 508] width 67 height 14
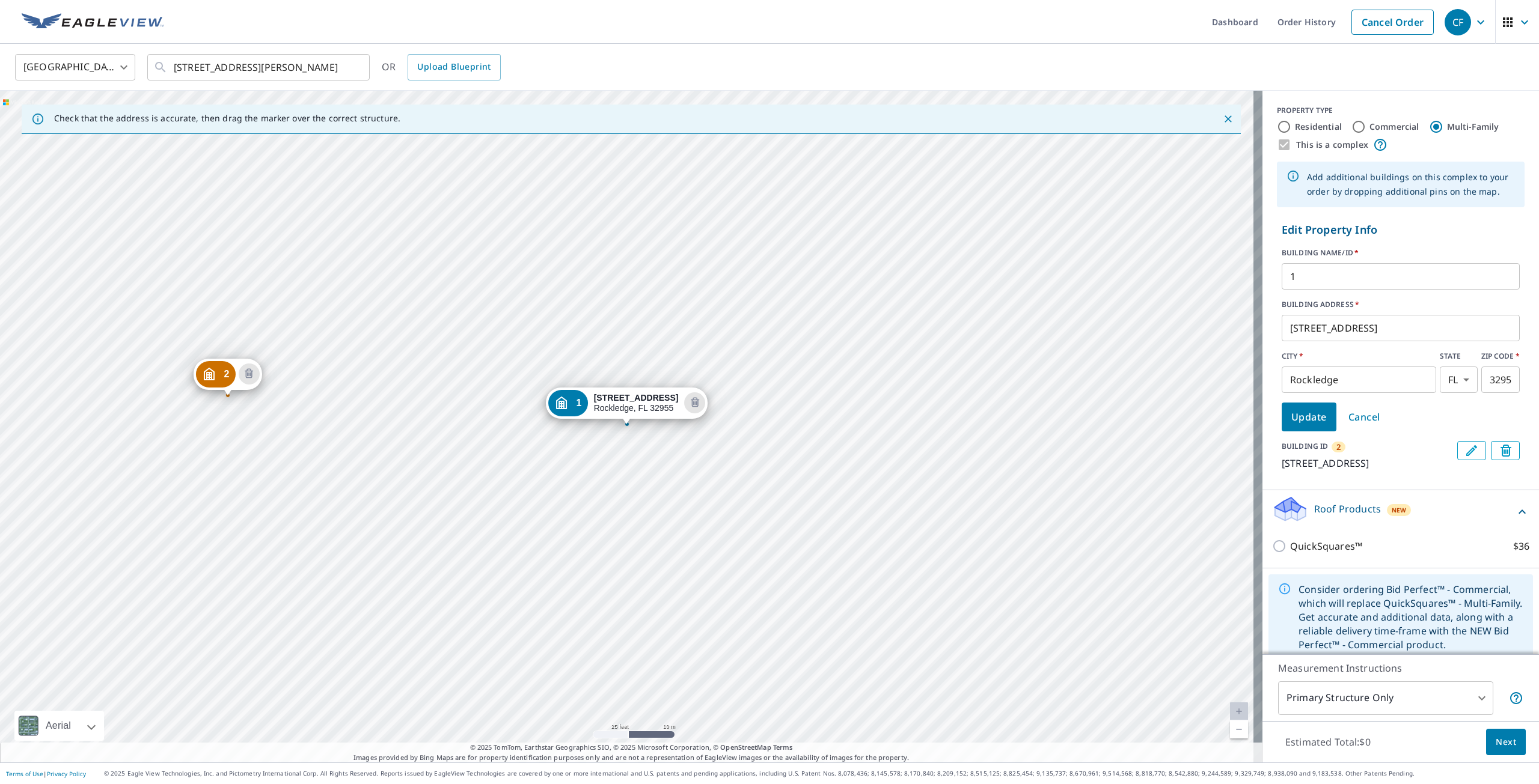
click at [1515, 519] on icon at bounding box center [1522, 512] width 14 height 14
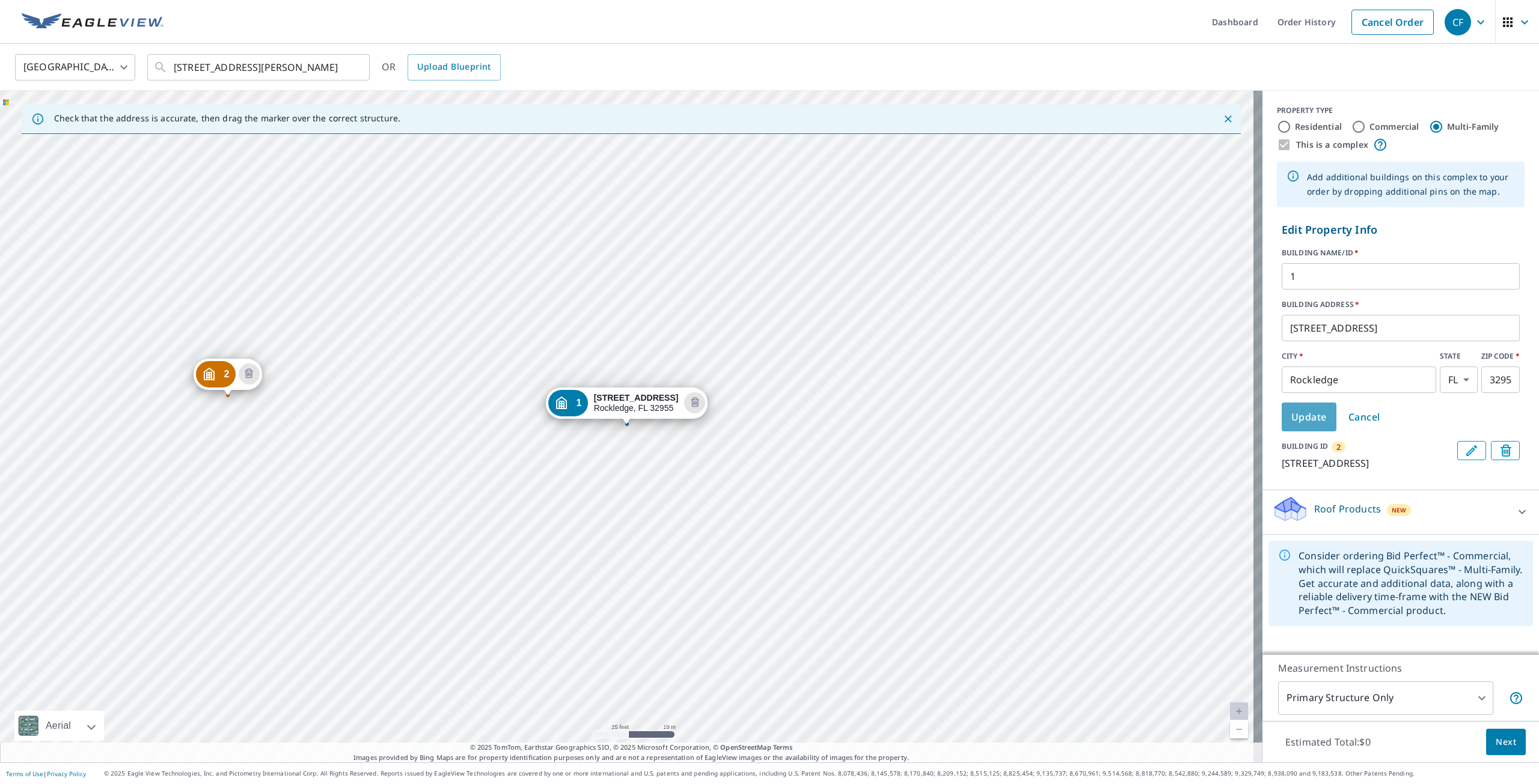
click at [1291, 416] on span "Update" at bounding box center [1308, 416] width 35 height 17
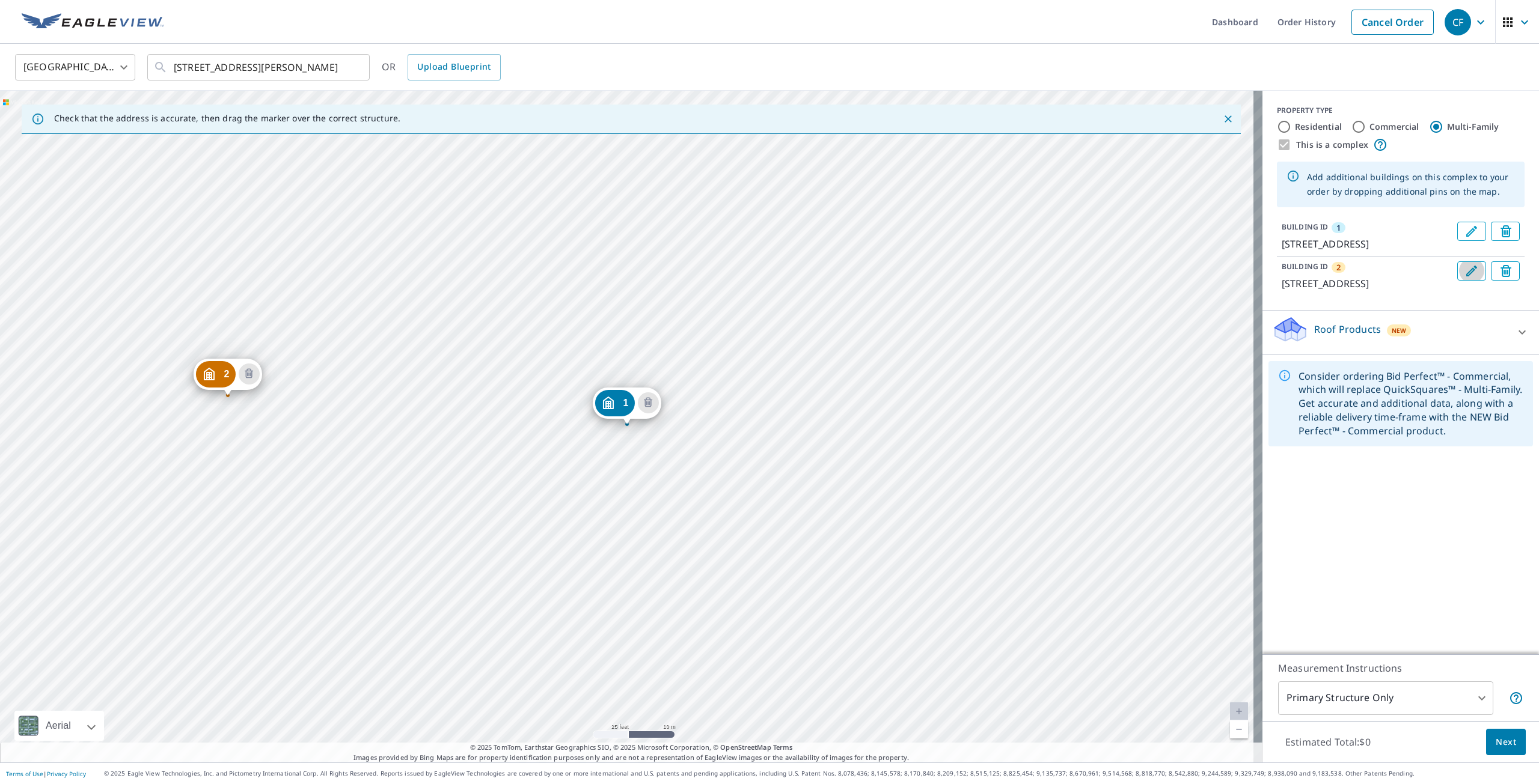
click at [1465, 278] on icon "Edit building 2" at bounding box center [1472, 271] width 14 height 14
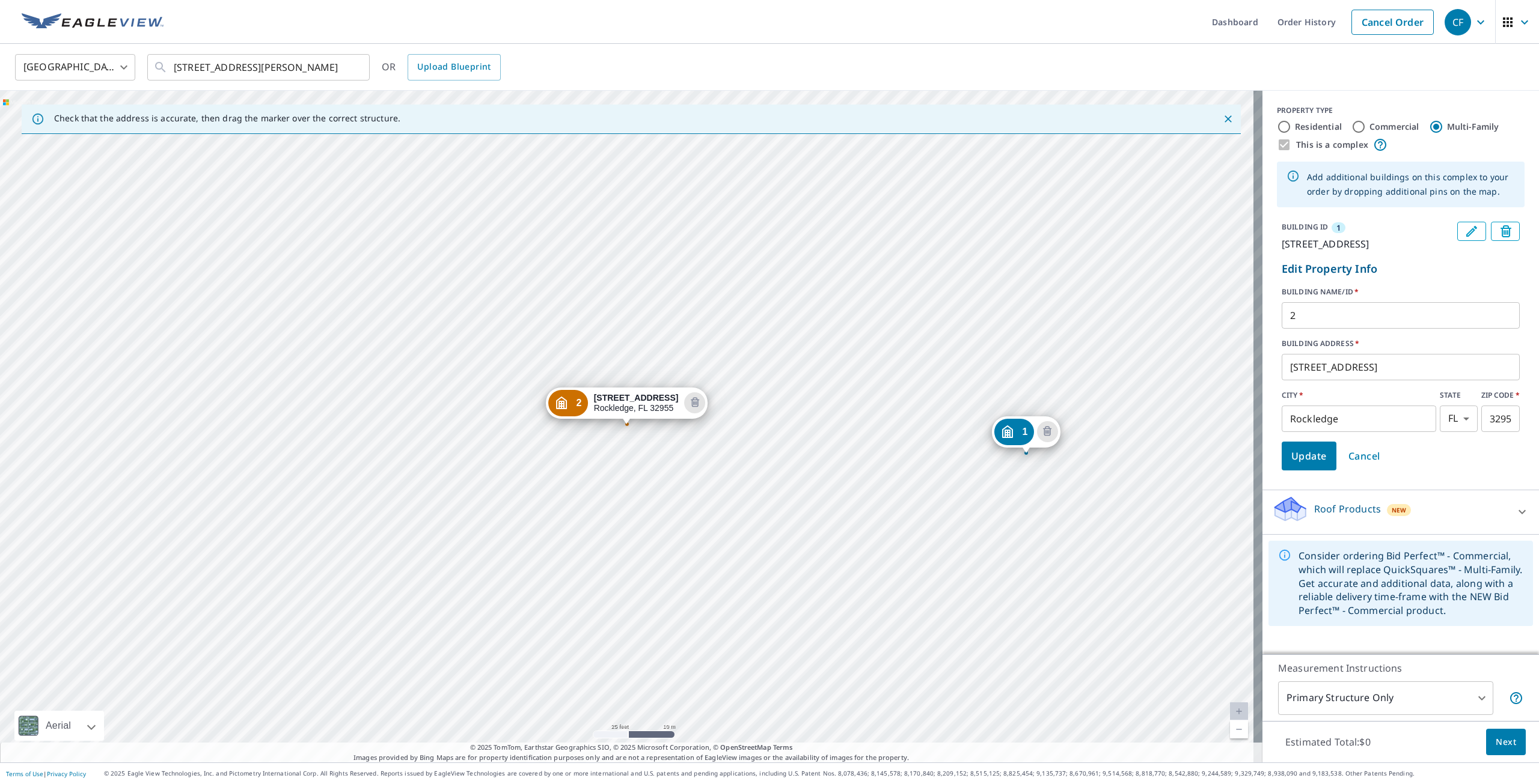
click at [1515, 519] on icon at bounding box center [1522, 512] width 14 height 14
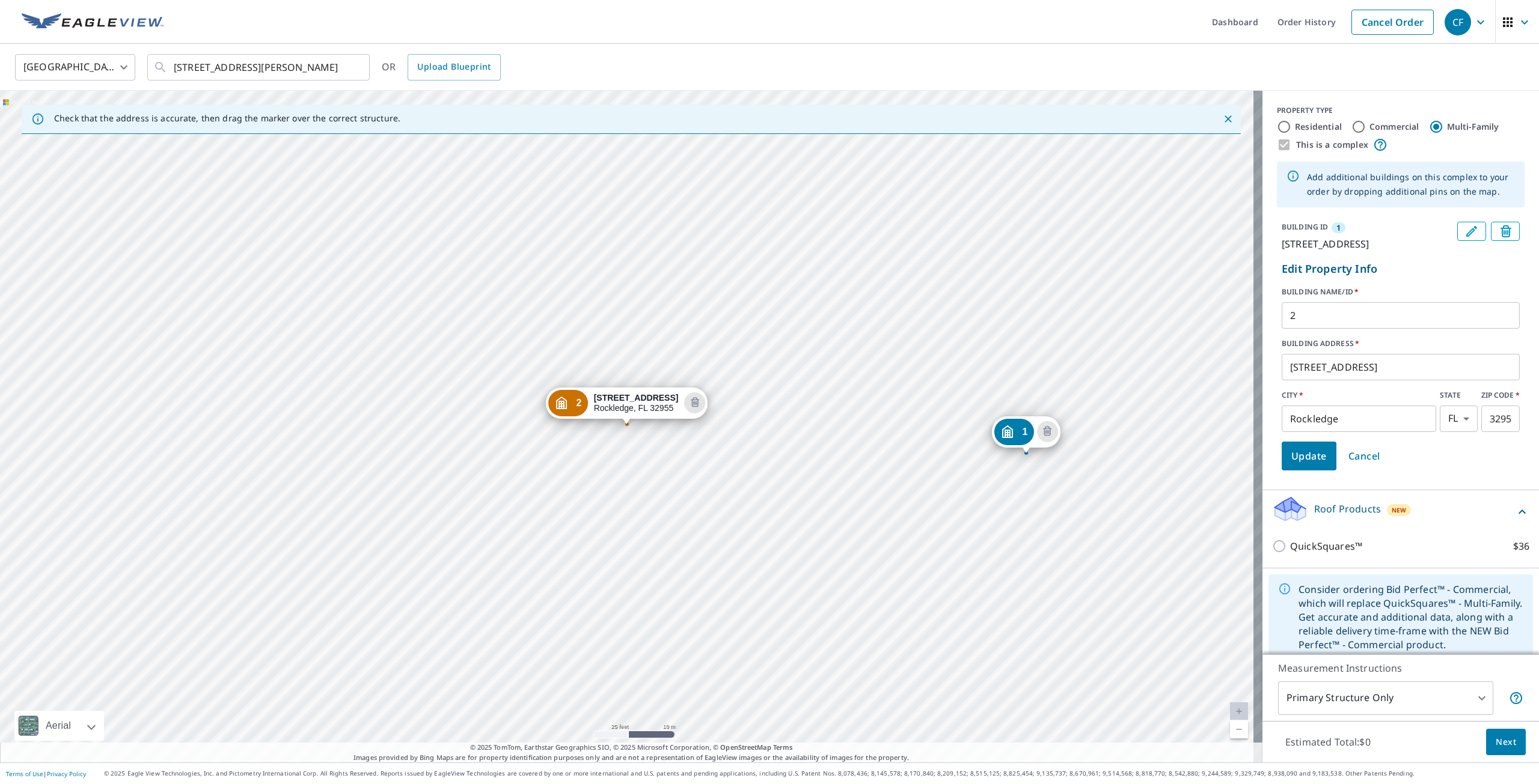
click at [1488, 471] on div "Update Cancel" at bounding box center [1401, 456] width 238 height 29
click at [1498, 743] on span "Next" at bounding box center [1506, 743] width 20 height 15
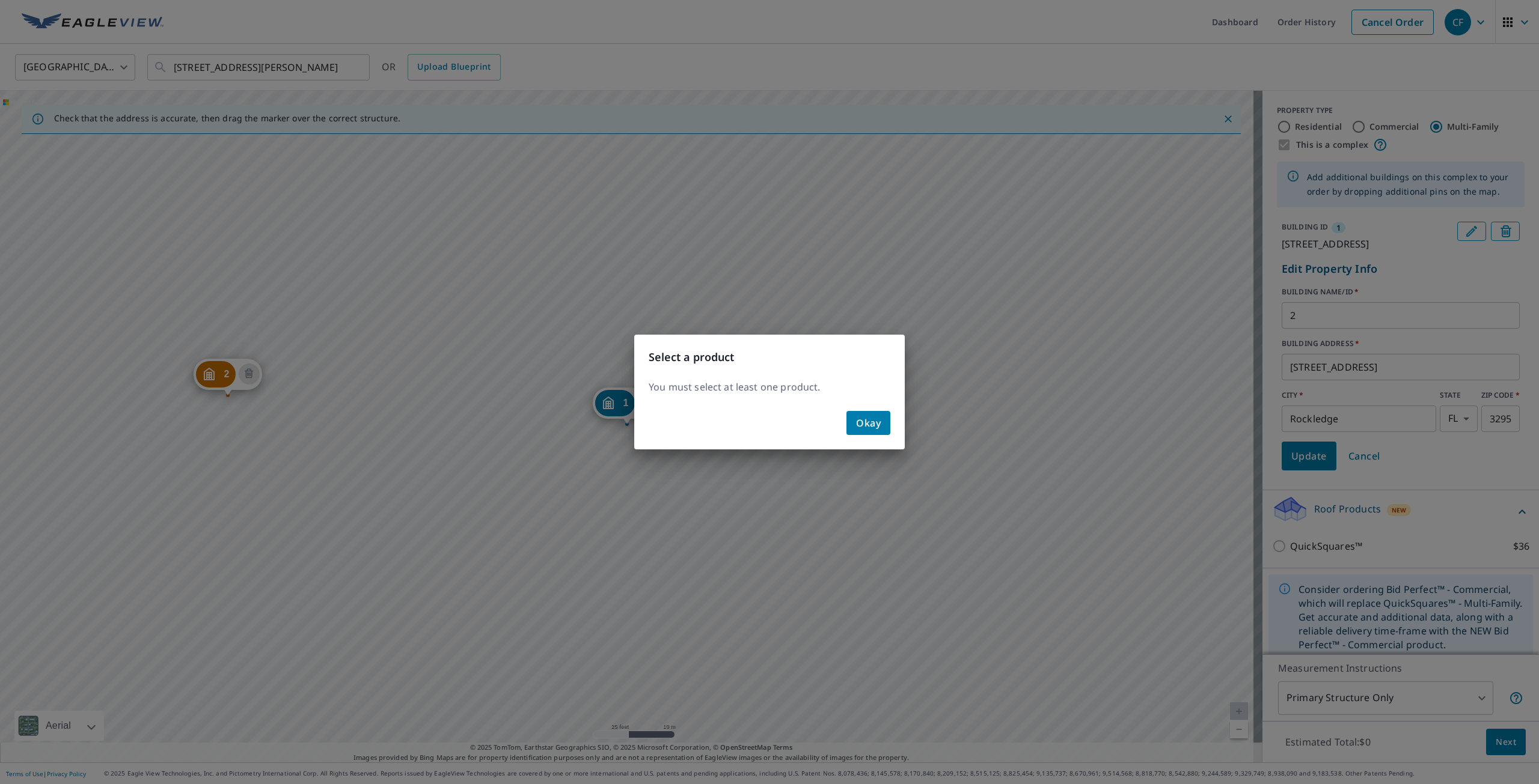
click at [870, 419] on span "Okay" at bounding box center [868, 423] width 25 height 17
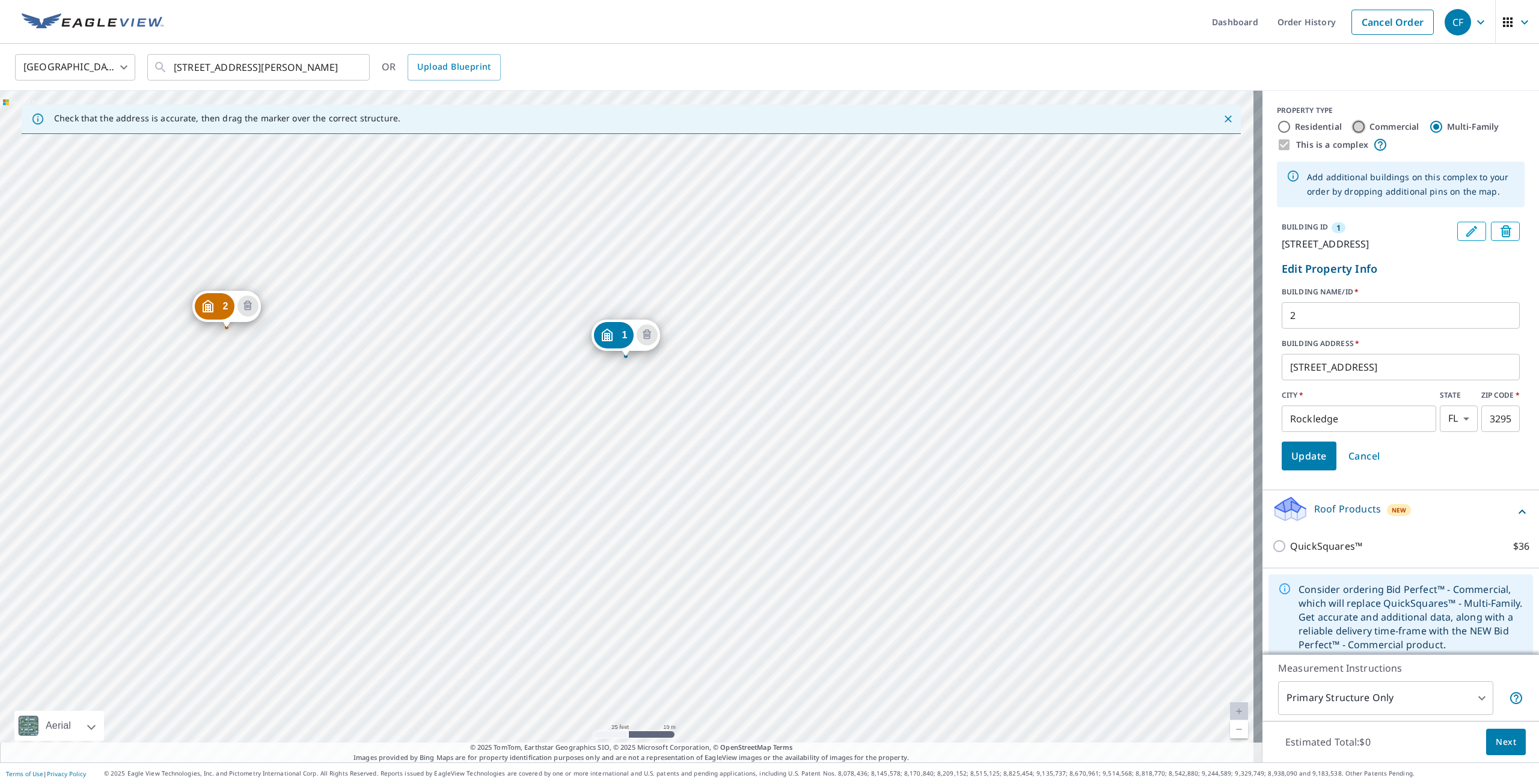
click at [1353, 124] on input "Commercial" at bounding box center [1359, 127] width 14 height 14
radio input "true"
type input "4"
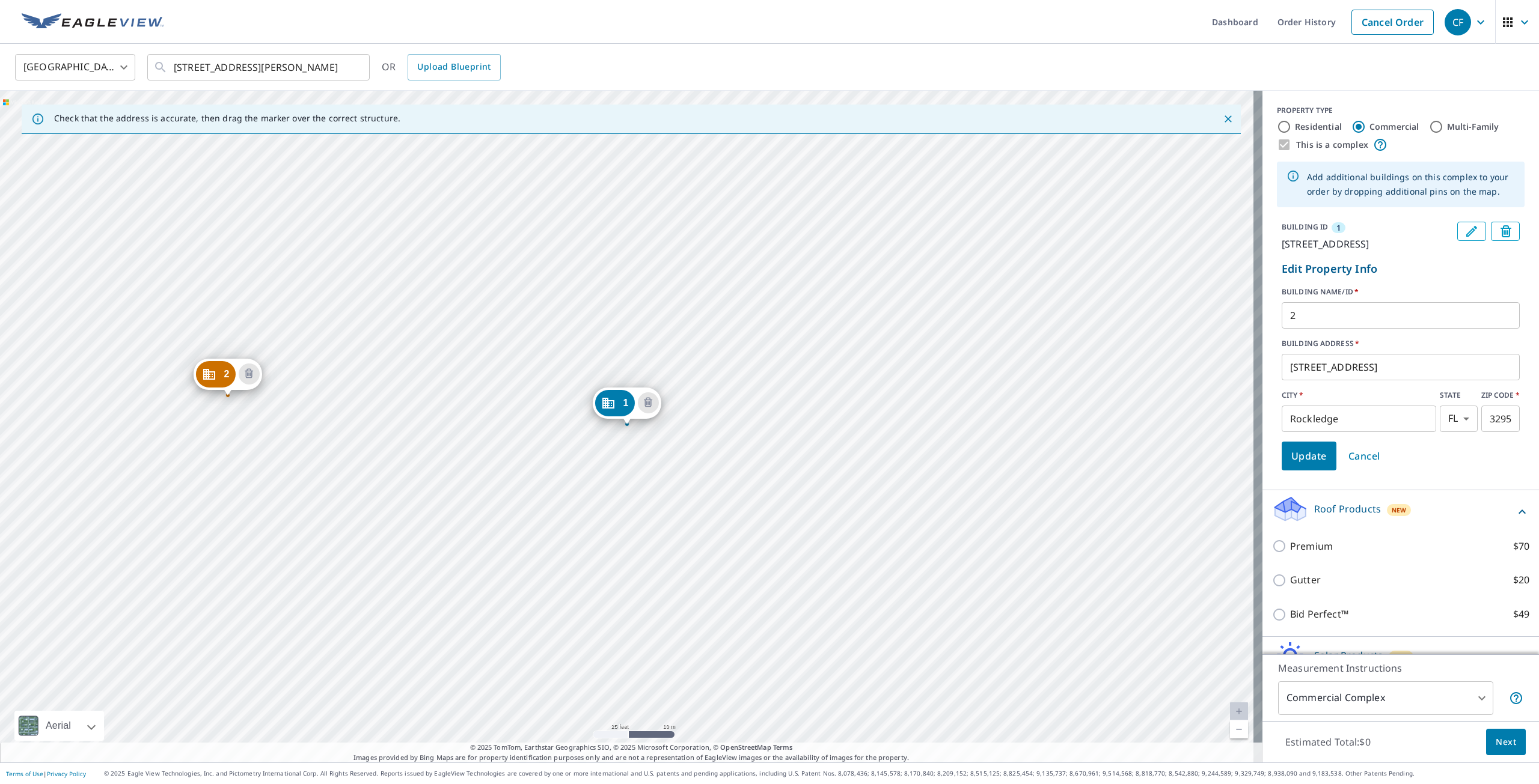
click at [1466, 232] on icon "Edit building 1" at bounding box center [1472, 232] width 11 height 11
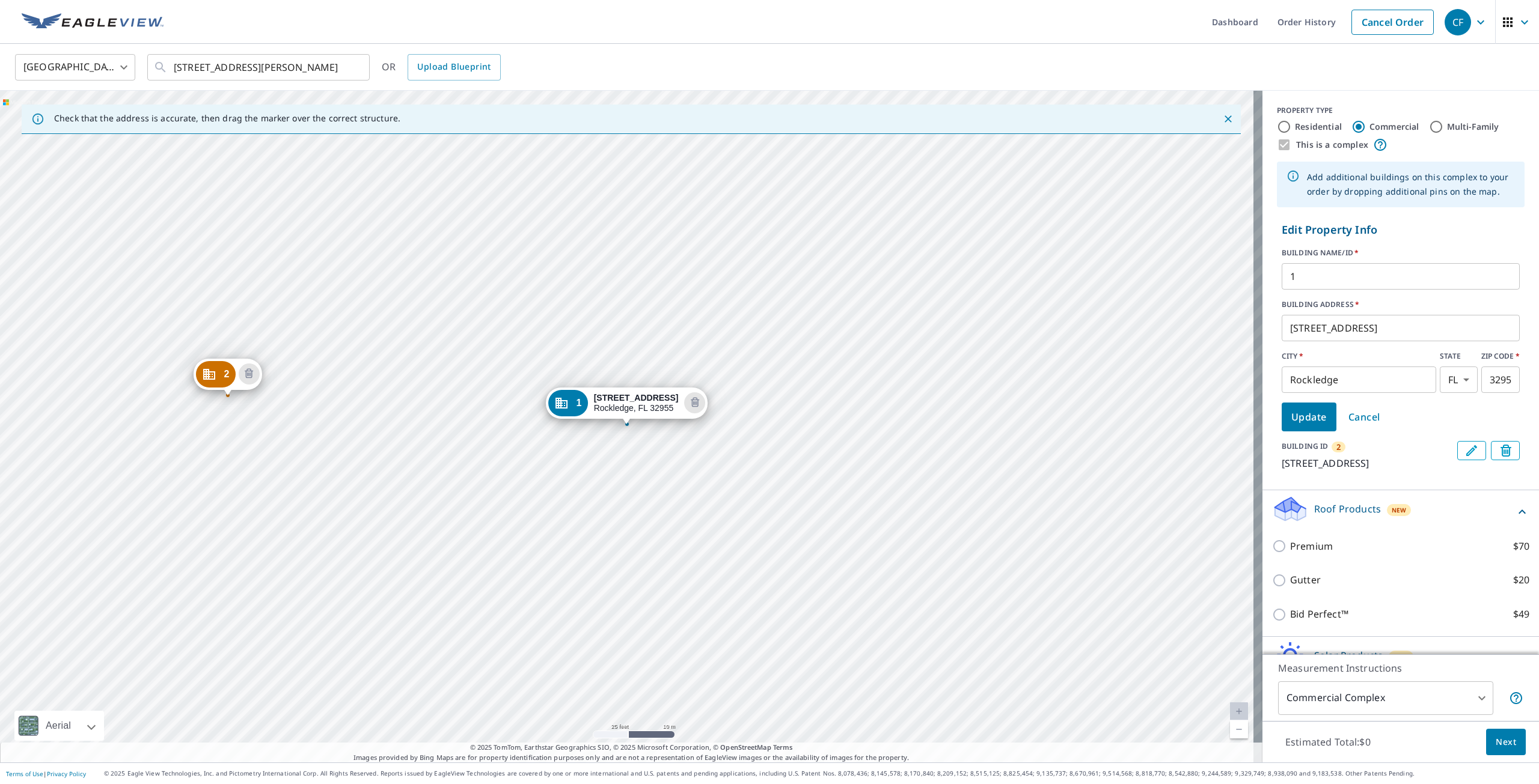
click at [1465, 451] on icon "Edit building 2" at bounding box center [1472, 450] width 14 height 14
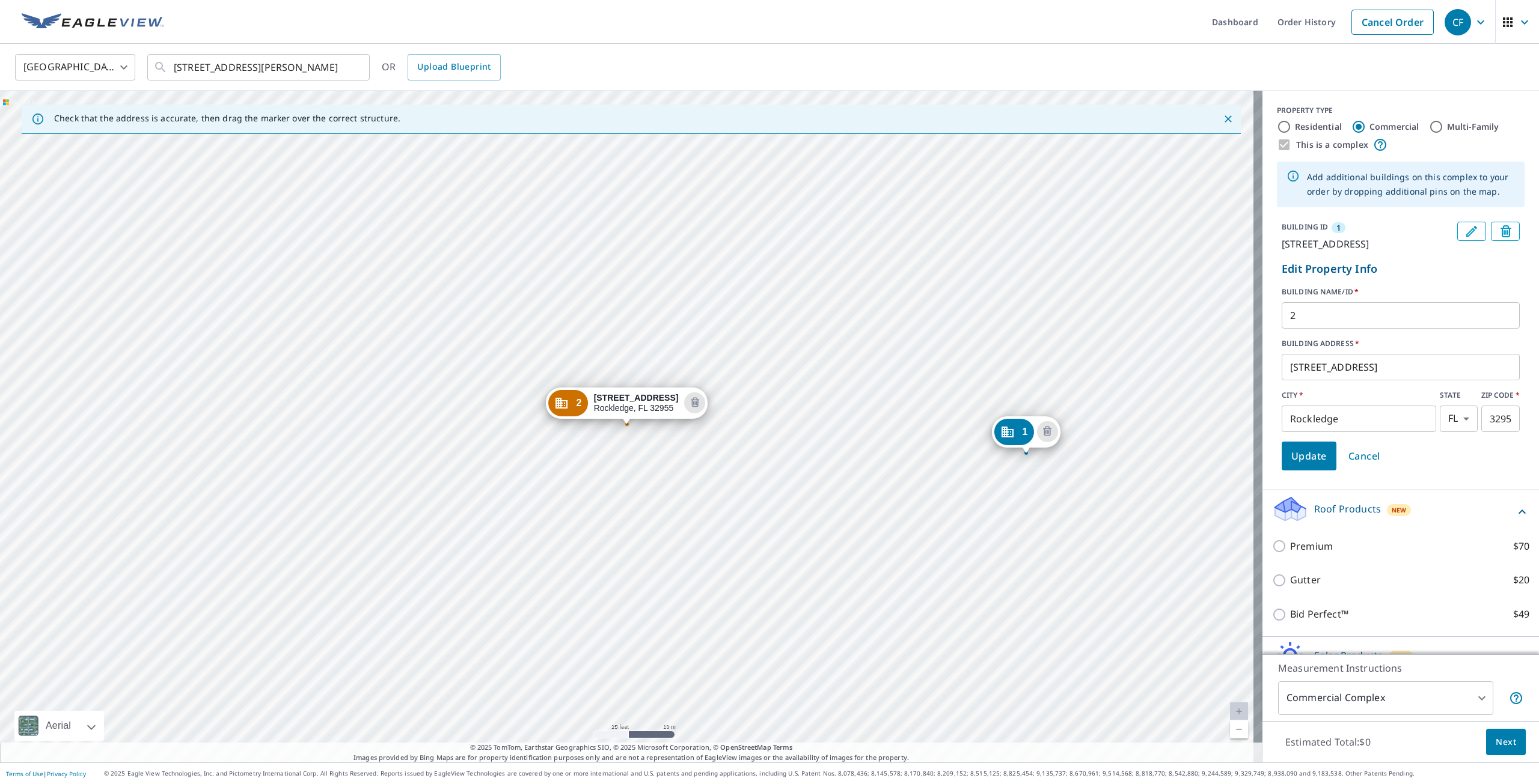
click at [1412, 466] on div "Update Cancel" at bounding box center [1401, 456] width 238 height 29
click at [1466, 232] on icon "Edit building 1" at bounding box center [1472, 232] width 11 height 11
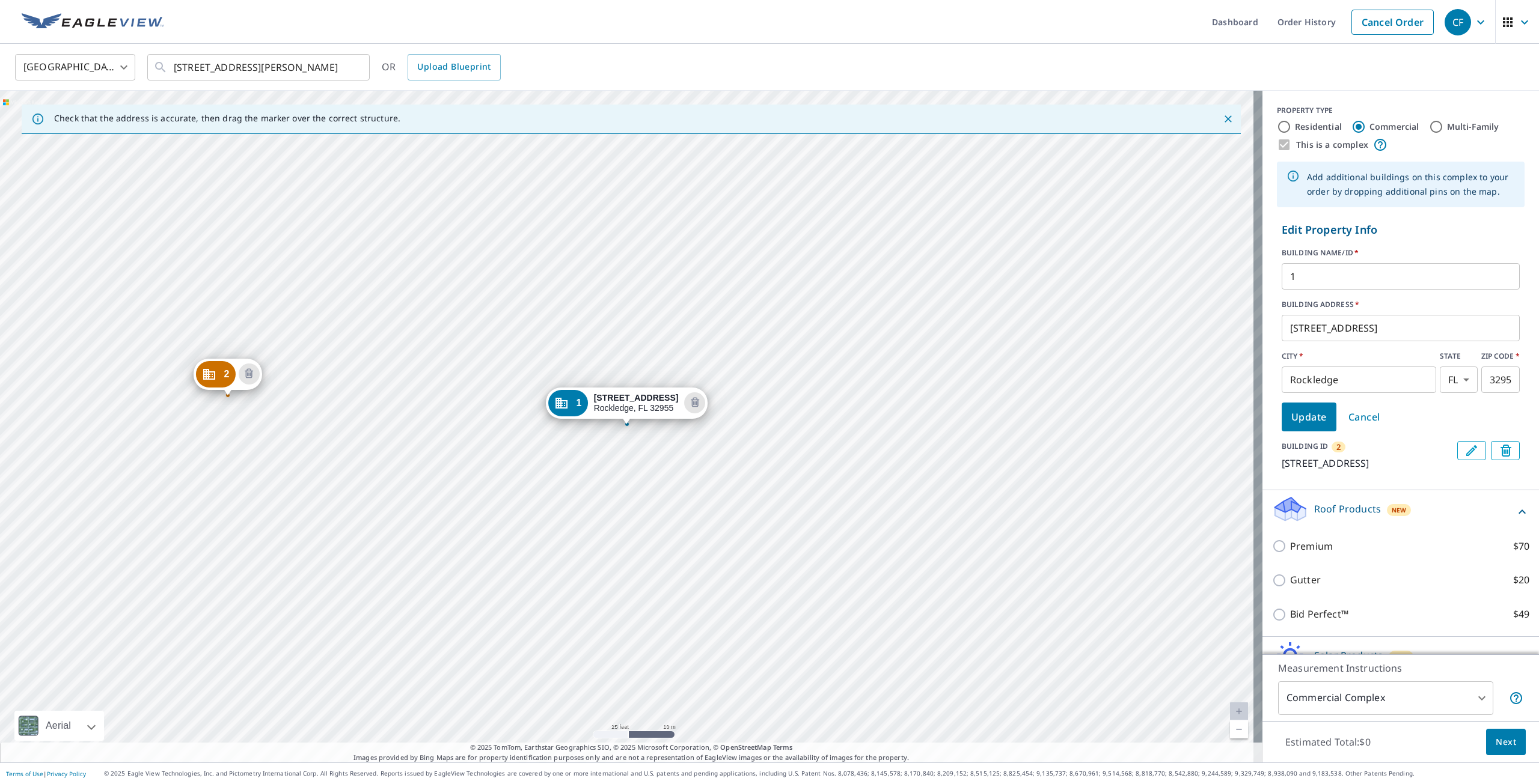
click at [1465, 455] on icon "Edit building 2" at bounding box center [1472, 450] width 14 height 14
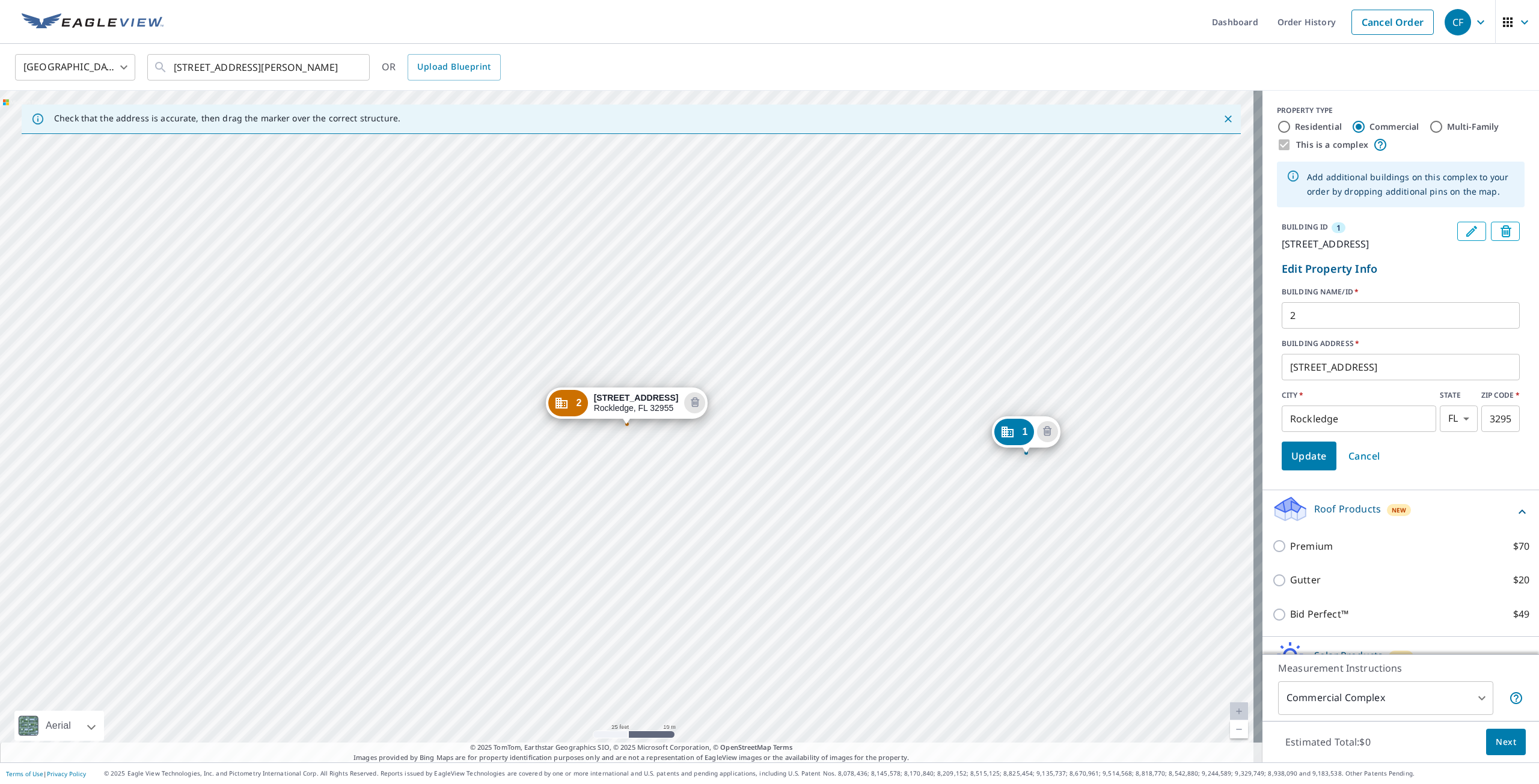
click at [1429, 122] on input "Multi-Family" at bounding box center [1436, 127] width 14 height 14
radio input "true"
type input "2"
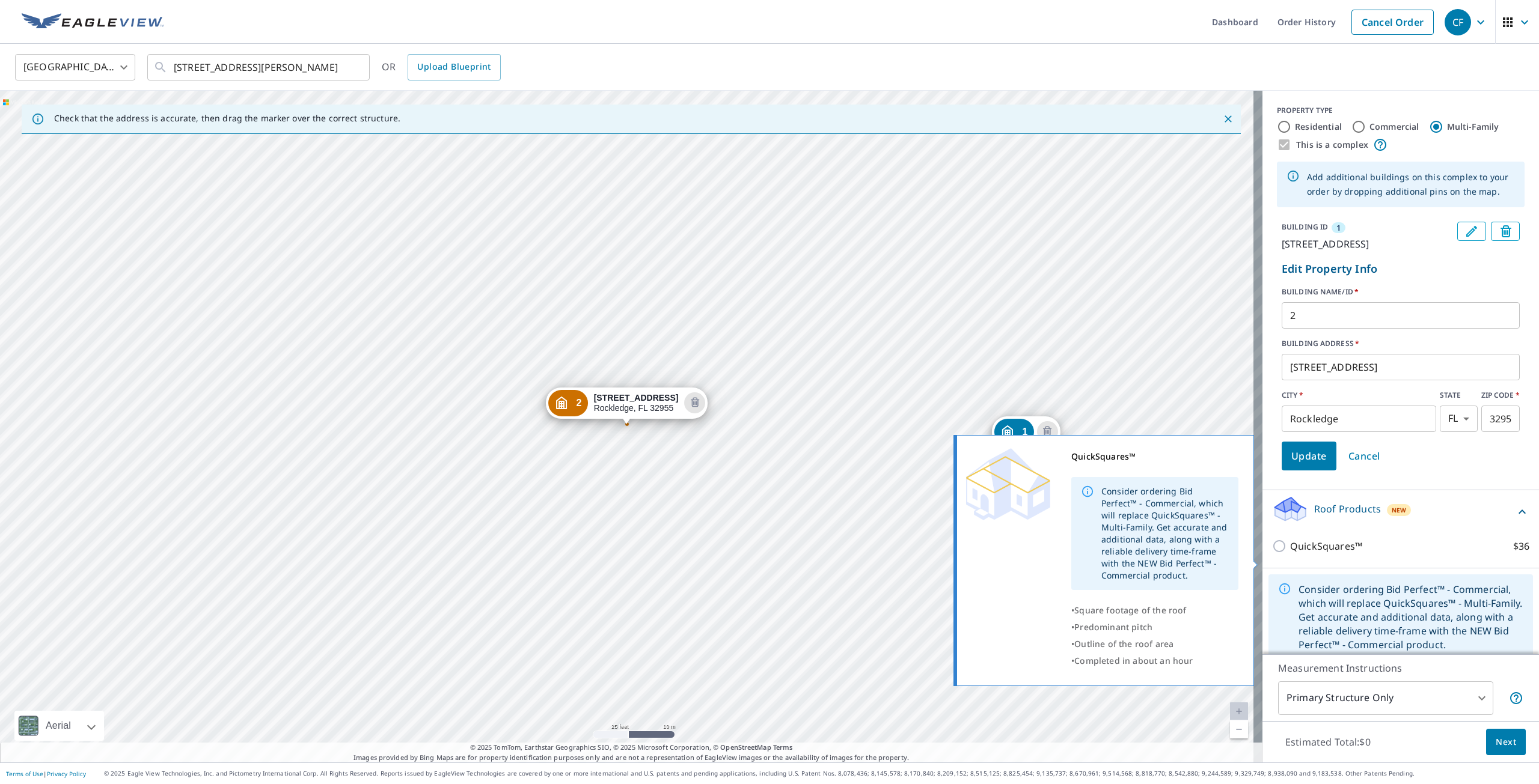
click at [1272, 554] on input "QuickSquares™ $36" at bounding box center [1281, 546] width 18 height 14
checkbox input "true"
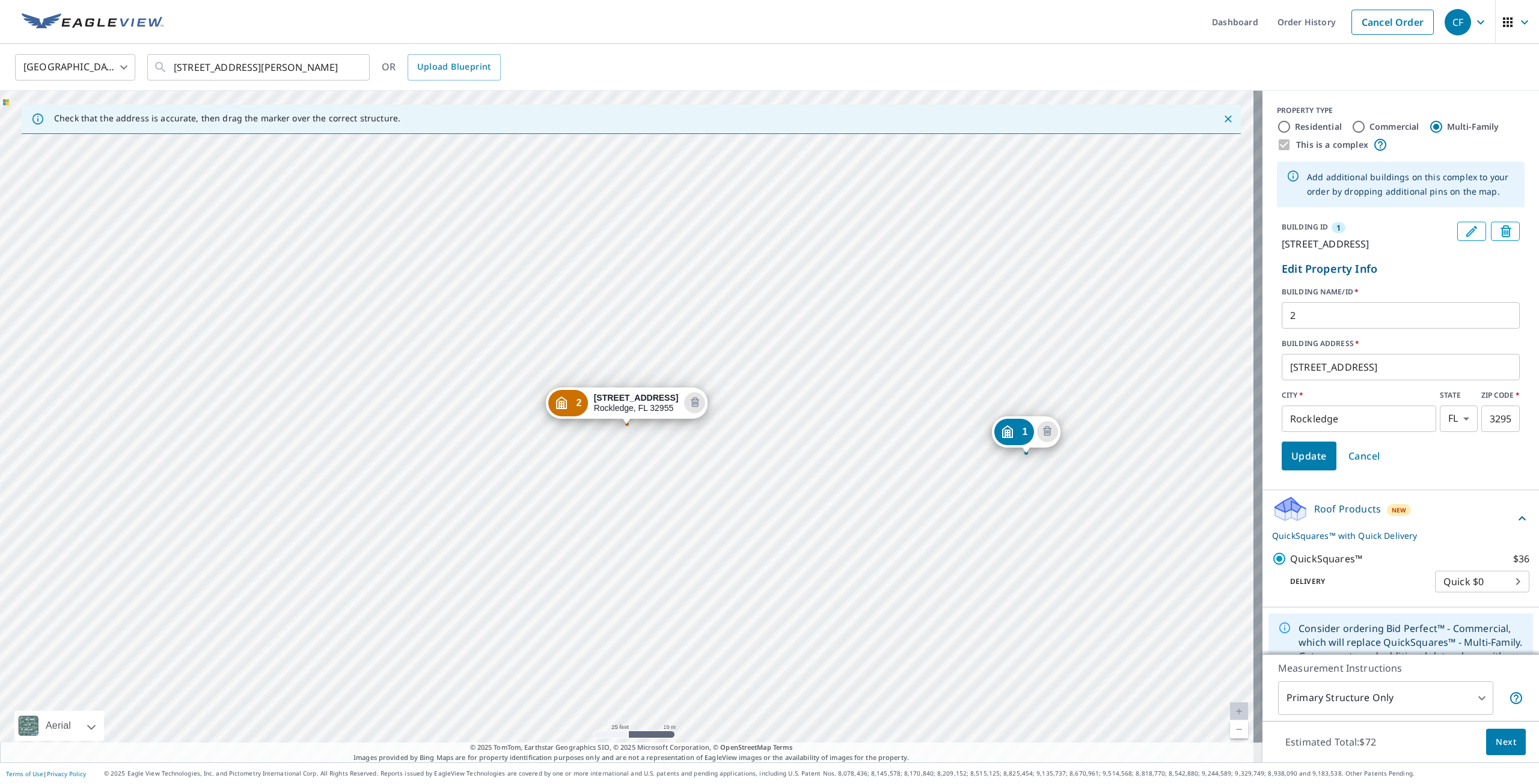
click at [1498, 741] on span "Next" at bounding box center [1506, 743] width 20 height 15
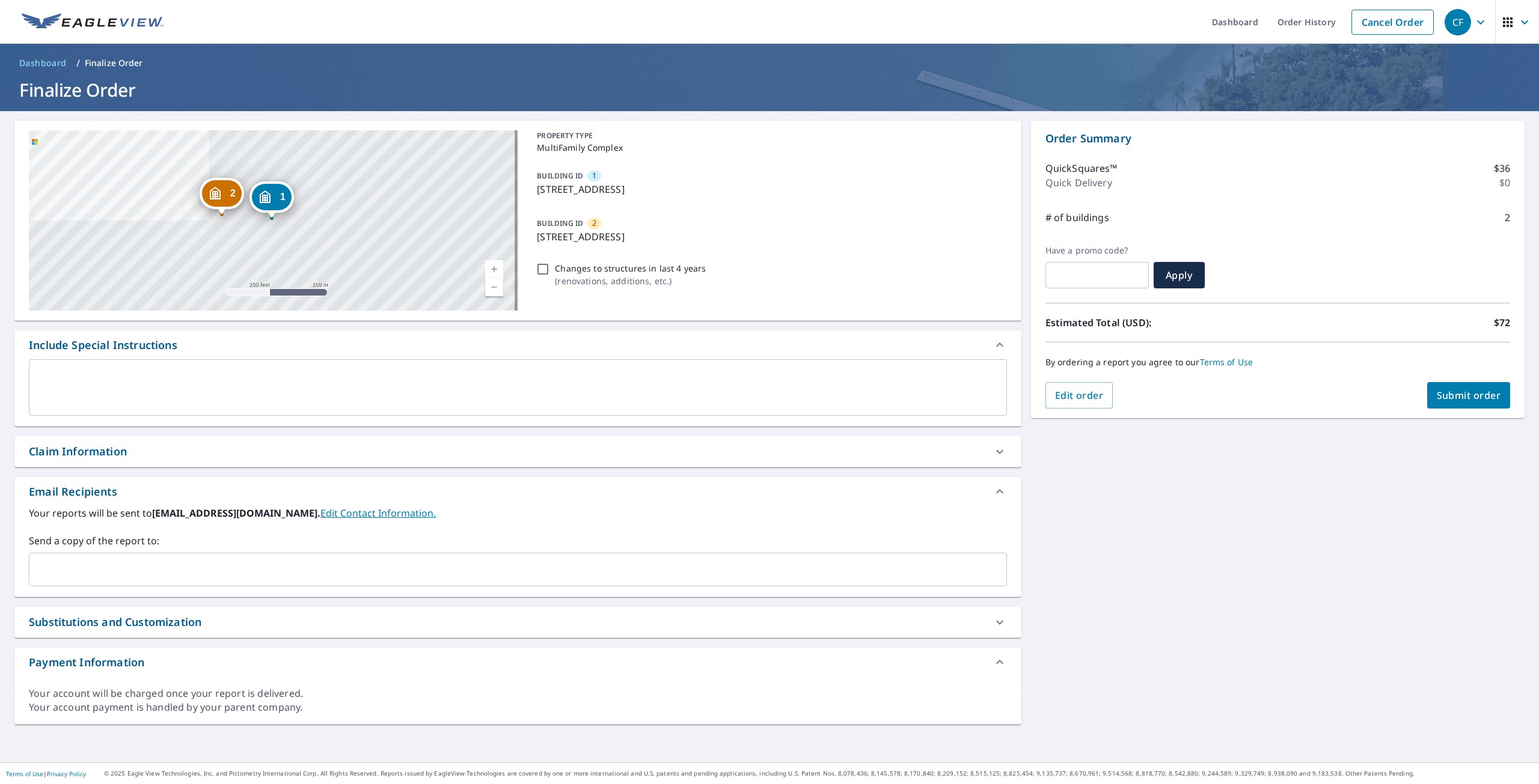
click at [1472, 393] on span "Submit order" at bounding box center [1469, 395] width 64 height 13
checkbox input "true"
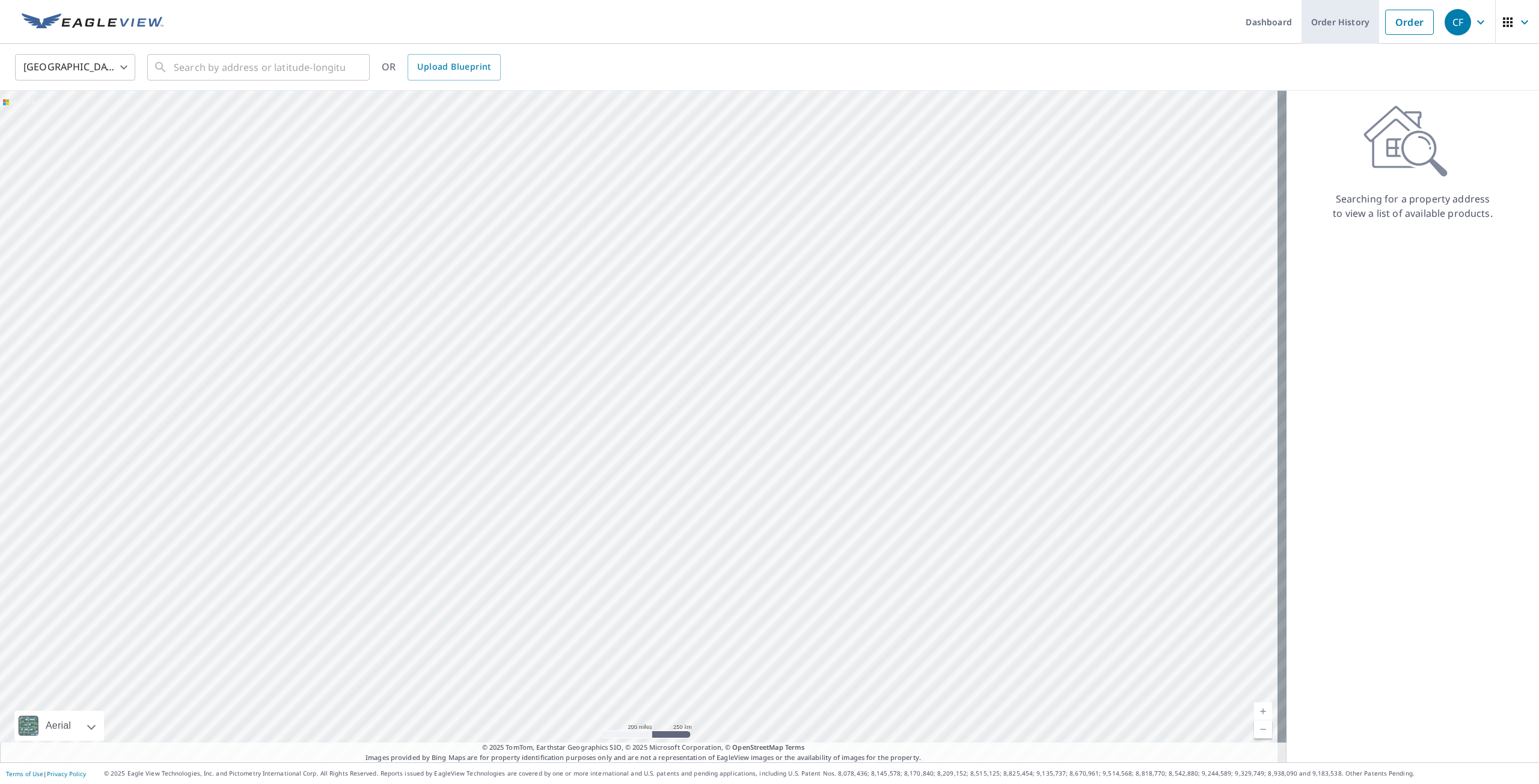
click at [1333, 20] on link "Order History" at bounding box center [1340, 22] width 77 height 44
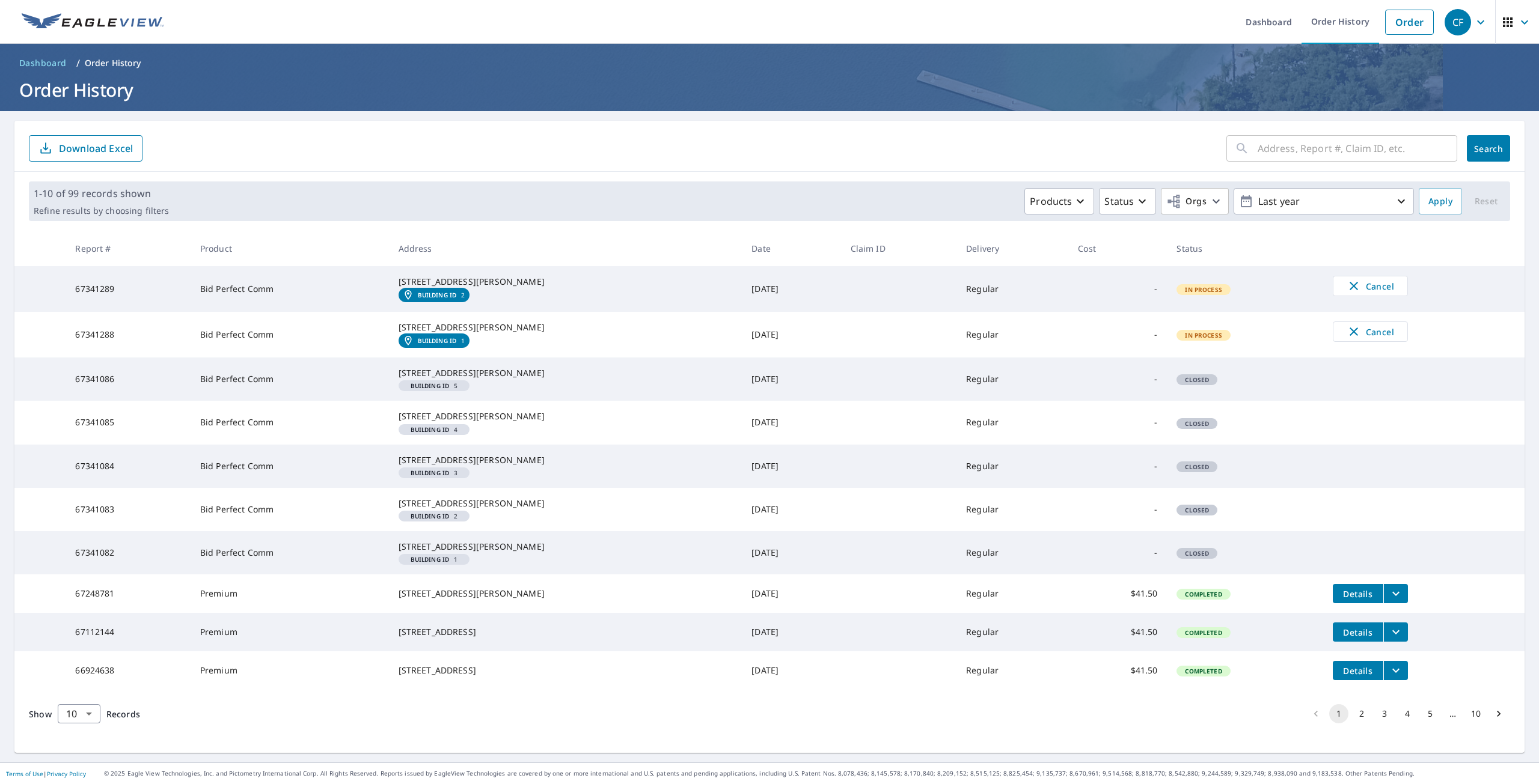
click at [444, 298] on em "Building ID" at bounding box center [437, 295] width 39 height 7
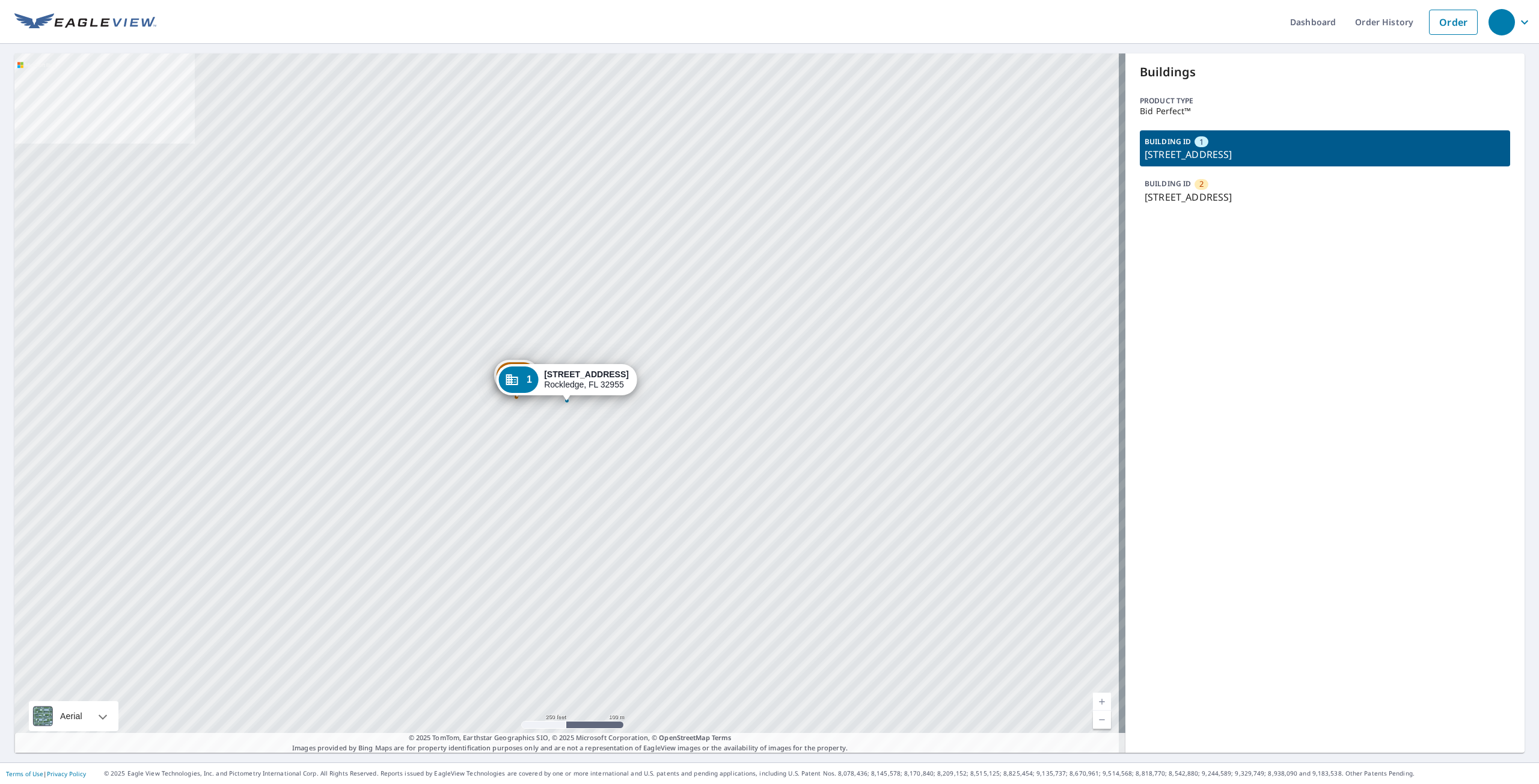
click at [1224, 149] on p "[STREET_ADDRESS]" at bounding box center [1325, 154] width 361 height 14
click at [1321, 442] on div "Buildings Product type Bid Perfect™ BUILDING ID [GEOGRAPHIC_DATA][STREET_ADDRES…" at bounding box center [1325, 403] width 399 height 699
click at [1239, 190] on p "[STREET_ADDRESS]" at bounding box center [1325, 196] width 361 height 14
click at [1239, 190] on p "[STREET_ADDRESS]" at bounding box center [1325, 196] width 361 height 14
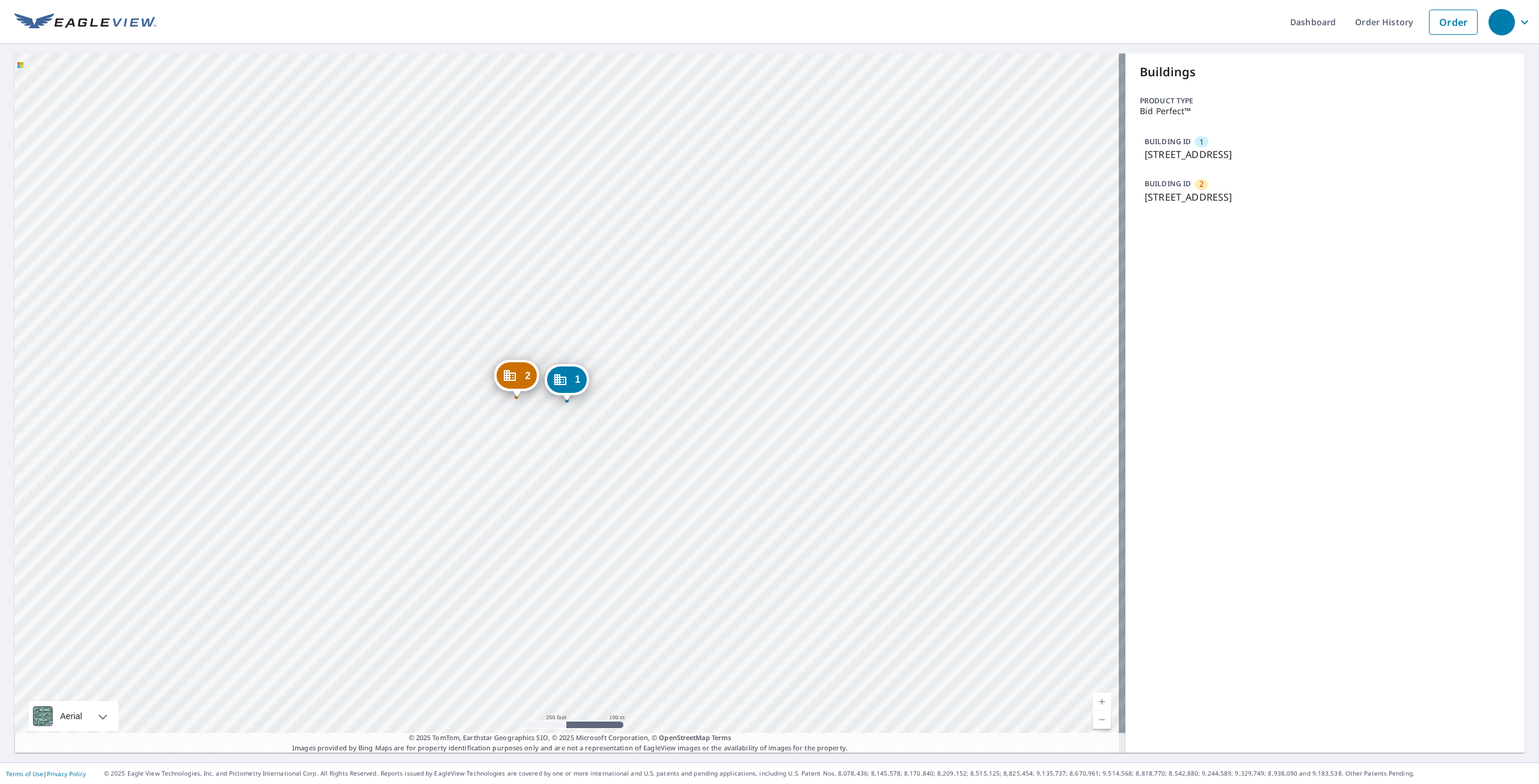
click at [1210, 155] on p "[STREET_ADDRESS]" at bounding box center [1325, 154] width 361 height 14
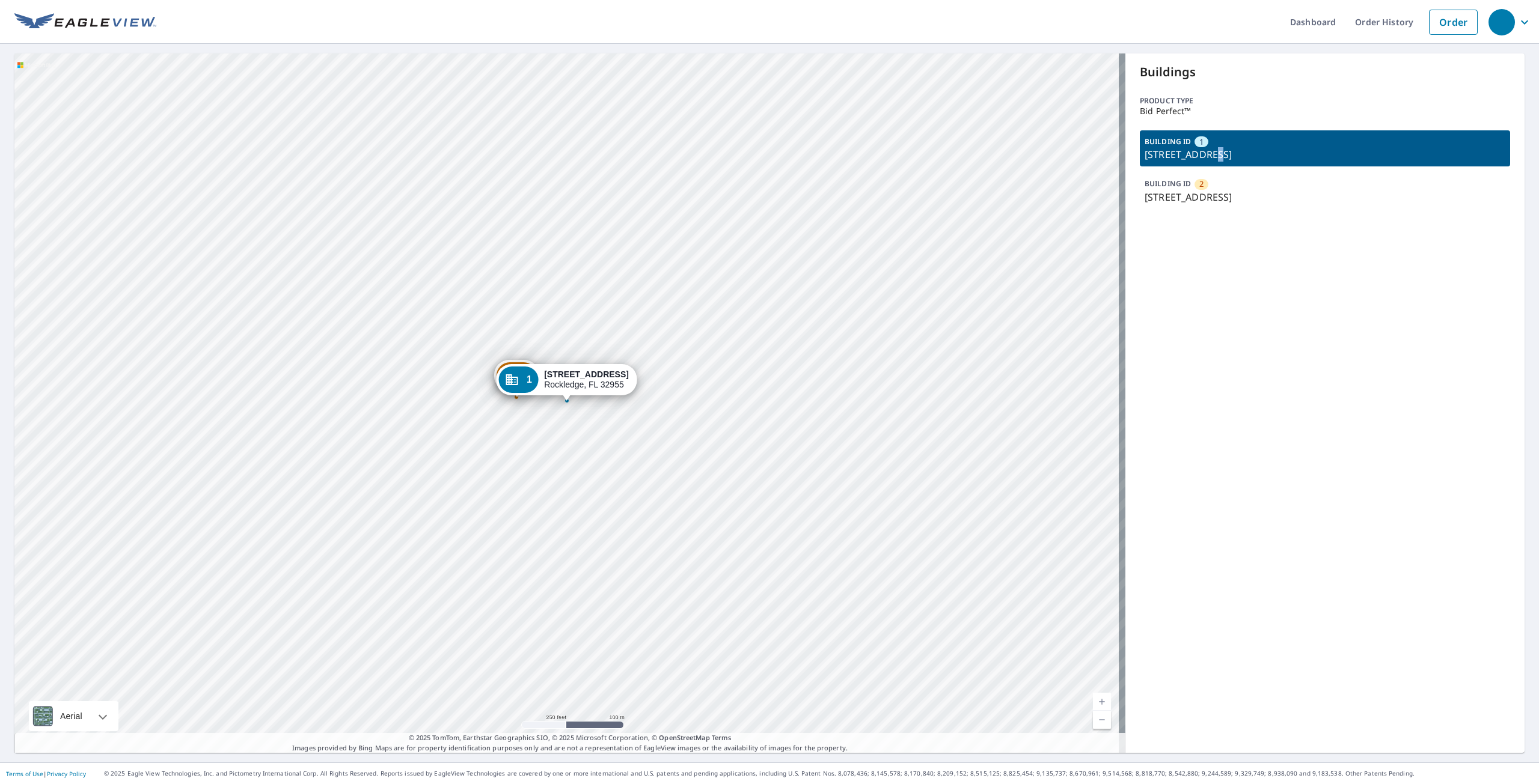
click at [1210, 155] on p "[STREET_ADDRESS]" at bounding box center [1325, 154] width 361 height 14
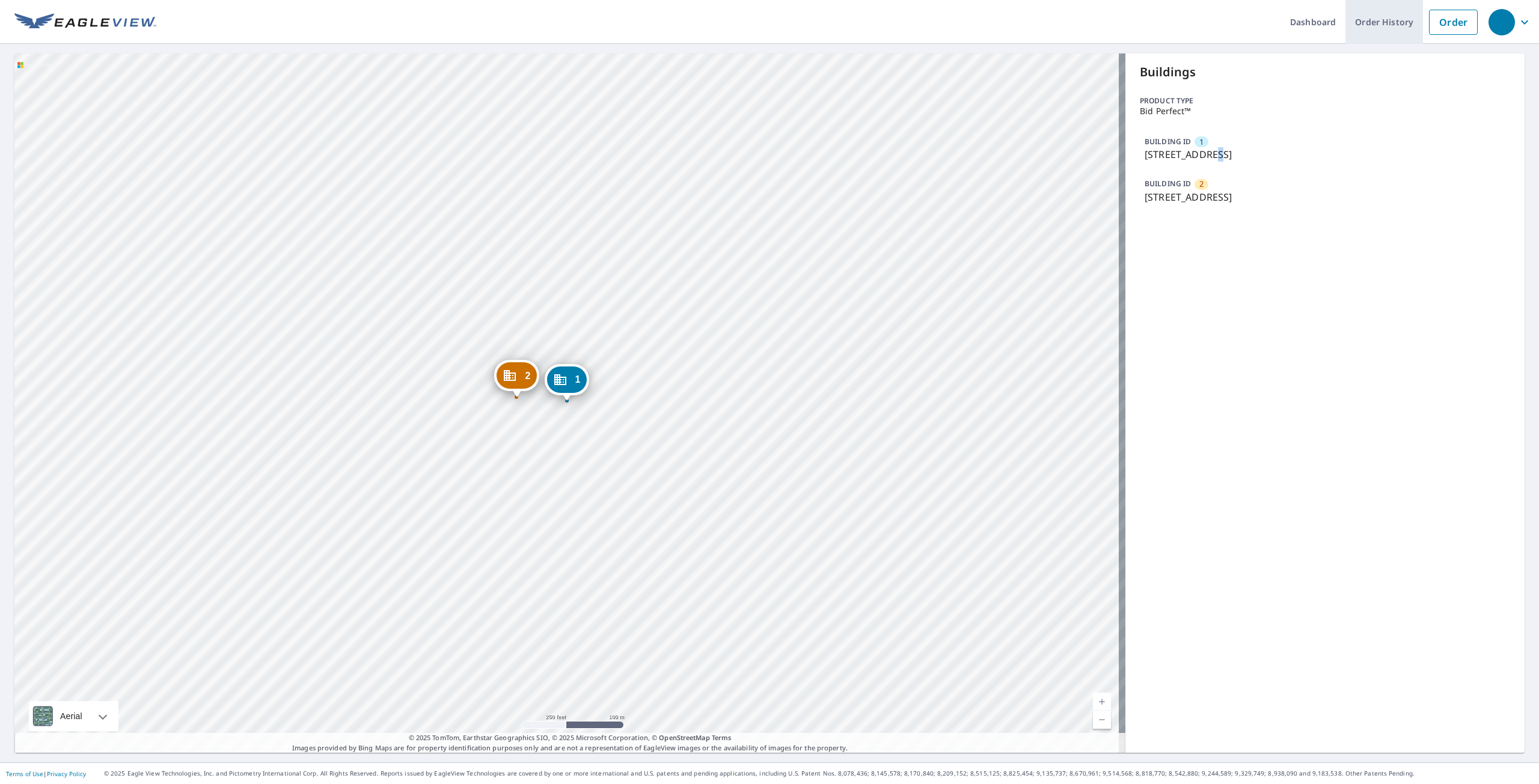
click at [1372, 23] on link "Order History" at bounding box center [1384, 22] width 77 height 44
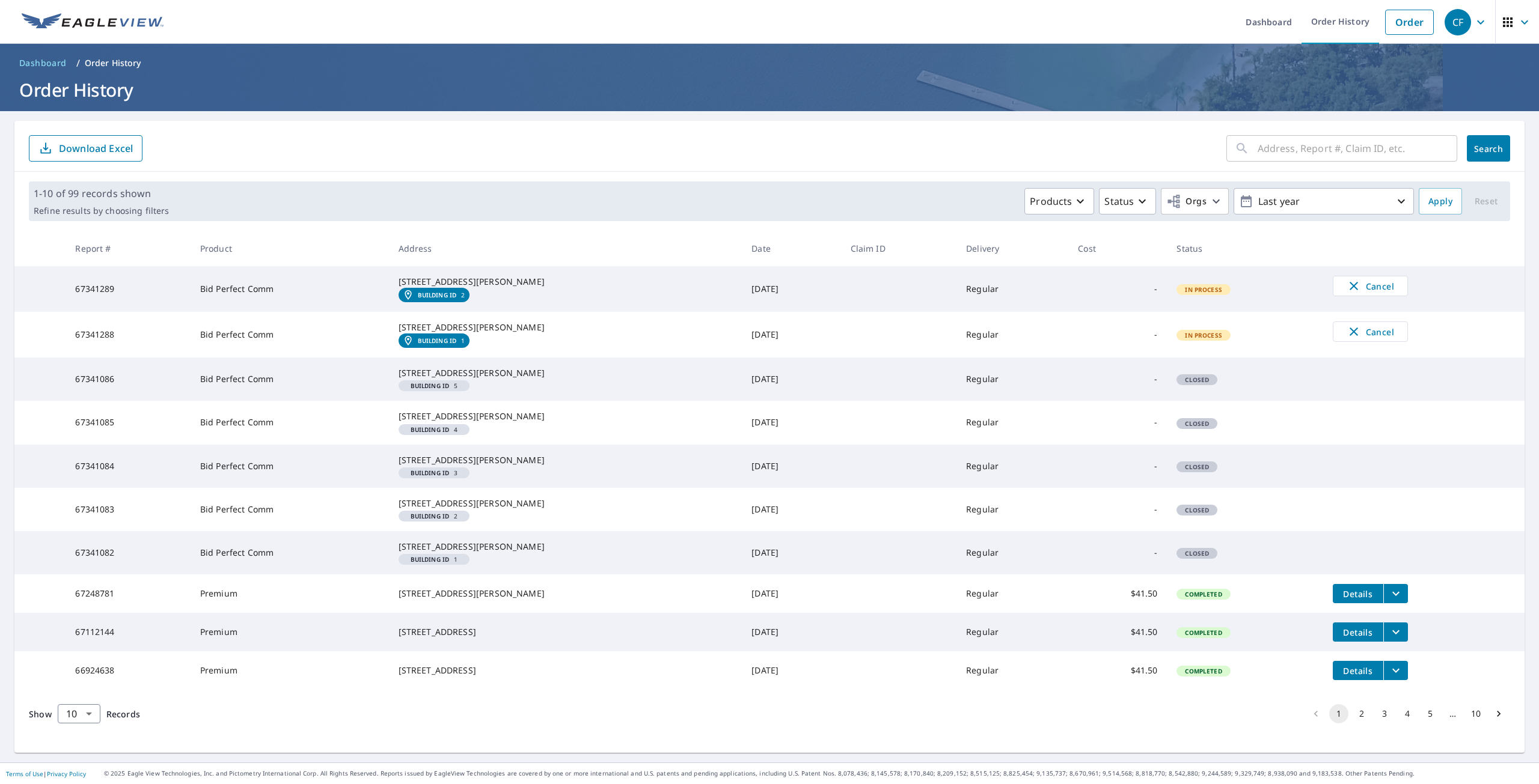
click at [569, 288] on div "[STREET_ADDRESS][PERSON_NAME]" at bounding box center [566, 281] width 334 height 12
